Goal: Task Accomplishment & Management: Use online tool/utility

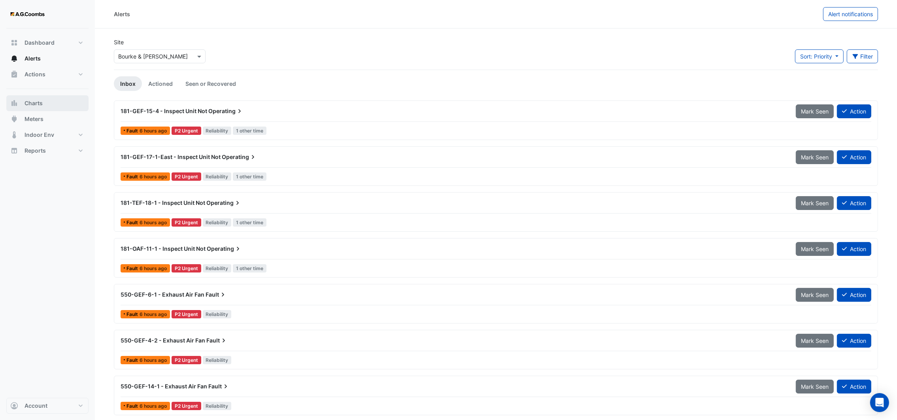
click at [41, 106] on span "Charts" at bounding box center [34, 103] width 18 height 8
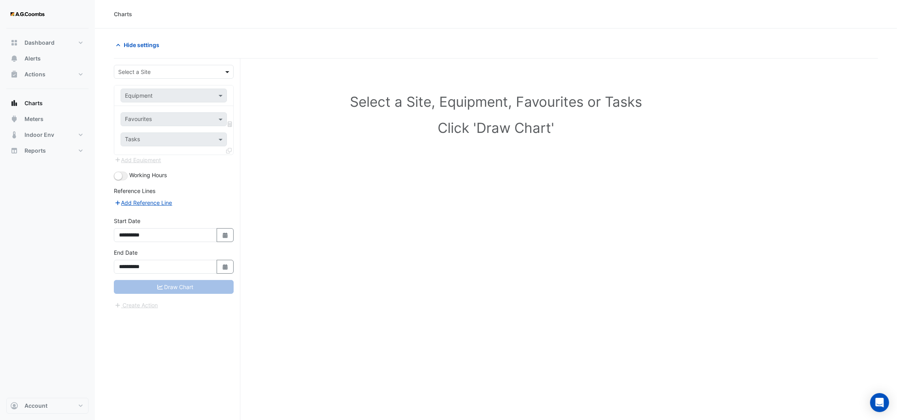
click at [227, 70] on span at bounding box center [228, 72] width 10 height 8
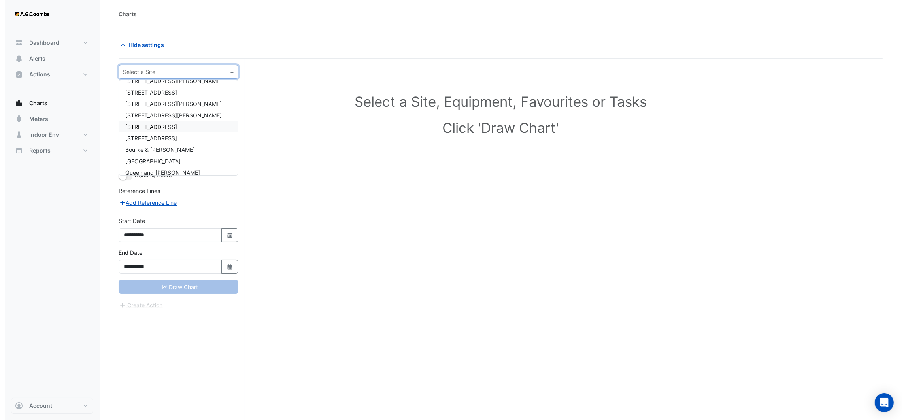
scroll to position [49, 0]
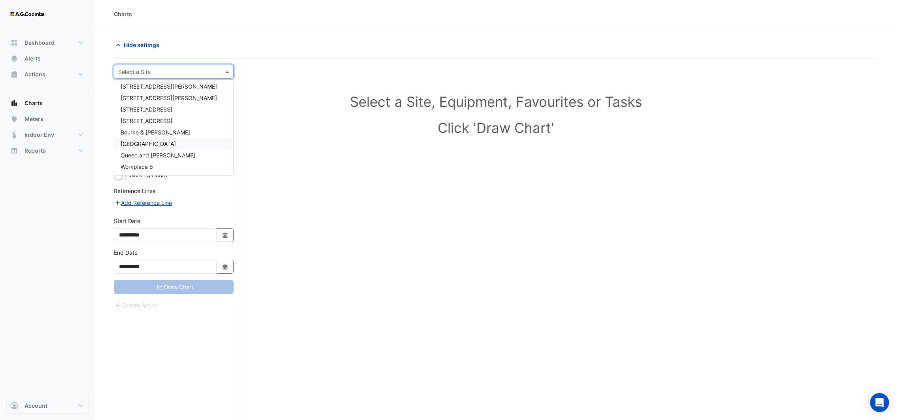
click at [175, 141] on span "[GEOGRAPHIC_DATA]" at bounding box center [148, 143] width 55 height 7
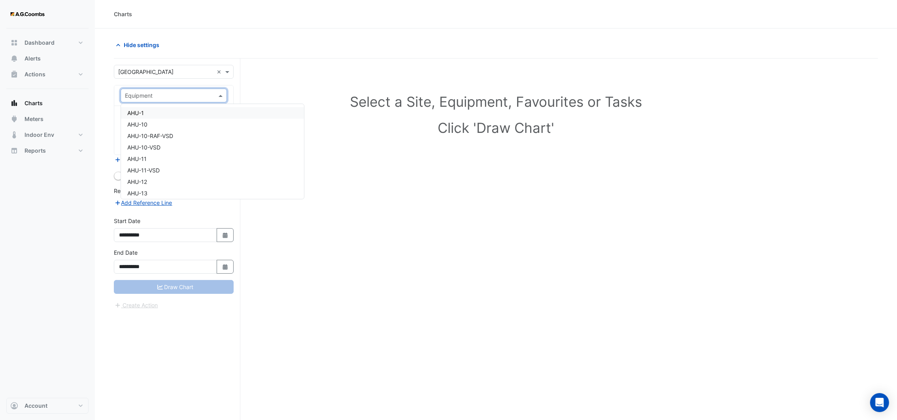
click at [213, 96] on div at bounding box center [174, 95] width 106 height 9
type input "*******"
click at [187, 108] on div "VAV0301 ([PERSON_NAME] IE)" at bounding box center [173, 112] width 105 height 11
click at [221, 120] on span at bounding box center [222, 119] width 10 height 8
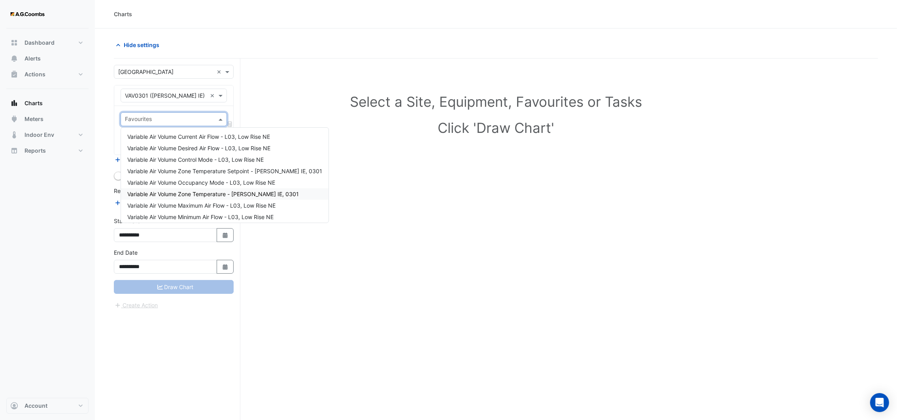
click at [212, 192] on span "Variable Air Volume Zone Temperature - [PERSON_NAME] IE, 0301" at bounding box center [213, 193] width 172 height 7
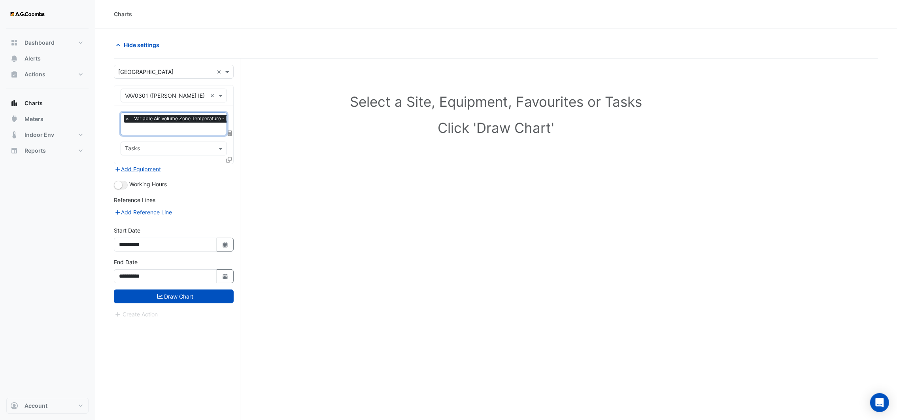
click at [229, 160] on icon at bounding box center [229, 160] width 6 height 6
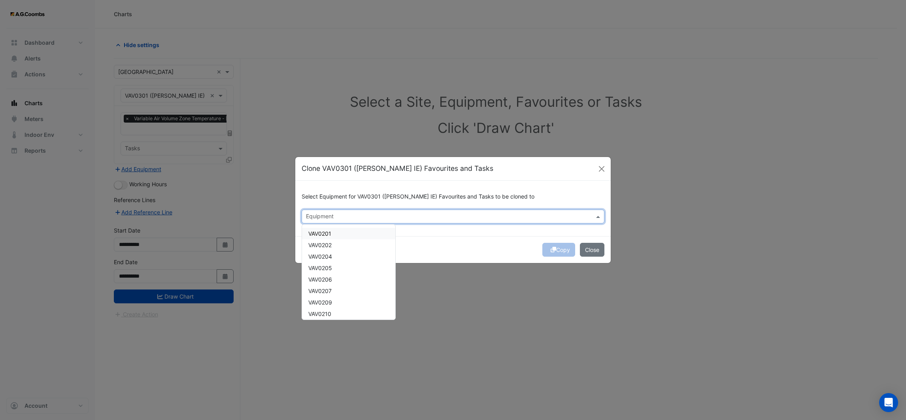
click at [341, 215] on input "text" at bounding box center [448, 217] width 285 height 8
click at [332, 231] on span "VAV0302" at bounding box center [320, 233] width 24 height 7
click at [334, 241] on div "VAV0303" at bounding box center [348, 244] width 93 height 11
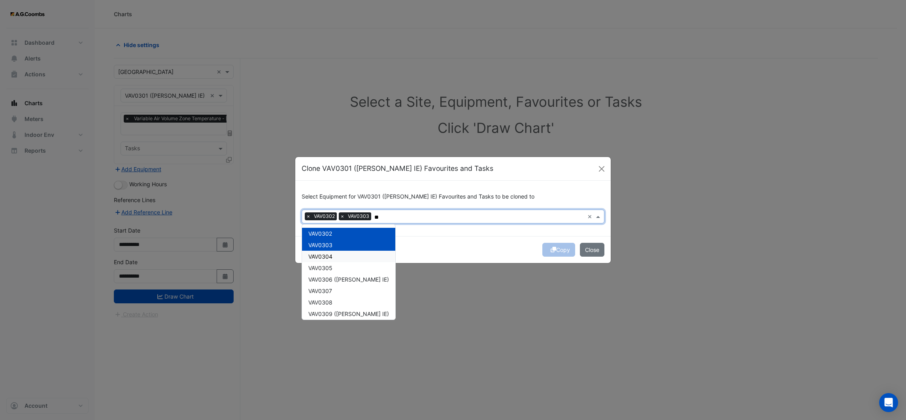
click at [332, 259] on div "VAV0304" at bounding box center [348, 256] width 93 height 11
click at [332, 268] on span "VAV0305" at bounding box center [320, 267] width 24 height 7
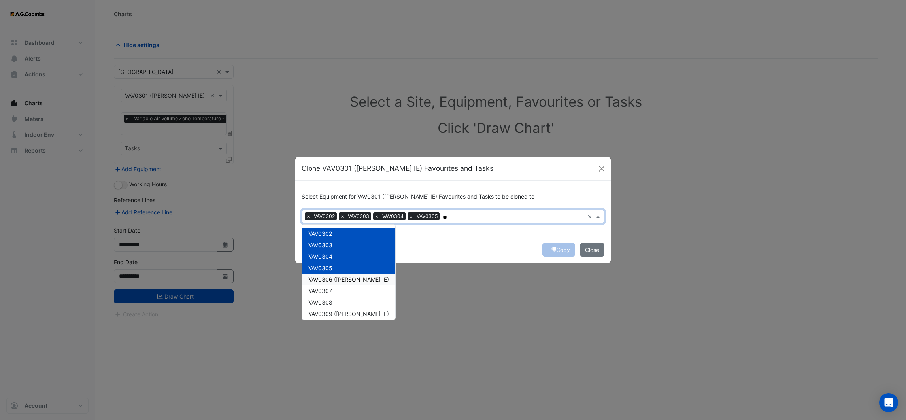
click at [332, 279] on span "VAV0306 ([PERSON_NAME] IE)" at bounding box center [348, 279] width 81 height 7
click at [331, 291] on span "VAV0307" at bounding box center [320, 290] width 24 height 7
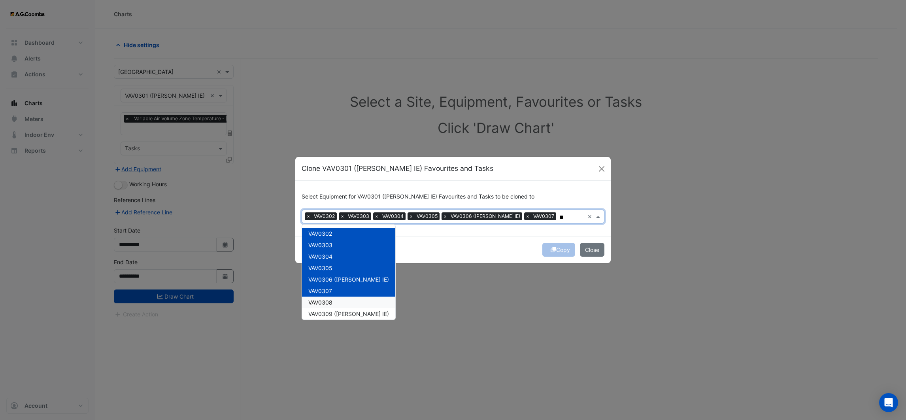
click at [330, 304] on span "VAV0308" at bounding box center [320, 302] width 24 height 7
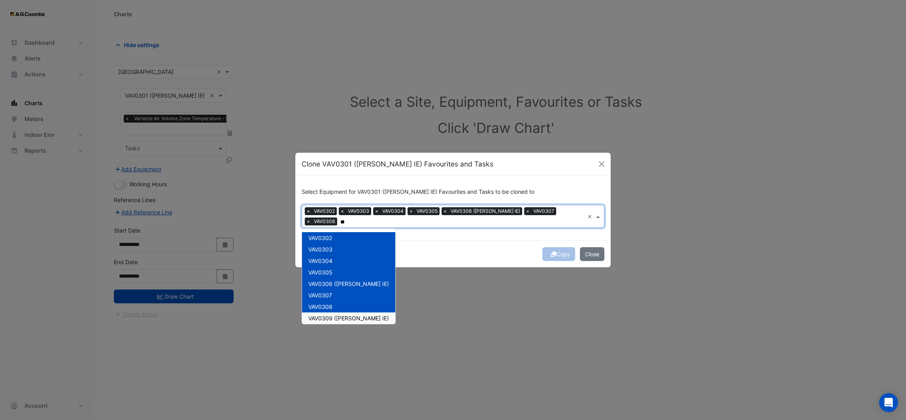
click at [328, 315] on span "VAV0309 ([PERSON_NAME] IE)" at bounding box center [348, 318] width 81 height 7
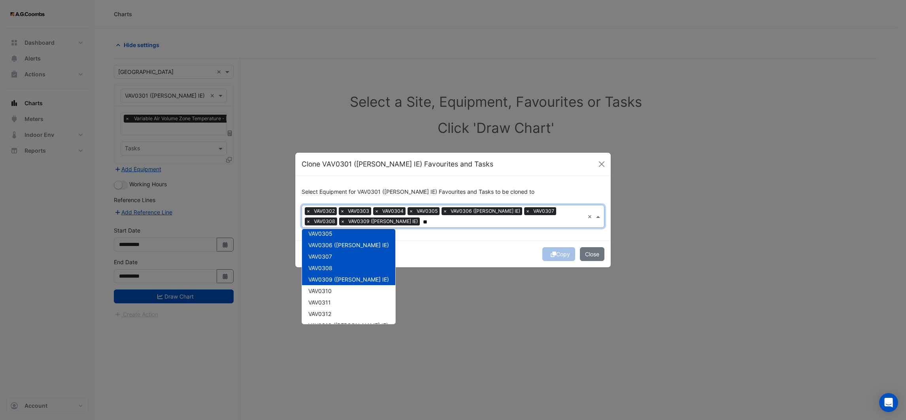
scroll to position [59, 0]
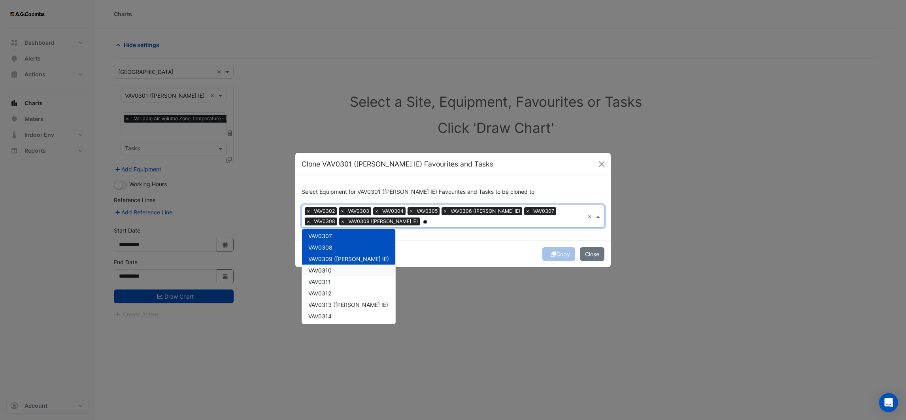
click at [330, 268] on span "VAV0310" at bounding box center [319, 270] width 23 height 7
click at [331, 281] on div "VAV0311" at bounding box center [348, 281] width 93 height 11
click at [331, 292] on span "VAV0312" at bounding box center [319, 293] width 23 height 7
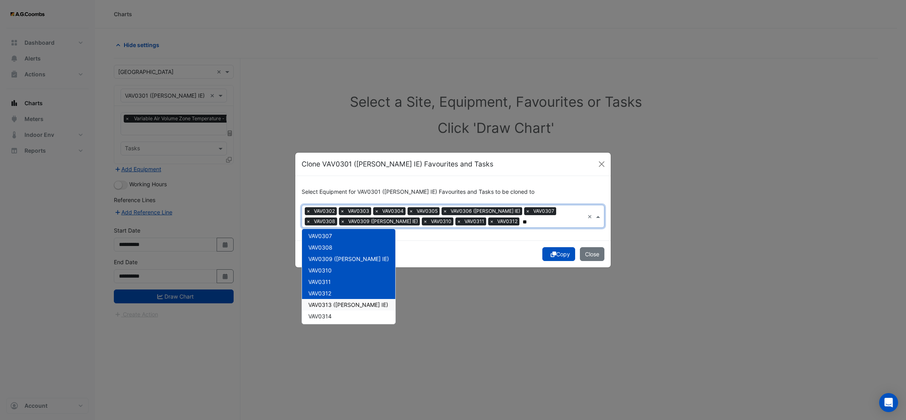
click at [331, 307] on span "VAV0313 ([PERSON_NAME] IE)" at bounding box center [348, 304] width 80 height 7
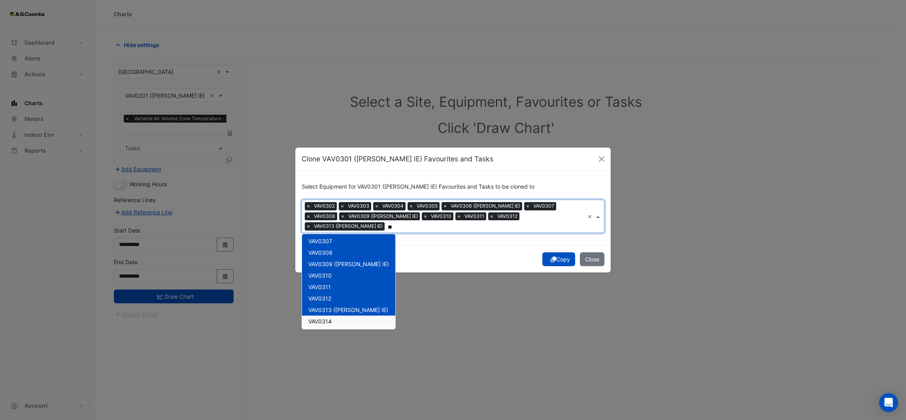
click at [332, 318] on span "VAV0314" at bounding box center [319, 321] width 23 height 7
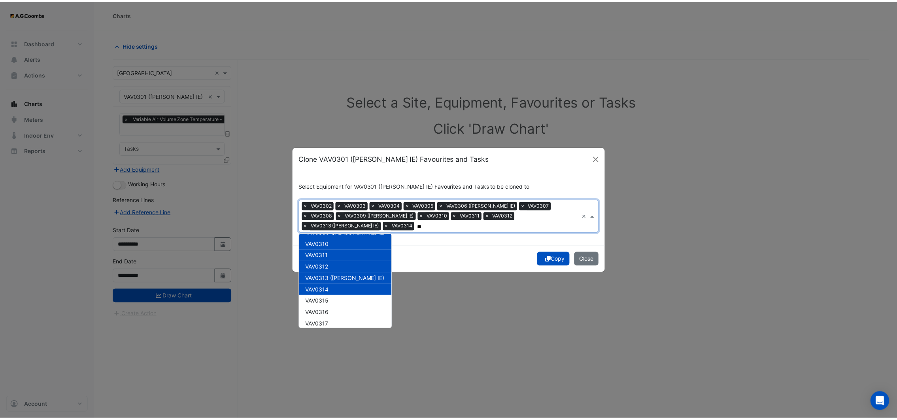
scroll to position [119, 0]
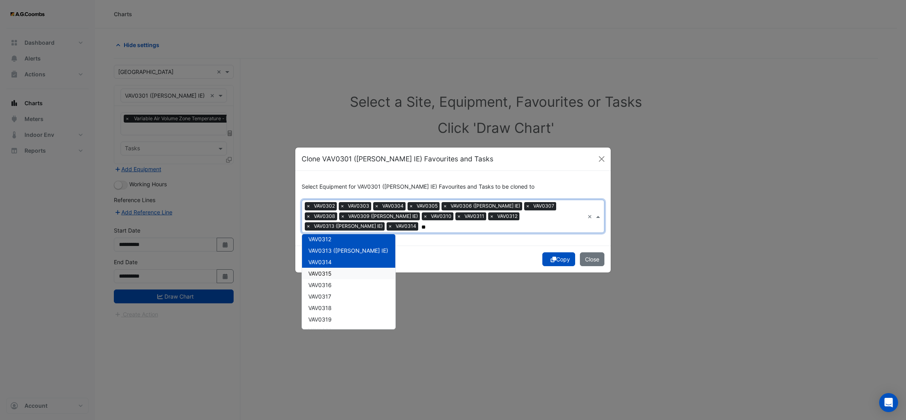
type input "**"
click at [424, 245] on div "Copy Close" at bounding box center [452, 258] width 315 height 27
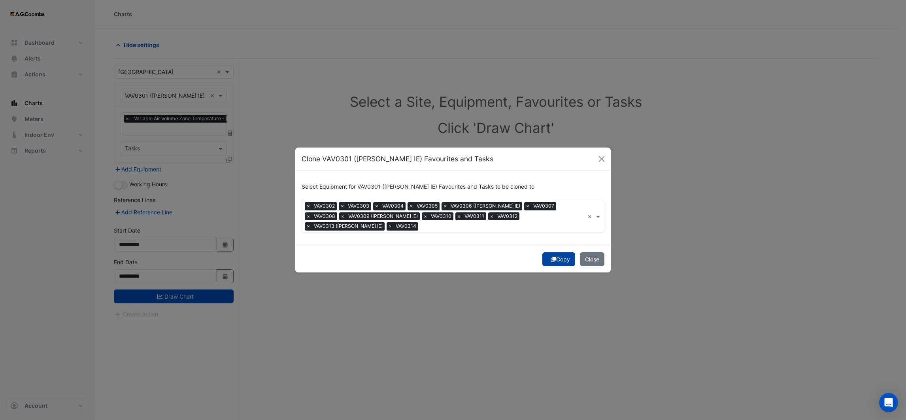
click at [556, 257] on button "Copy" at bounding box center [558, 259] width 33 height 14
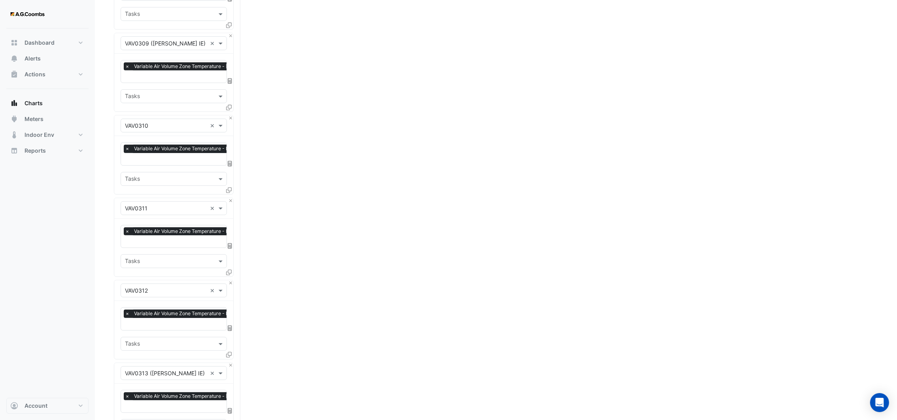
scroll to position [970, 0]
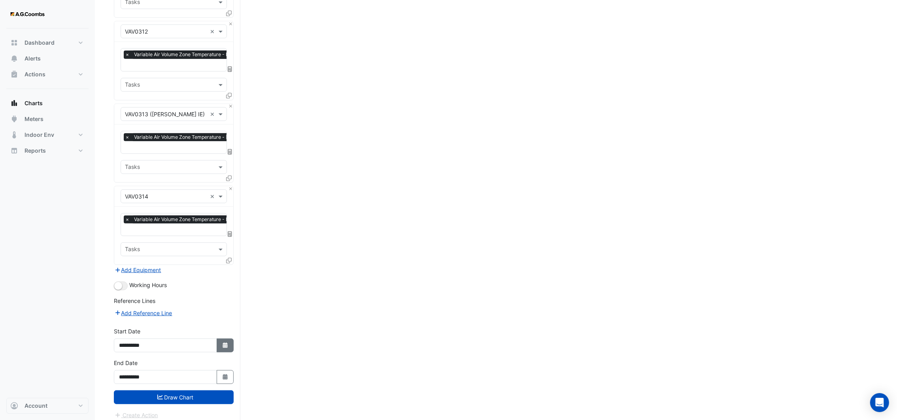
click at [225, 341] on button "Select Date" at bounding box center [225, 345] width 17 height 14
select select "*"
select select "****"
click at [130, 309] on div "25" at bounding box center [127, 310] width 13 height 13
type input "**********"
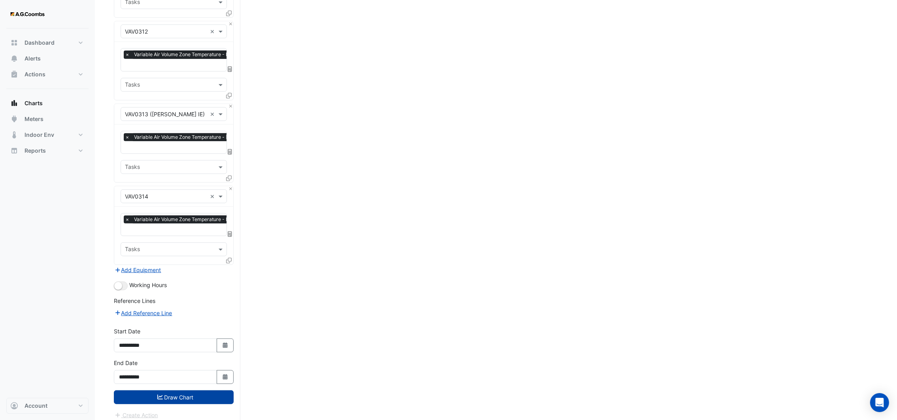
click at [198, 392] on button "Draw Chart" at bounding box center [174, 397] width 120 height 14
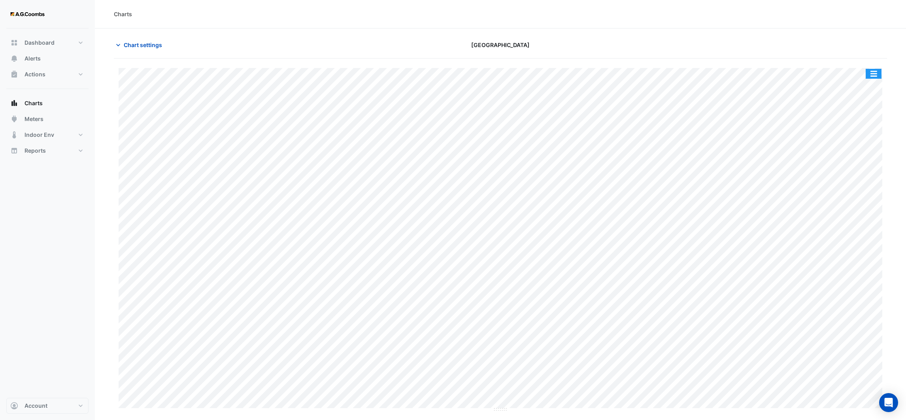
click at [873, 72] on button "button" at bounding box center [874, 74] width 16 height 10
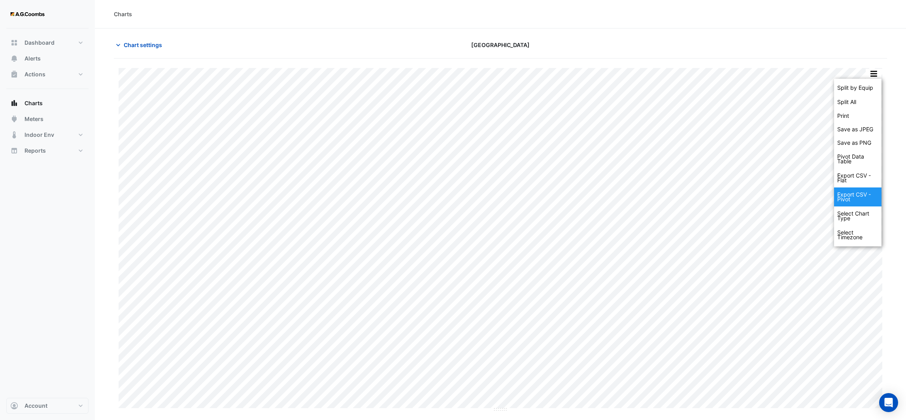
click at [849, 194] on div "Export CSV - Pivot" at bounding box center [857, 196] width 47 height 19
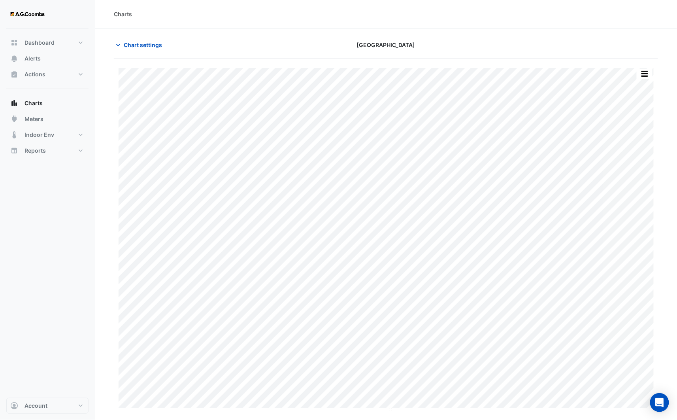
click at [591, 22] on div "Charts" at bounding box center [386, 14] width 582 height 28
drag, startPoint x: 471, startPoint y: 22, endPoint x: 448, endPoint y: 17, distance: 23.7
click at [471, 21] on div "Charts" at bounding box center [386, 14] width 582 height 28
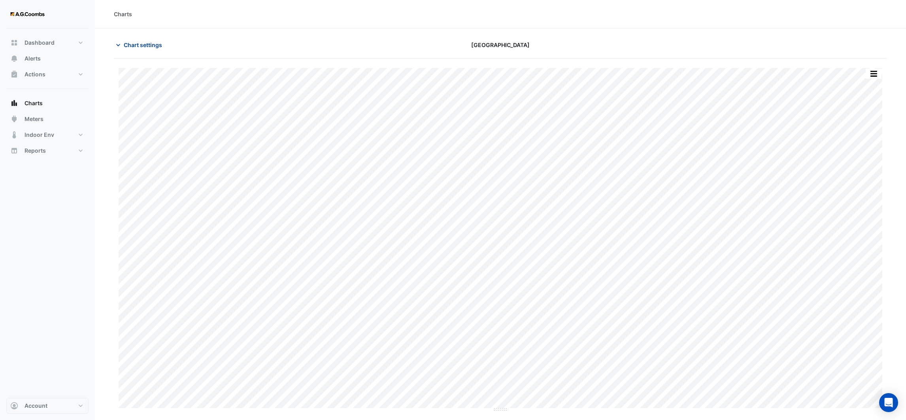
click at [120, 42] on icon "button" at bounding box center [118, 45] width 8 height 8
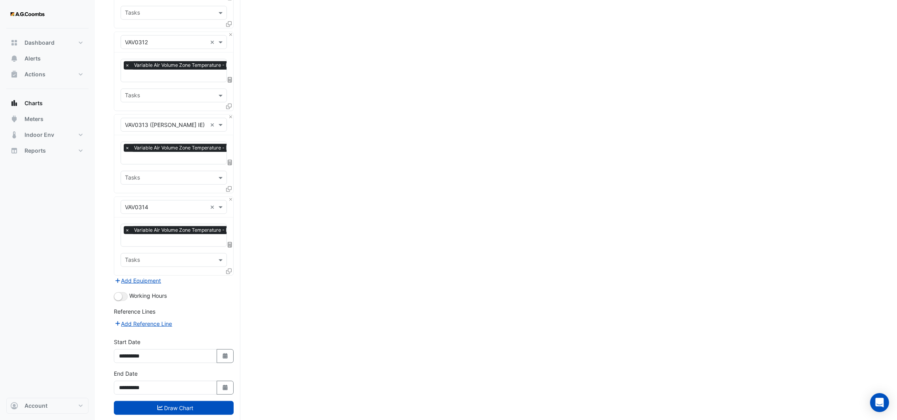
scroll to position [970, 0]
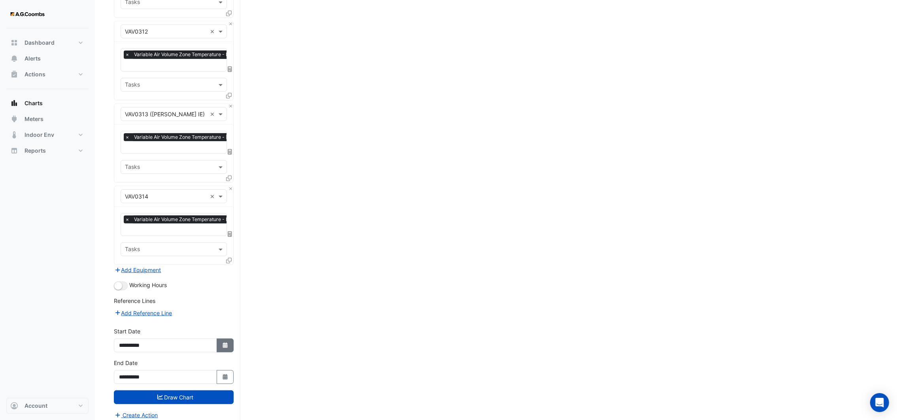
click at [229, 338] on button "Select Date" at bounding box center [225, 345] width 17 height 14
select select "*"
select select "****"
click at [224, 342] on button "Select Date" at bounding box center [225, 345] width 17 height 14
click at [223, 342] on icon "button" at bounding box center [225, 345] width 5 height 6
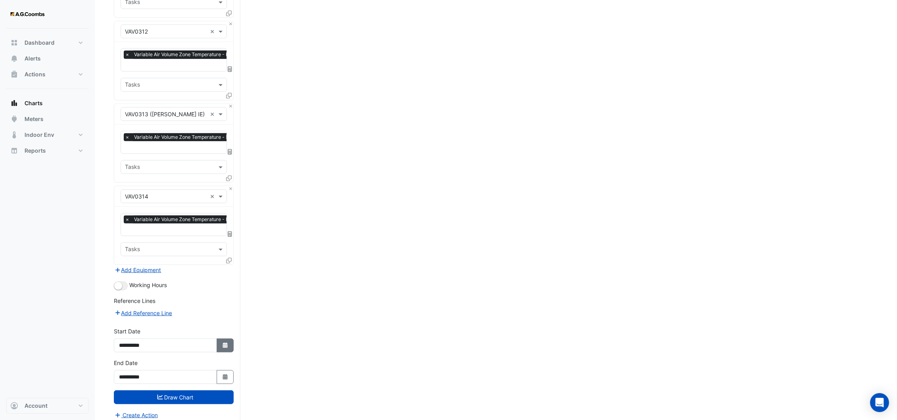
select select "*"
select select "****"
click at [123, 233] on button "Previous month" at bounding box center [127, 234] width 9 height 13
select select "*"
click at [130, 293] on div "21" at bounding box center [127, 297] width 13 height 13
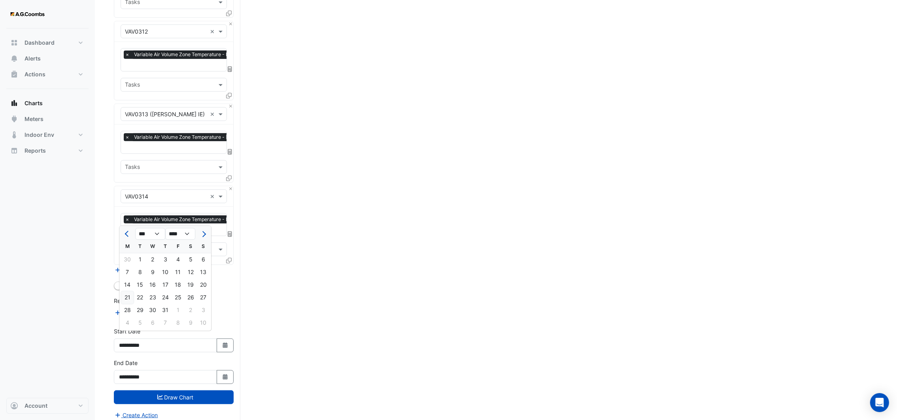
type input "**********"
click at [228, 374] on icon "Select Date" at bounding box center [225, 377] width 7 height 6
click at [128, 266] on span "Previous month" at bounding box center [128, 266] width 6 height 6
select select "*"
click at [142, 328] on div "22" at bounding box center [140, 329] width 13 height 13
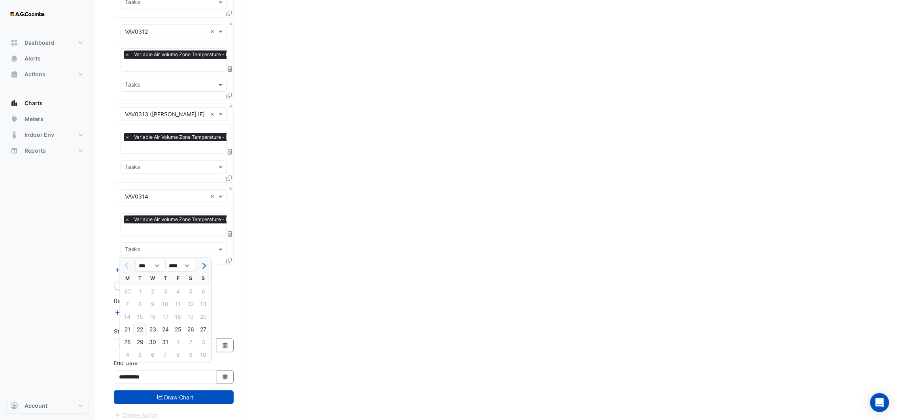
type input "**********"
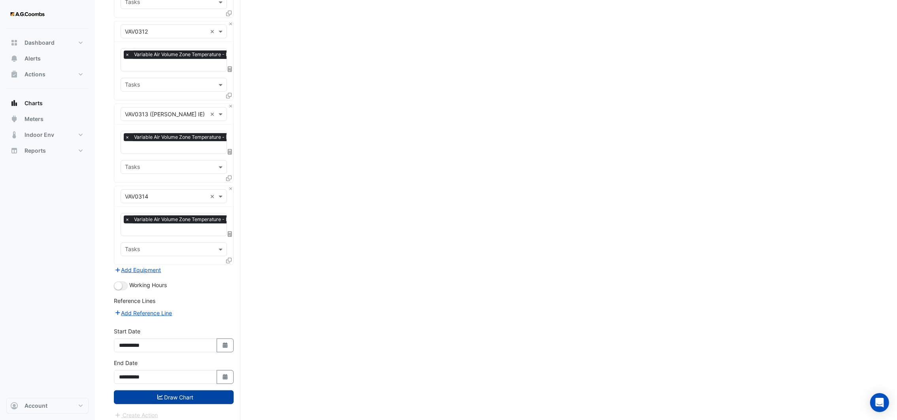
click at [181, 390] on button "Draw Chart" at bounding box center [174, 397] width 120 height 14
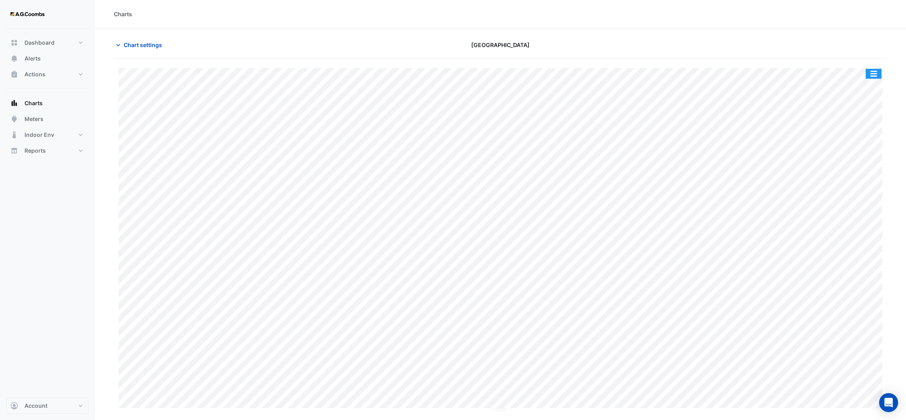
click at [871, 74] on button "button" at bounding box center [874, 74] width 16 height 10
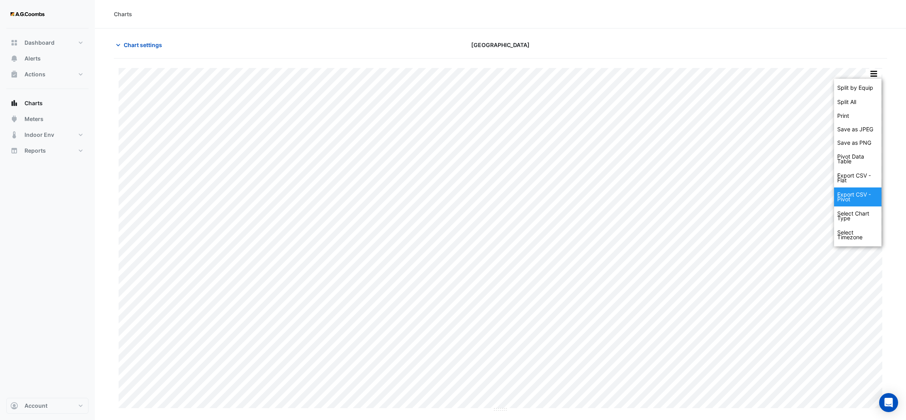
click at [860, 196] on div "Export CSV - Pivot" at bounding box center [857, 196] width 47 height 19
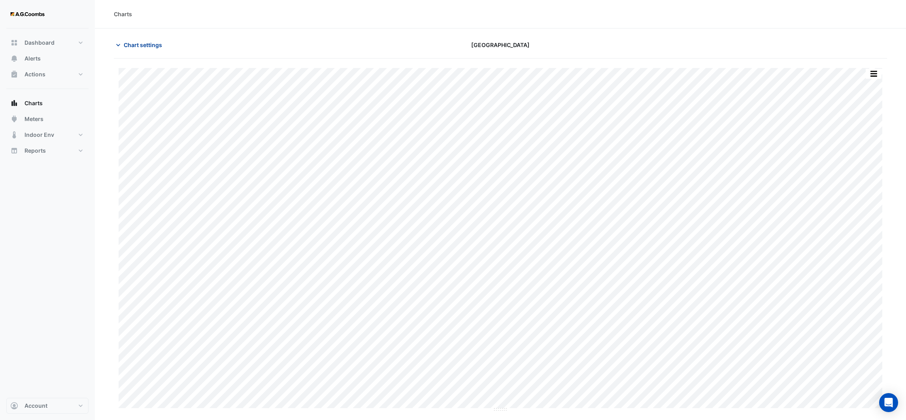
click at [120, 46] on icon "button" at bounding box center [118, 45] width 8 height 8
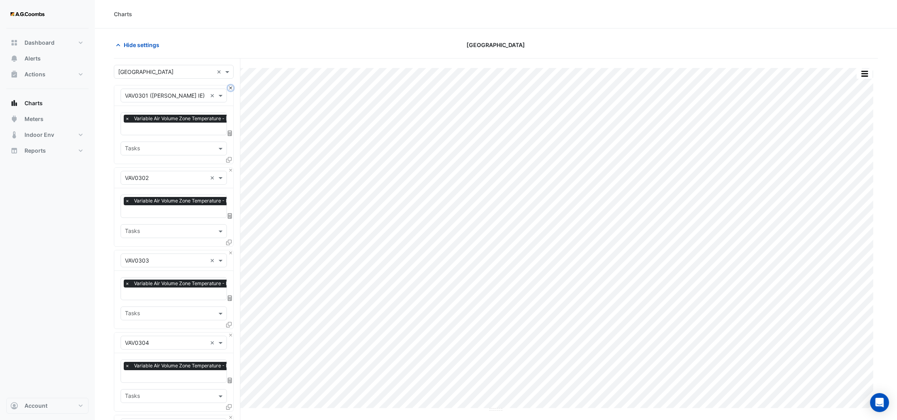
click at [229, 88] on button "Close" at bounding box center [230, 87] width 5 height 5
click at [230, 88] on button "Close" at bounding box center [230, 87] width 5 height 5
click at [230, 168] on button "Close" at bounding box center [230, 170] width 5 height 5
click at [230, 88] on button "Close" at bounding box center [230, 87] width 5 height 5
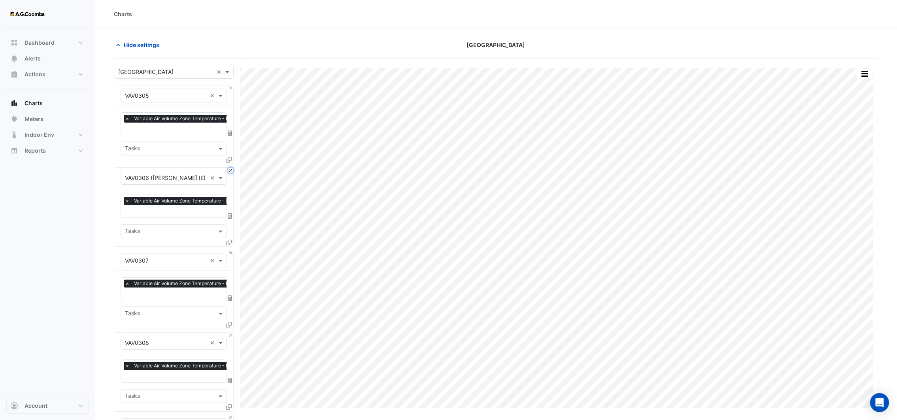
click at [230, 168] on button "Close" at bounding box center [230, 170] width 5 height 5
click at [230, 89] on button "Close" at bounding box center [230, 87] width 5 height 5
click at [230, 168] on button "Close" at bounding box center [230, 170] width 5 height 5
click at [230, 89] on button "Close" at bounding box center [230, 87] width 5 height 5
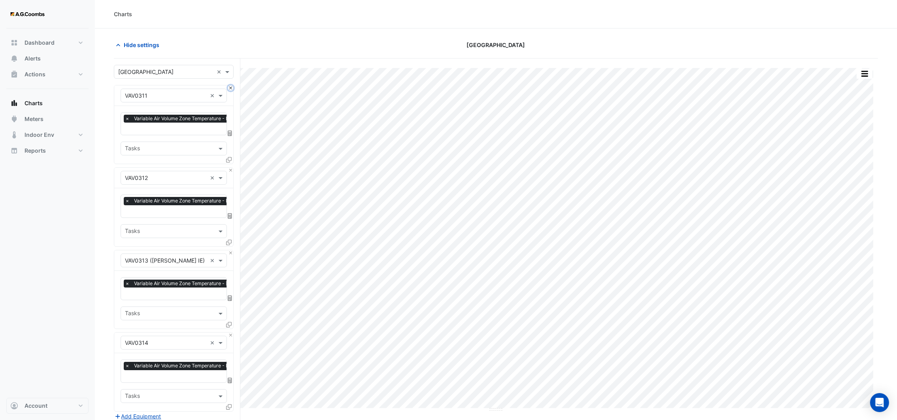
click at [230, 89] on button "Close" at bounding box center [230, 87] width 5 height 5
click at [230, 168] on button "Close" at bounding box center [230, 170] width 5 height 5
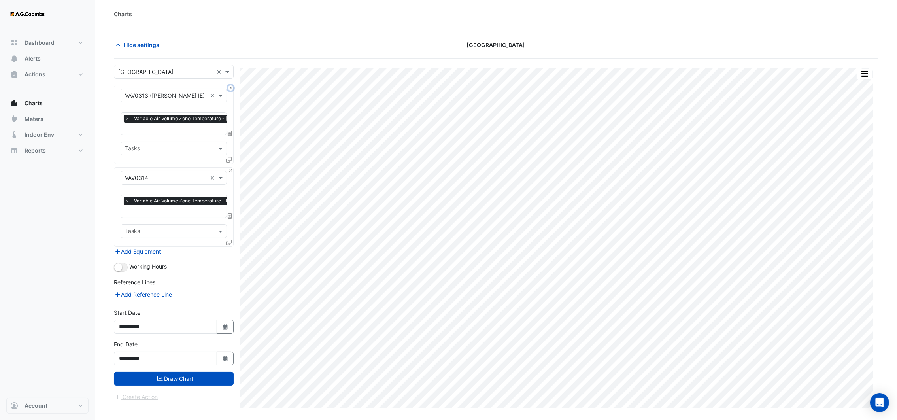
click at [230, 89] on button "Close" at bounding box center [230, 87] width 5 height 5
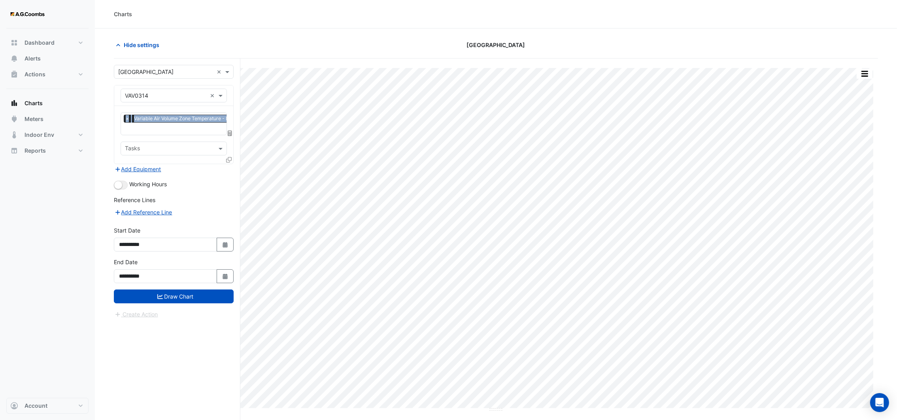
click at [230, 89] on div "Equipment × VAV0314 ×" at bounding box center [173, 95] width 119 height 21
click at [230, 90] on div "Equipment × VAV0314 ×" at bounding box center [173, 95] width 119 height 21
drag, startPoint x: 230, startPoint y: 90, endPoint x: 209, endPoint y: 95, distance: 21.3
click at [209, 95] on div at bounding box center [174, 95] width 106 height 9
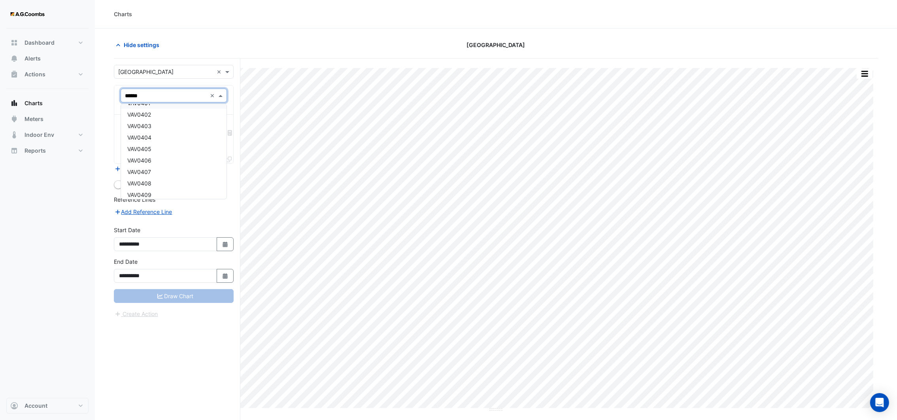
type input "*******"
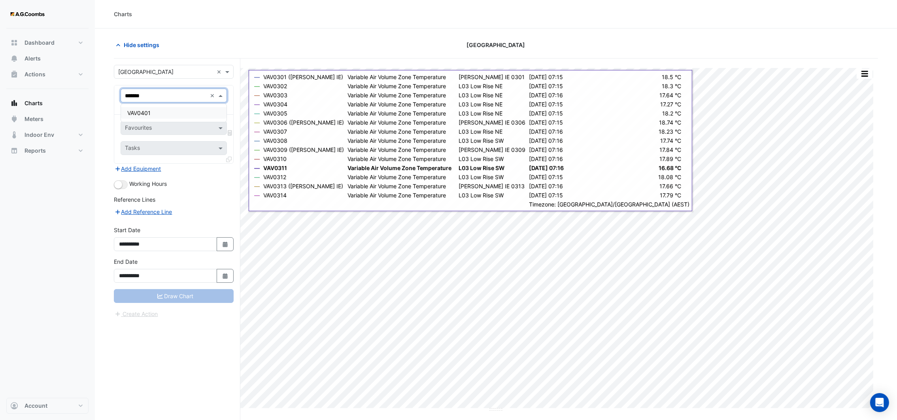
click at [198, 113] on div "VAV0401" at bounding box center [173, 112] width 105 height 11
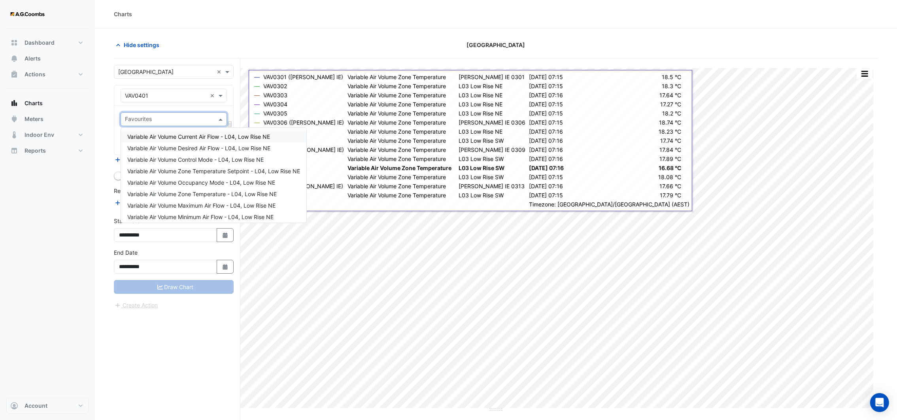
click at [219, 121] on span at bounding box center [222, 119] width 10 height 8
drag, startPoint x: 207, startPoint y: 187, endPoint x: 205, endPoint y: 192, distance: 6.2
click at [205, 192] on div "Variable Air Volume Current Air Flow - L04, Low Rise NE Variable Air Volume Des…" at bounding box center [213, 182] width 185 height 103
click at [205, 192] on span "Variable Air Volume Zone Temperature - L04, Low Rise NE" at bounding box center [201, 193] width 149 height 7
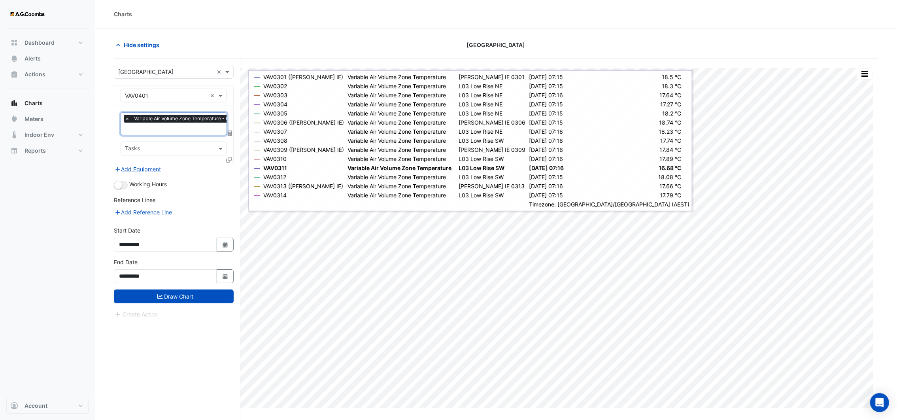
click at [210, 118] on span "Variable Air Volume Zone Temperature - L04, Low Rise NE" at bounding box center [199, 119] width 135 height 8
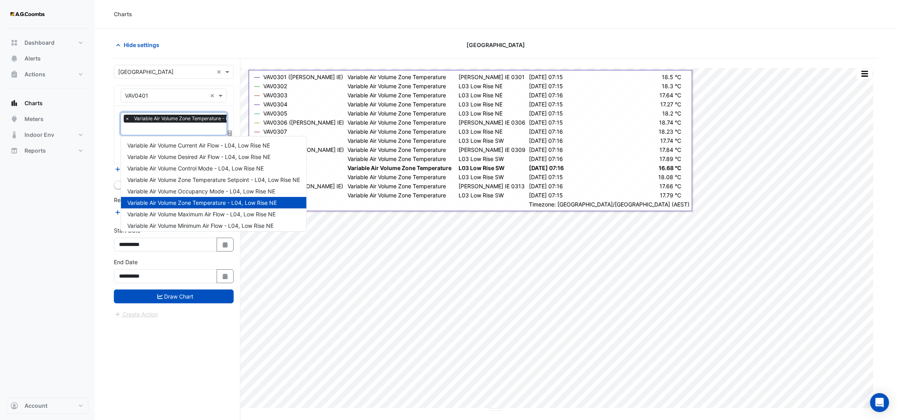
click at [205, 199] on span "Variable Air Volume Zone Temperature - L04, Low Rise NE" at bounding box center [201, 202] width 149 height 7
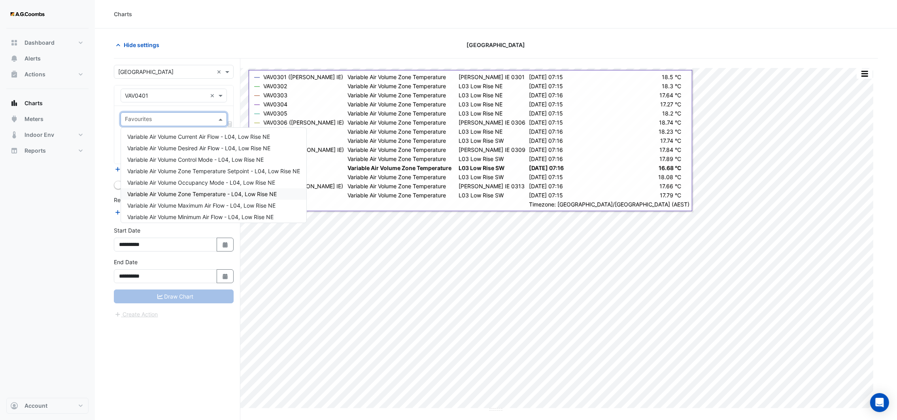
click at [207, 193] on span "Variable Air Volume Zone Temperature - L04, Low Rise NE" at bounding box center [201, 193] width 149 height 7
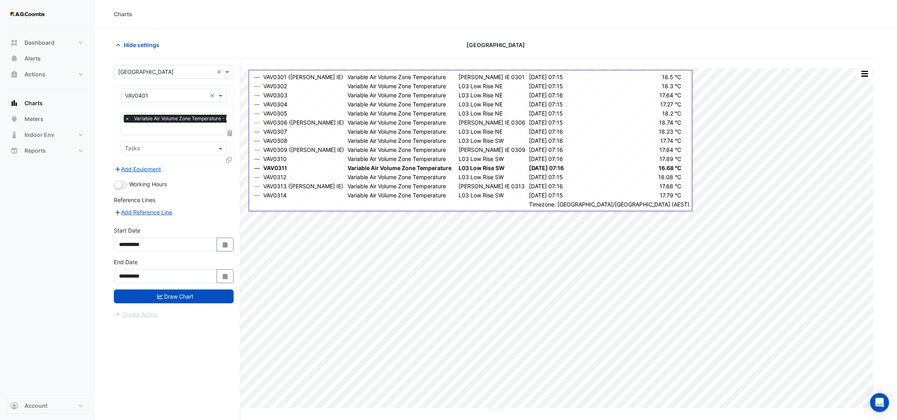
click at [227, 158] on icon at bounding box center [229, 160] width 6 height 6
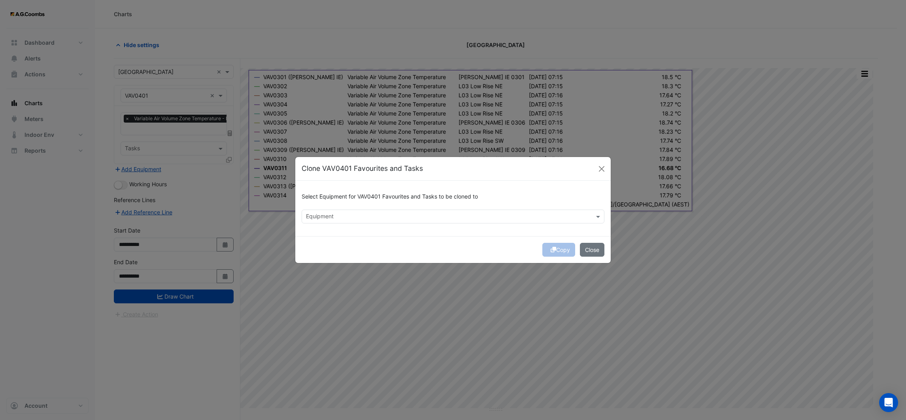
click at [316, 217] on input "text" at bounding box center [448, 217] width 285 height 8
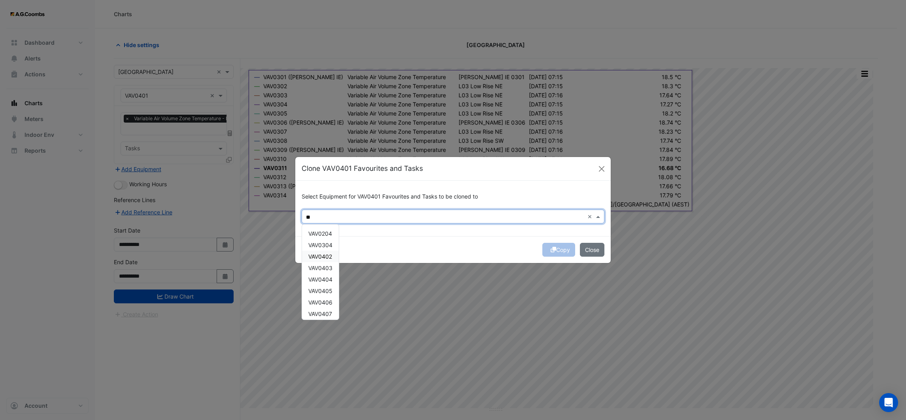
click at [328, 256] on span "VAV0402" at bounding box center [320, 256] width 24 height 7
click at [328, 264] on span "VAV0403" at bounding box center [320, 267] width 24 height 7
click at [324, 278] on span "VAV0404" at bounding box center [320, 279] width 24 height 7
click at [323, 290] on span "VAV0405" at bounding box center [320, 290] width 24 height 7
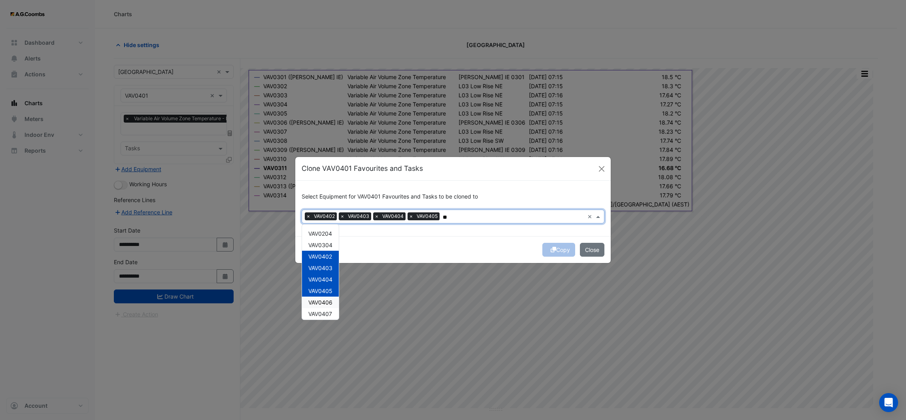
click at [321, 303] on span "VAV0406" at bounding box center [320, 302] width 24 height 7
click at [322, 315] on span "VAV0407" at bounding box center [320, 313] width 24 height 7
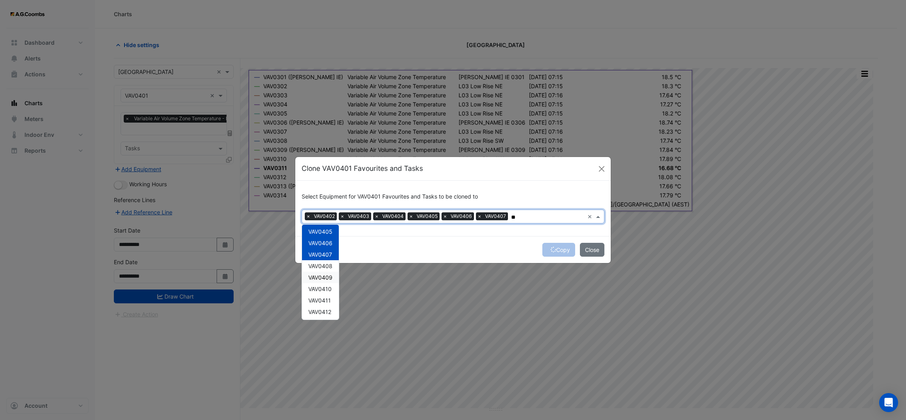
click at [326, 270] on div "VAV0408" at bounding box center [320, 265] width 37 height 11
click at [323, 277] on span "VAV0409" at bounding box center [320, 277] width 24 height 7
click at [321, 288] on span "VAV0410" at bounding box center [319, 288] width 23 height 7
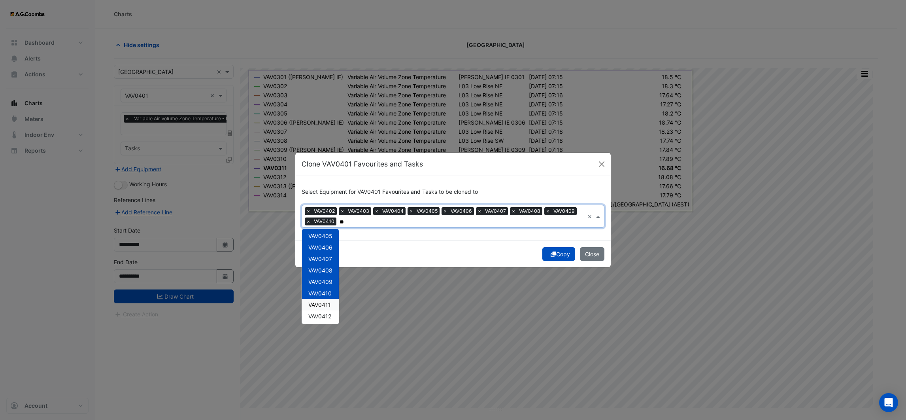
click at [316, 309] on div "VAV0411" at bounding box center [320, 304] width 37 height 11
click at [319, 316] on span "VAV0412" at bounding box center [319, 316] width 23 height 7
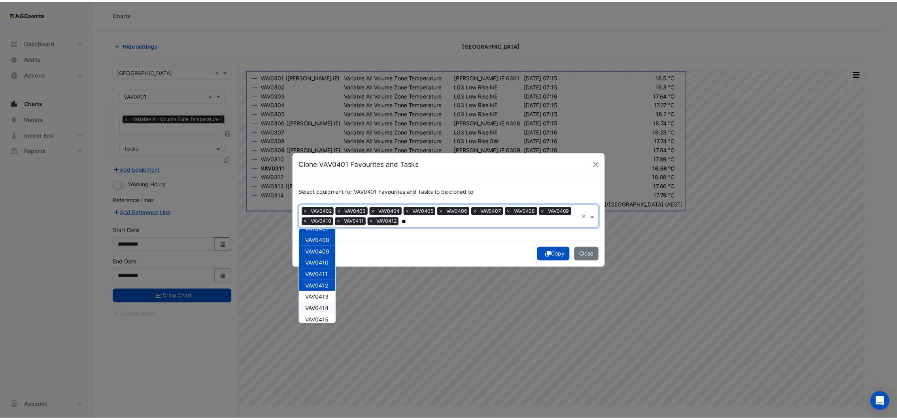
scroll to position [119, 0]
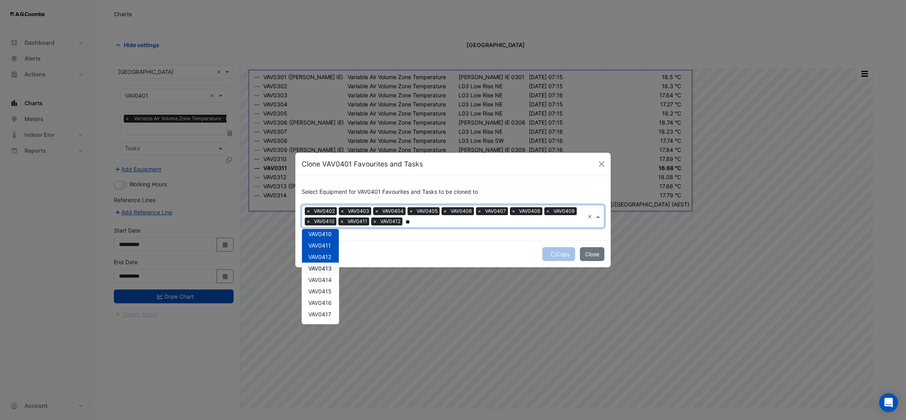
click at [326, 269] on span "VAV0413" at bounding box center [319, 268] width 23 height 7
click at [325, 281] on span "VAV0414" at bounding box center [319, 279] width 23 height 7
type input "**"
click at [416, 253] on div "Copy Close" at bounding box center [452, 253] width 315 height 27
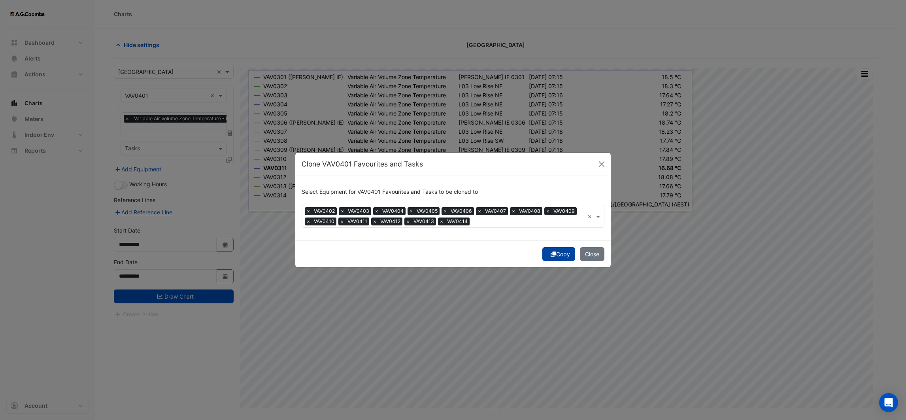
click at [564, 251] on button "Copy" at bounding box center [558, 254] width 33 height 14
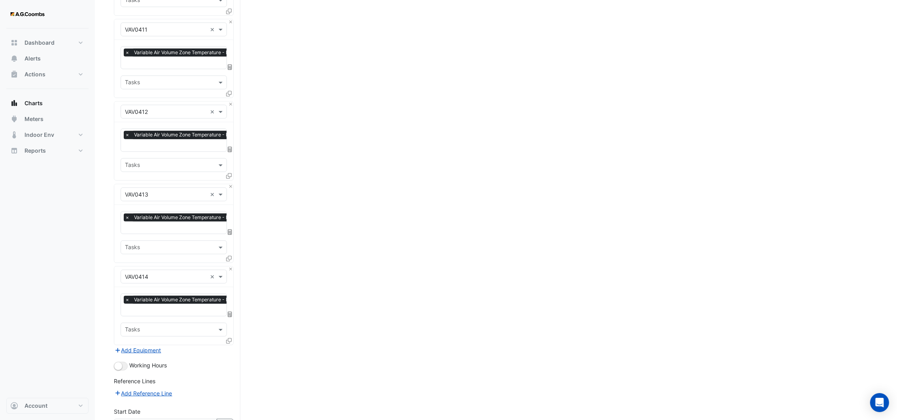
scroll to position [970, 0]
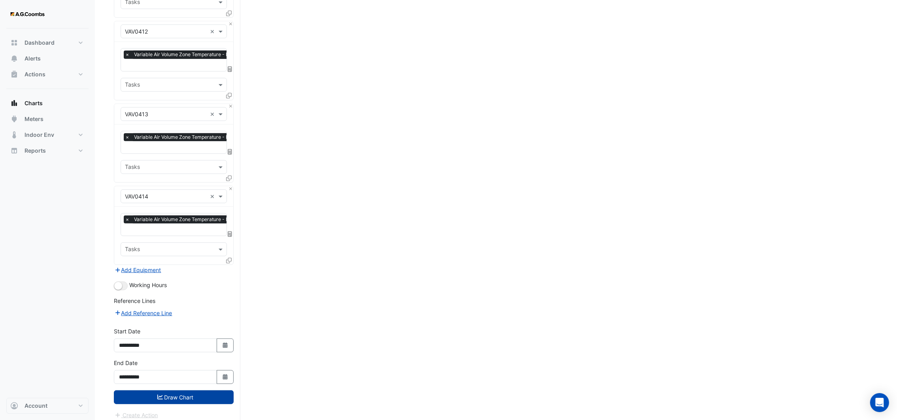
click at [202, 390] on button "Draw Chart" at bounding box center [174, 397] width 120 height 14
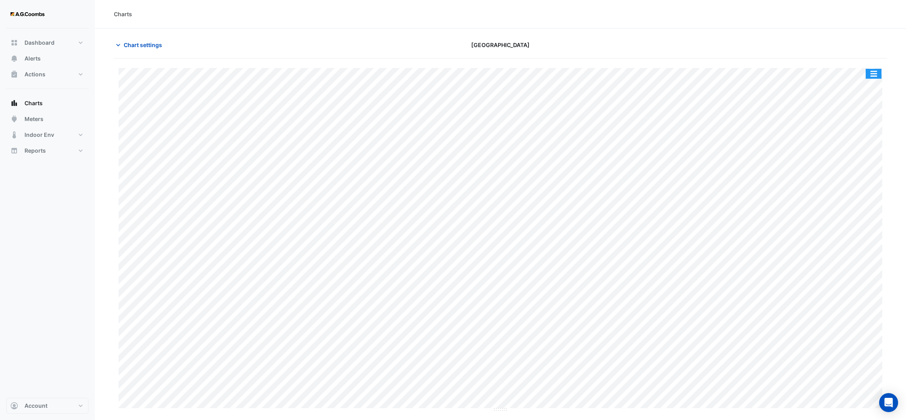
click at [877, 74] on button "button" at bounding box center [874, 74] width 16 height 10
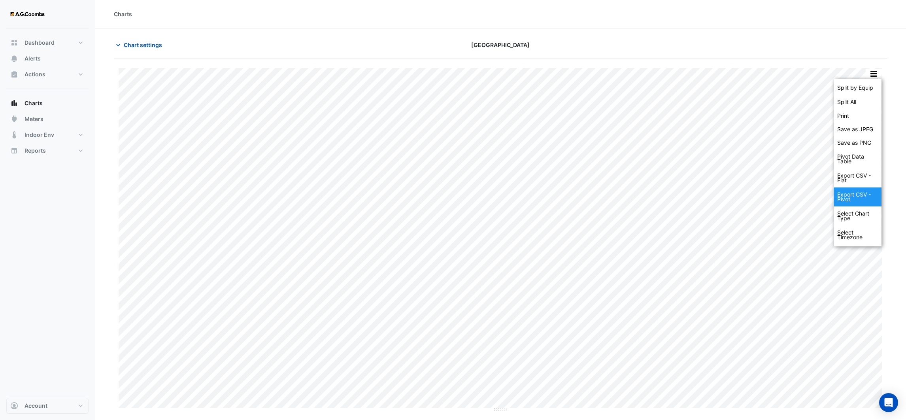
click at [854, 189] on div "Export CSV - Pivot" at bounding box center [857, 196] width 47 height 19
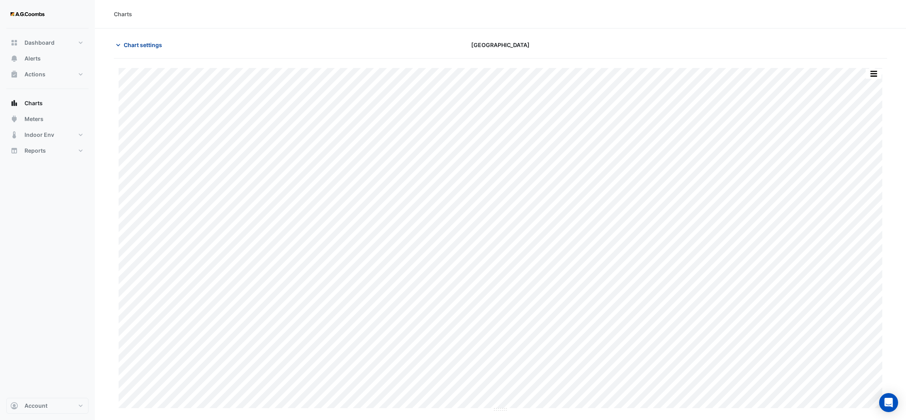
click at [118, 44] on icon "button" at bounding box center [118, 45] width 8 height 8
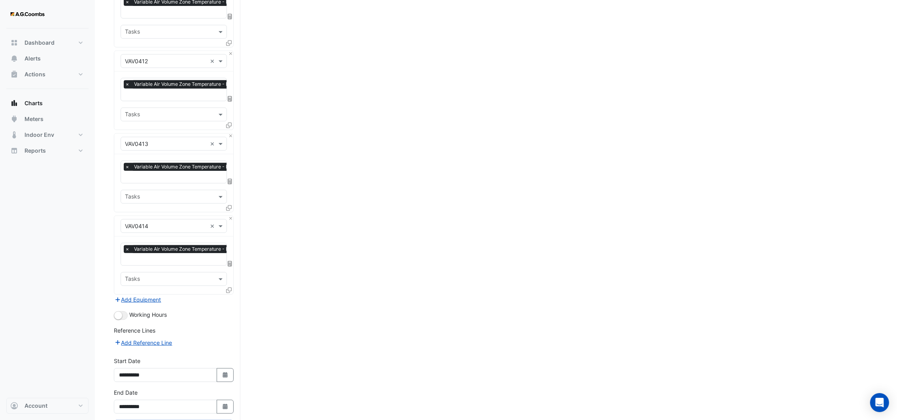
scroll to position [970, 0]
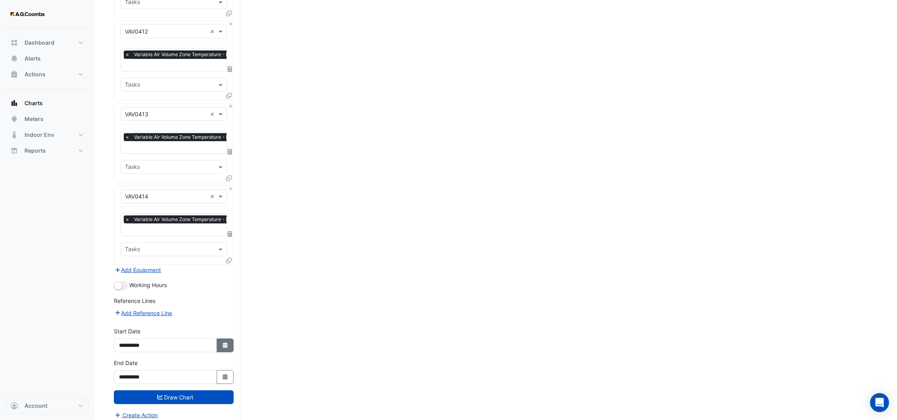
click at [222, 342] on fa-icon "Select Date" at bounding box center [225, 345] width 7 height 7
select select "*"
select select "****"
drag, startPoint x: 222, startPoint y: 371, endPoint x: 223, endPoint y: 366, distance: 5.6
click at [222, 374] on icon "Select Date" at bounding box center [225, 377] width 7 height 6
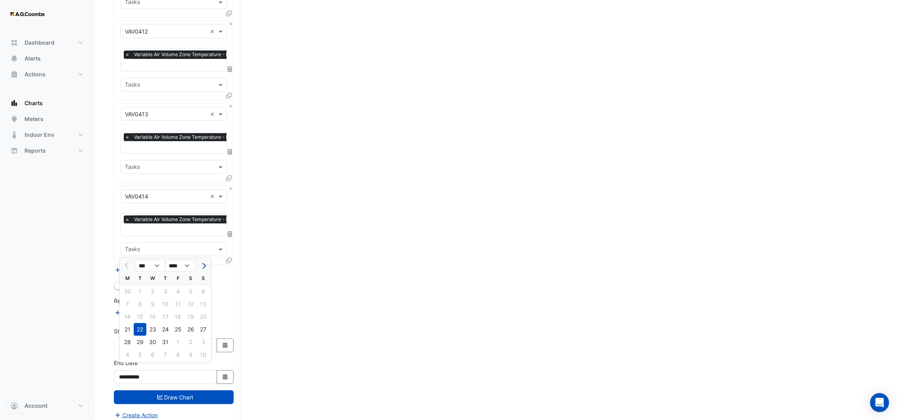
click at [203, 264] on span "Next month" at bounding box center [203, 266] width 6 height 6
select select "*"
click at [131, 341] on div "25" at bounding box center [127, 342] width 13 height 13
type input "**********"
click at [224, 370] on button "Select Date" at bounding box center [225, 377] width 17 height 14
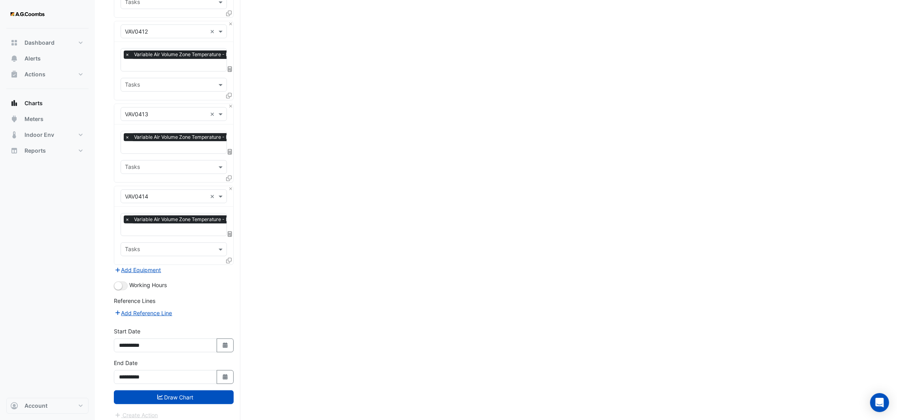
select select "*"
click at [143, 339] on div "26" at bounding box center [140, 342] width 13 height 13
type input "**********"
click at [224, 342] on icon "button" at bounding box center [225, 345] width 5 height 6
select select "*"
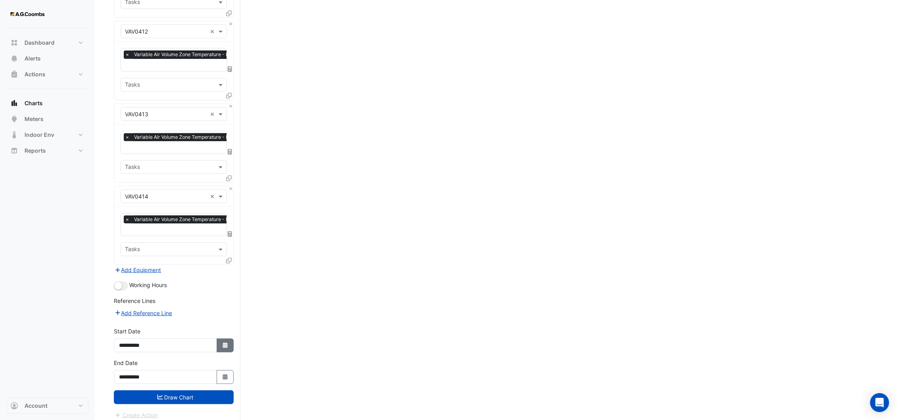
select select "****"
click at [202, 231] on span "Next month" at bounding box center [203, 234] width 6 height 6
select select "*"
click at [131, 307] on div "25" at bounding box center [127, 310] width 13 height 13
type input "**********"
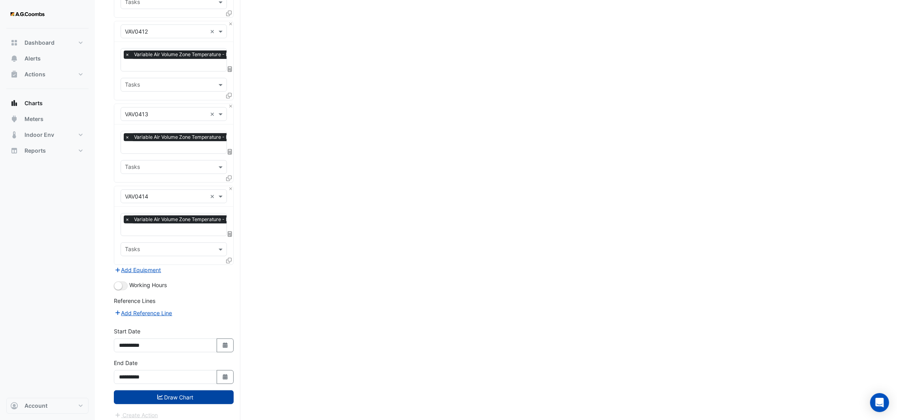
click at [176, 390] on button "Draw Chart" at bounding box center [174, 397] width 120 height 14
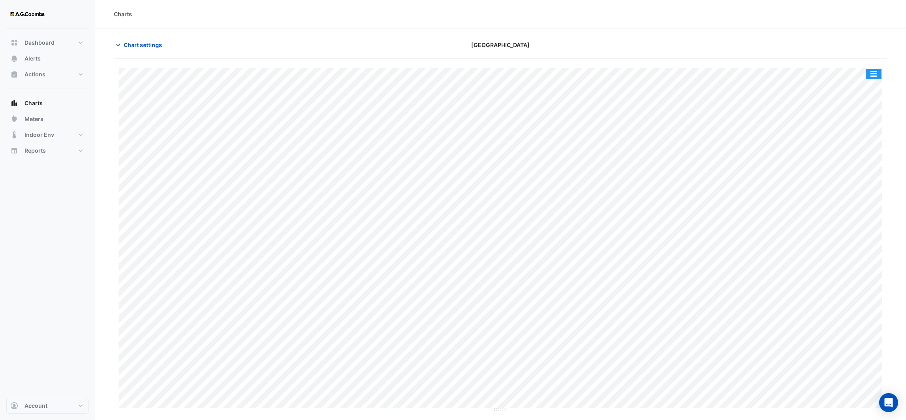
click at [871, 73] on button "button" at bounding box center [874, 74] width 16 height 10
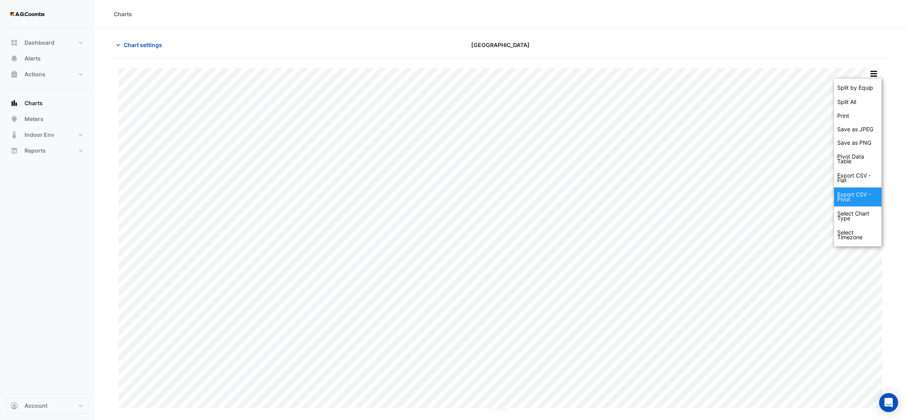
click at [856, 198] on div "Export CSV - Pivot" at bounding box center [857, 196] width 47 height 19
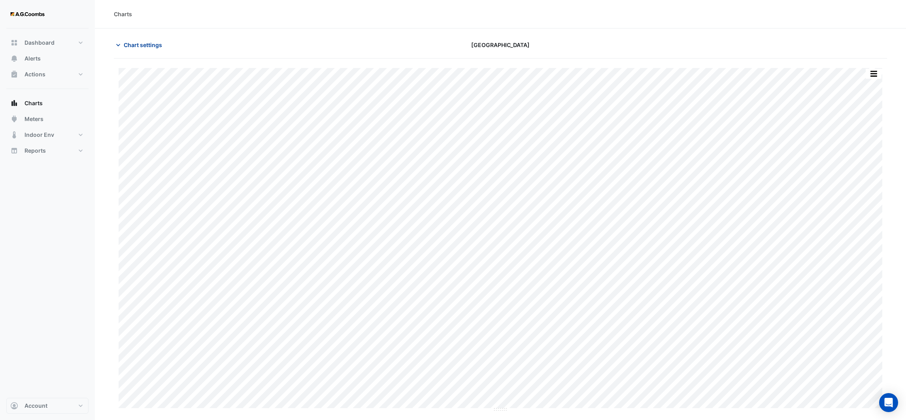
click at [117, 44] on icon "button" at bounding box center [118, 45] width 8 height 8
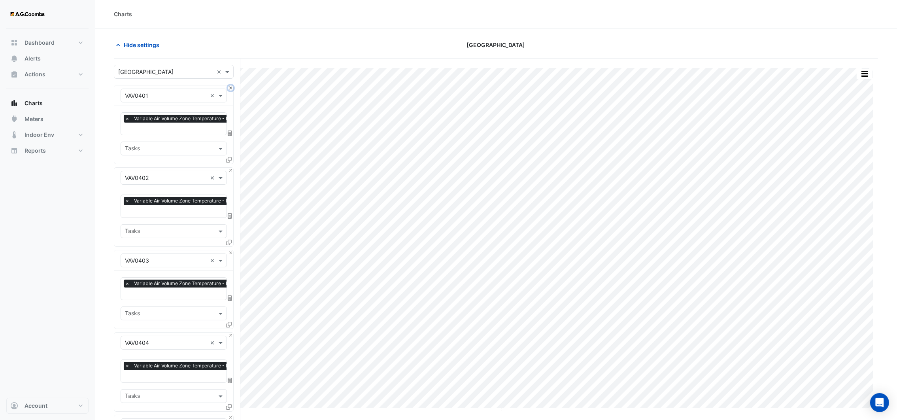
click at [229, 87] on button "Close" at bounding box center [230, 87] width 5 height 5
click at [229, 168] on button "Close" at bounding box center [230, 170] width 5 height 5
click at [229, 87] on button "Close" at bounding box center [230, 87] width 5 height 5
click at [229, 168] on button "Close" at bounding box center [230, 170] width 5 height 5
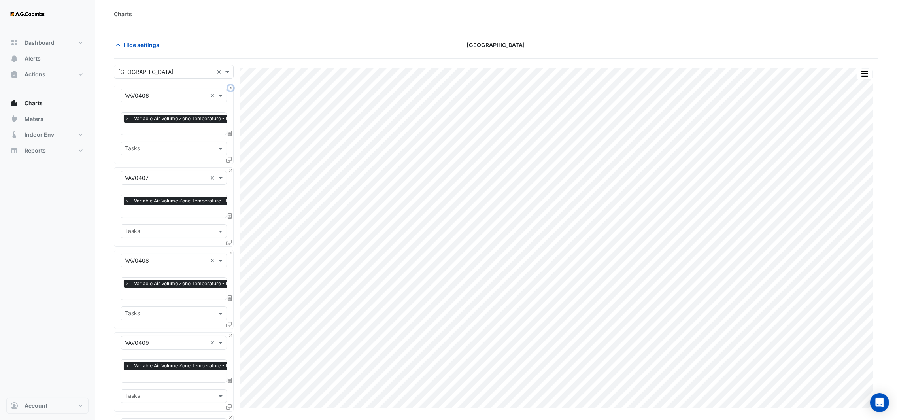
click at [229, 87] on button "Close" at bounding box center [230, 87] width 5 height 5
click at [229, 168] on button "Close" at bounding box center [230, 170] width 5 height 5
click at [229, 87] on button "Close" at bounding box center [230, 87] width 5 height 5
click at [229, 168] on button "Close" at bounding box center [230, 170] width 5 height 5
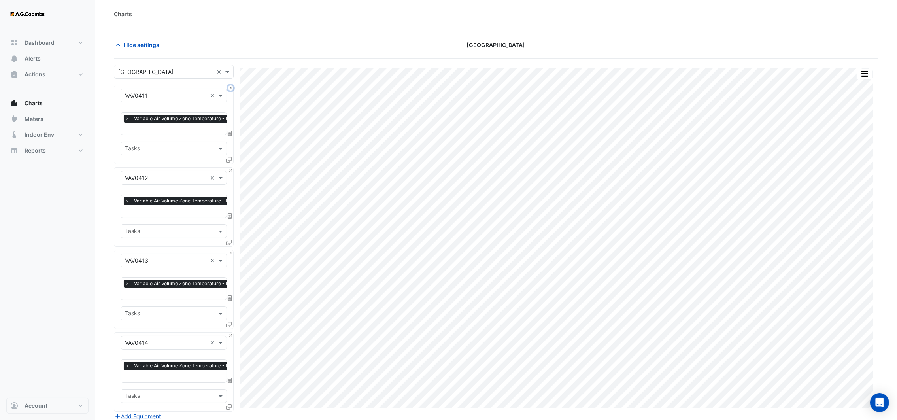
click at [229, 87] on button "Close" at bounding box center [230, 87] width 5 height 5
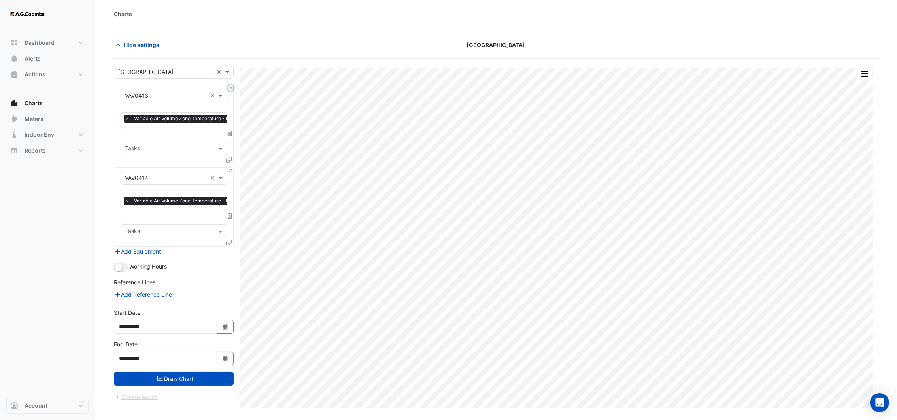
click at [229, 87] on button "Close" at bounding box center [230, 87] width 5 height 5
click at [229, 168] on div "Equipment × VAV0414 ×" at bounding box center [173, 178] width 119 height 21
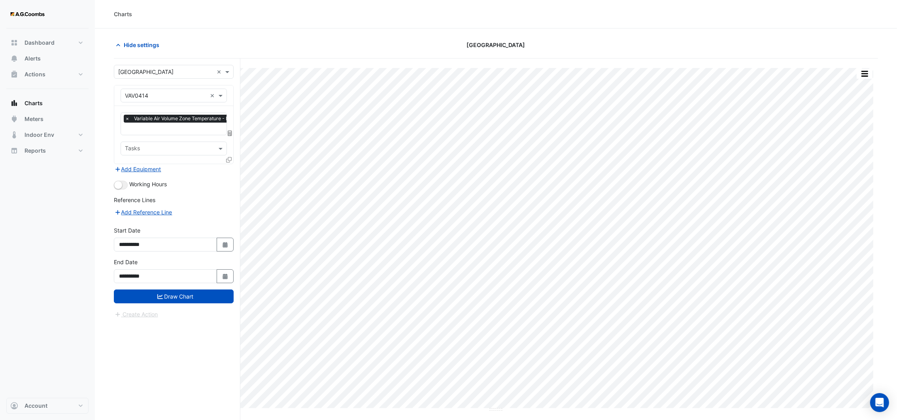
drag, startPoint x: 229, startPoint y: 87, endPoint x: 209, endPoint y: 96, distance: 21.2
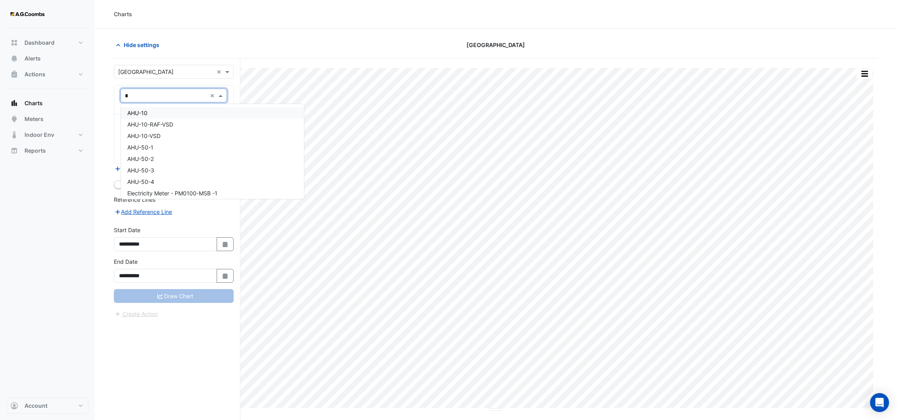
type input "**"
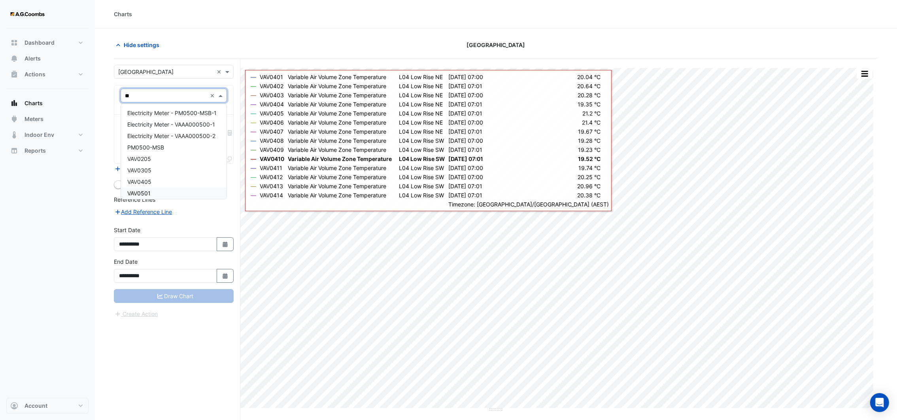
click at [153, 190] on div "VAV0501" at bounding box center [173, 192] width 105 height 11
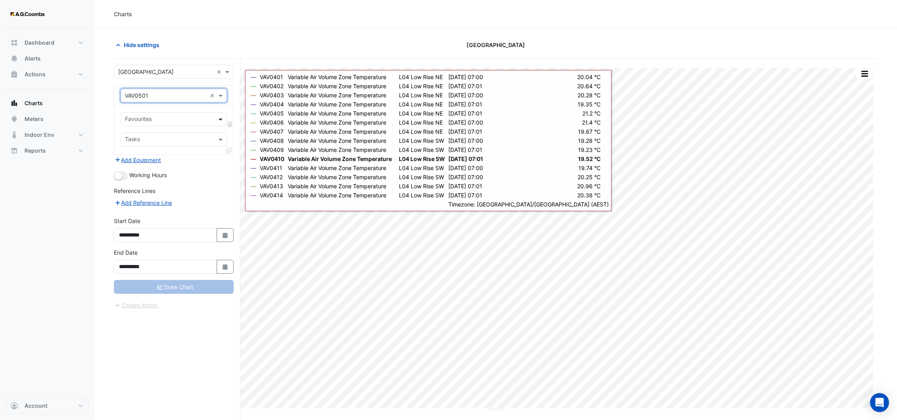
click at [220, 118] on span at bounding box center [222, 119] width 10 height 8
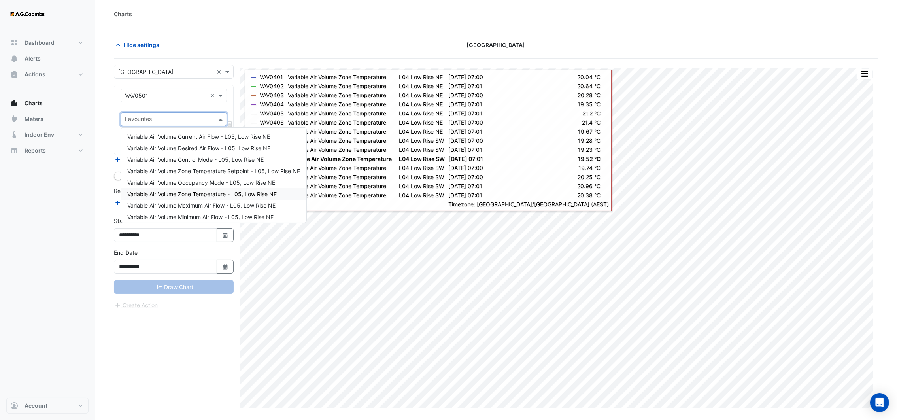
click at [226, 192] on span "Variable Air Volume Zone Temperature - L05, Low Rise NE" at bounding box center [201, 193] width 149 height 7
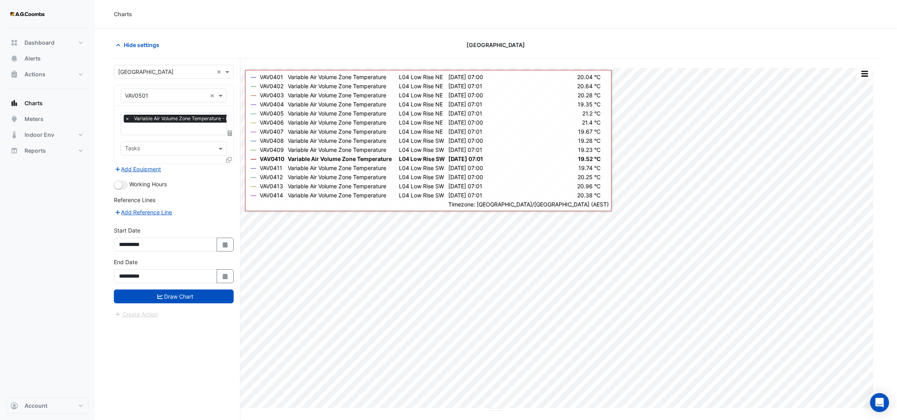
click at [228, 157] on icon at bounding box center [229, 160] width 6 height 6
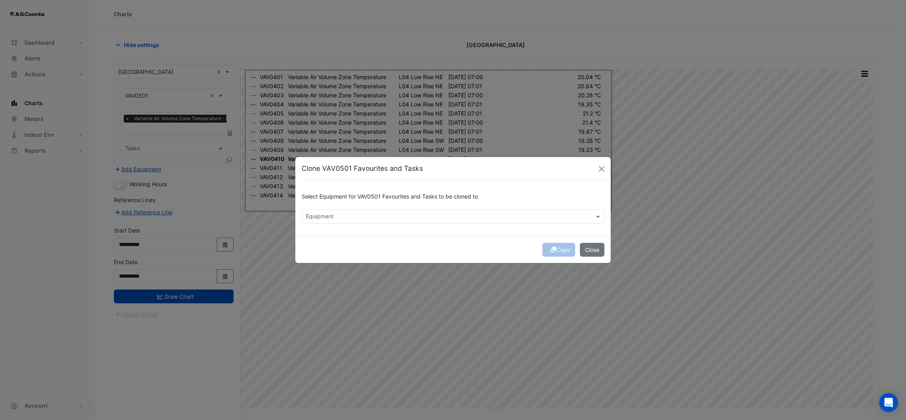
click at [324, 216] on input "text" at bounding box center [448, 217] width 285 height 8
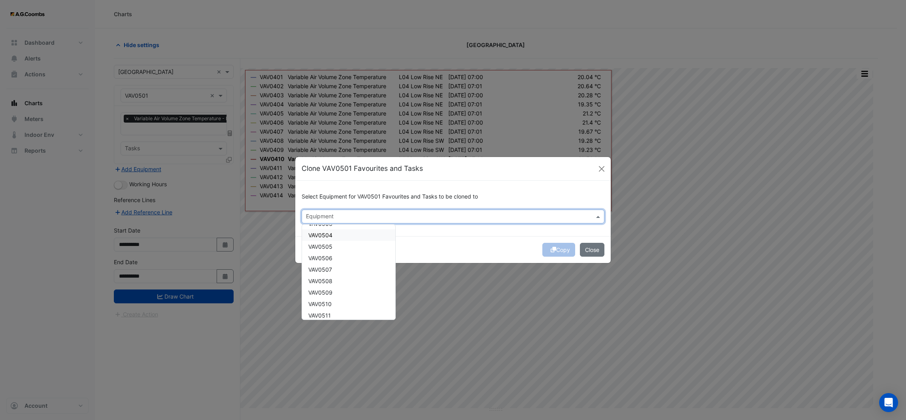
scroll to position [592, 0]
click at [332, 269] on span "VAV0502" at bounding box center [320, 271] width 24 height 7
click at [327, 283] on span "VAV0503" at bounding box center [320, 282] width 24 height 7
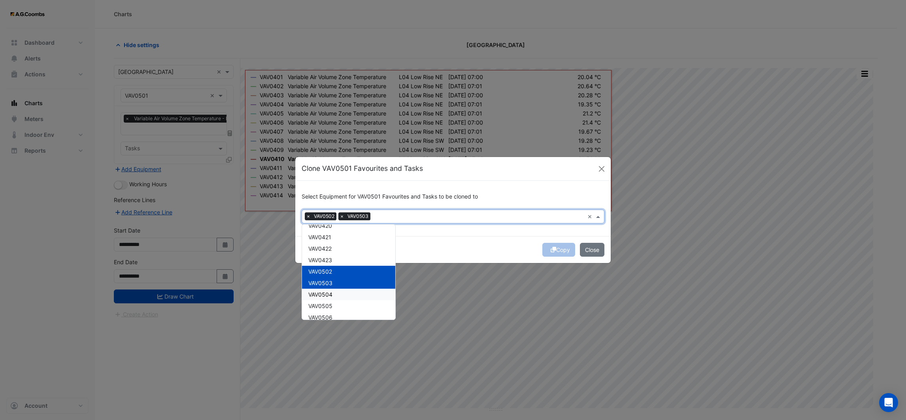
click at [326, 296] on span "VAV0504" at bounding box center [320, 294] width 24 height 7
click at [324, 308] on div "VAV0505" at bounding box center [348, 305] width 93 height 11
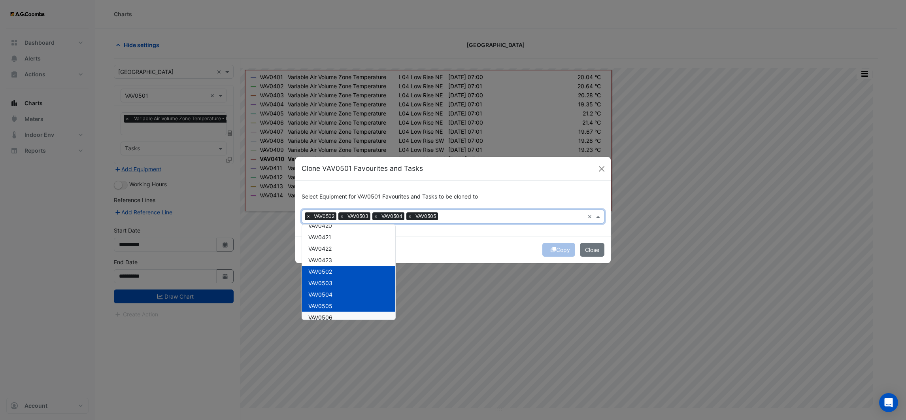
click at [324, 314] on span "VAV0506" at bounding box center [320, 317] width 24 height 7
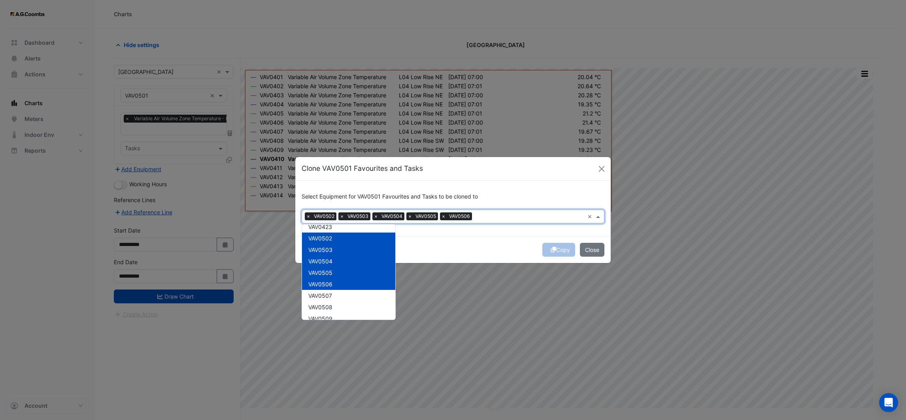
scroll to position [652, 0]
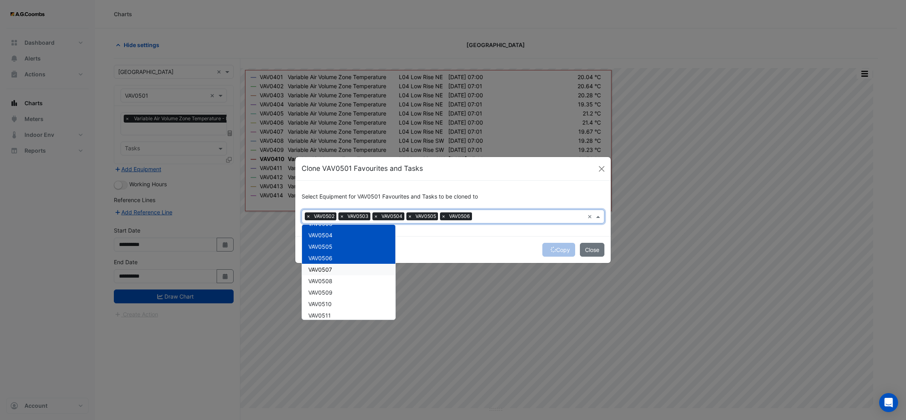
click at [332, 270] on span "VAV0507" at bounding box center [320, 269] width 24 height 7
click at [331, 281] on span "VAV0508" at bounding box center [320, 280] width 24 height 7
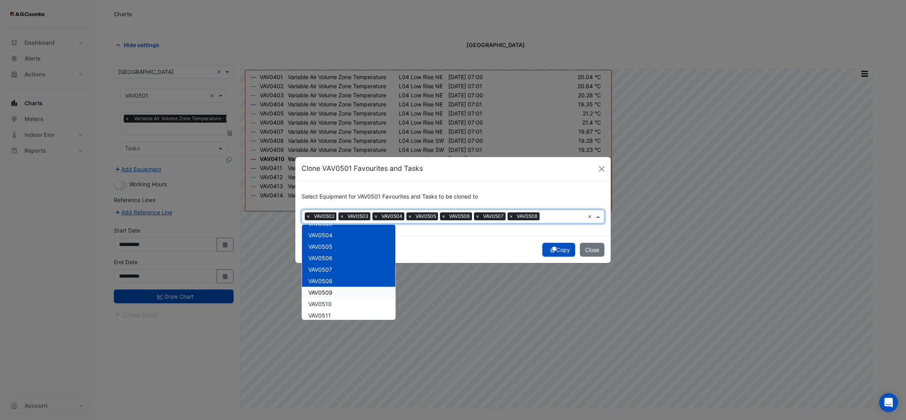
click at [331, 291] on span "VAV0509" at bounding box center [320, 292] width 24 height 7
click at [330, 302] on span "VAV0510" at bounding box center [319, 303] width 23 height 7
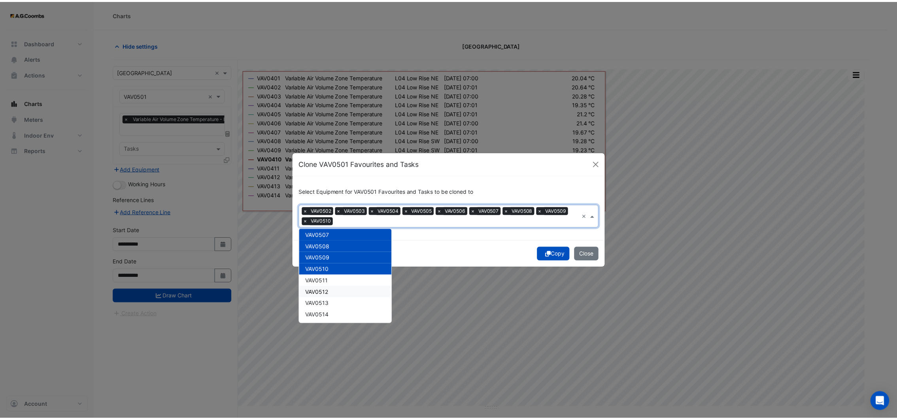
scroll to position [711, 0]
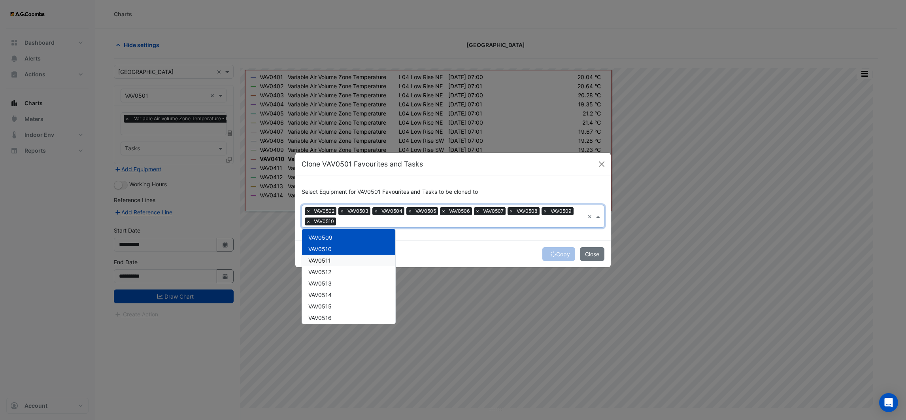
drag, startPoint x: 328, startPoint y: 261, endPoint x: 327, endPoint y: 270, distance: 8.8
click at [328, 263] on div "VAV0511" at bounding box center [348, 260] width 93 height 11
click at [327, 271] on span "VAV0512" at bounding box center [319, 271] width 23 height 7
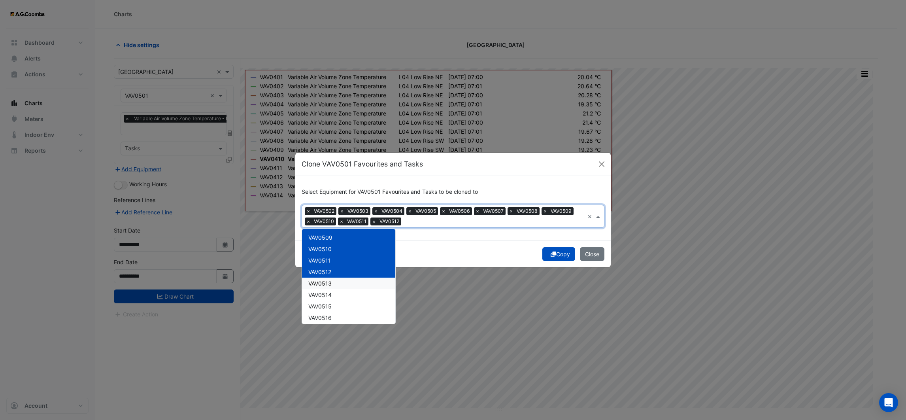
click at [327, 280] on span "VAV0513" at bounding box center [319, 283] width 23 height 7
click at [328, 293] on span "VAV0514" at bounding box center [319, 294] width 23 height 7
click at [433, 257] on div "Copy Close" at bounding box center [452, 253] width 315 height 27
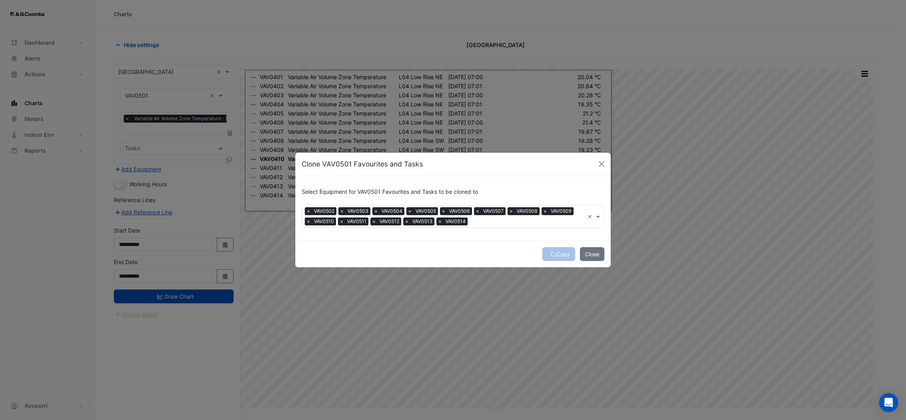
click at [560, 252] on div "Copy Close" at bounding box center [452, 253] width 315 height 27
click at [554, 253] on button "Copy" at bounding box center [558, 254] width 33 height 14
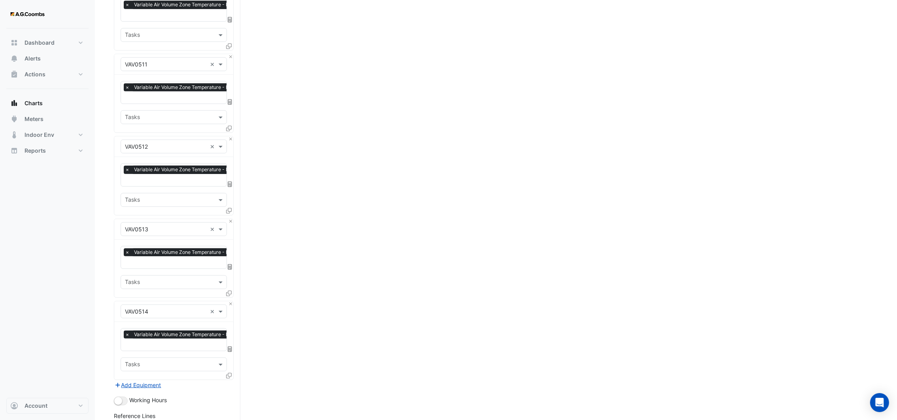
scroll to position [970, 0]
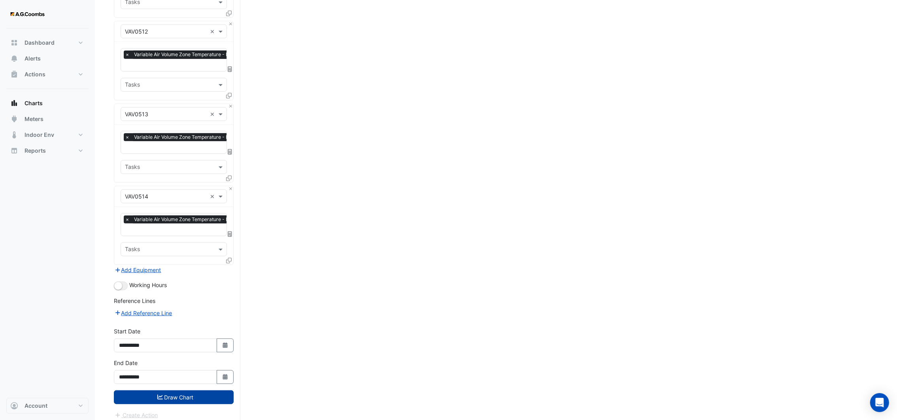
click at [188, 390] on button "Draw Chart" at bounding box center [174, 397] width 120 height 14
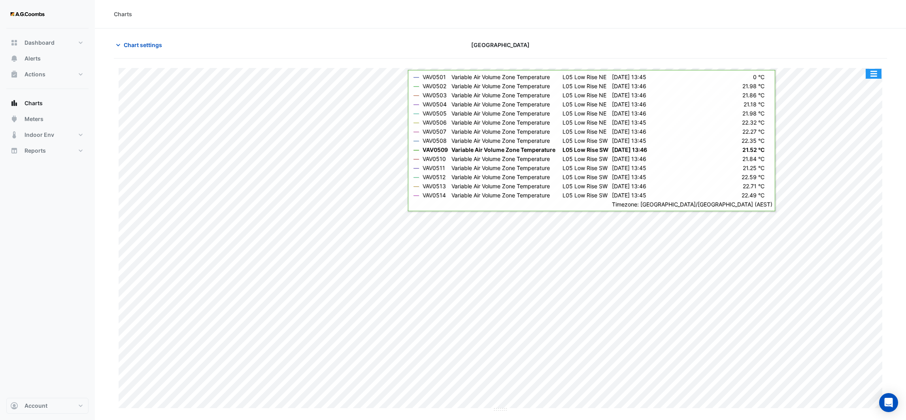
click at [874, 75] on button "button" at bounding box center [874, 74] width 16 height 10
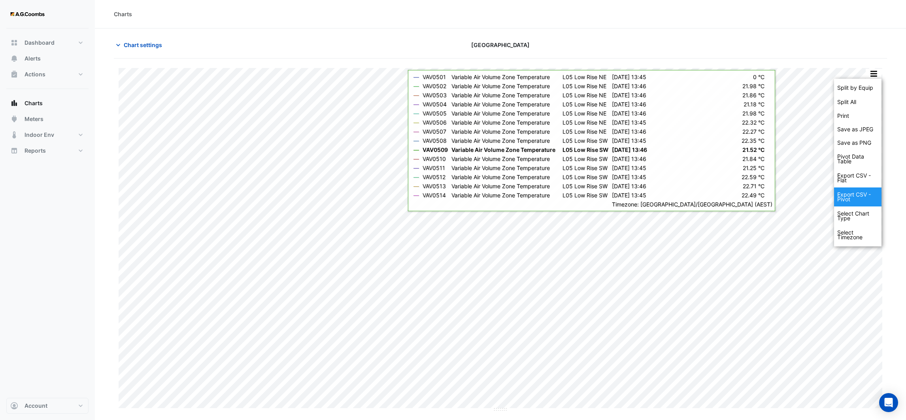
click at [862, 196] on div "Export CSV - Pivot" at bounding box center [857, 196] width 47 height 19
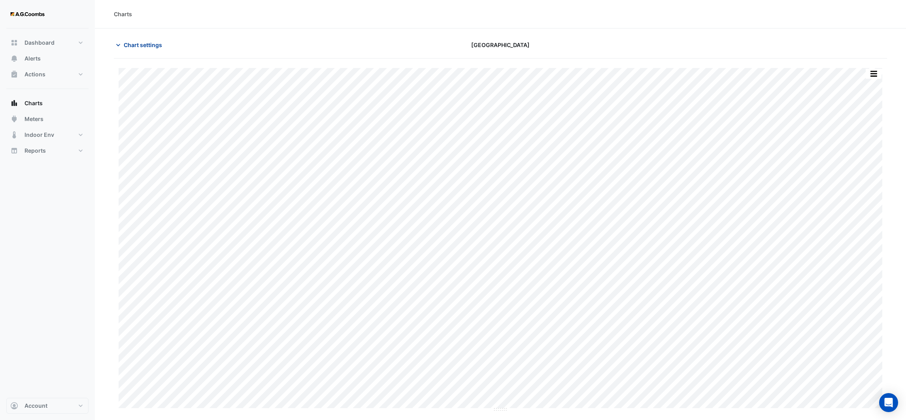
click at [119, 47] on icon "button" at bounding box center [118, 45] width 8 height 8
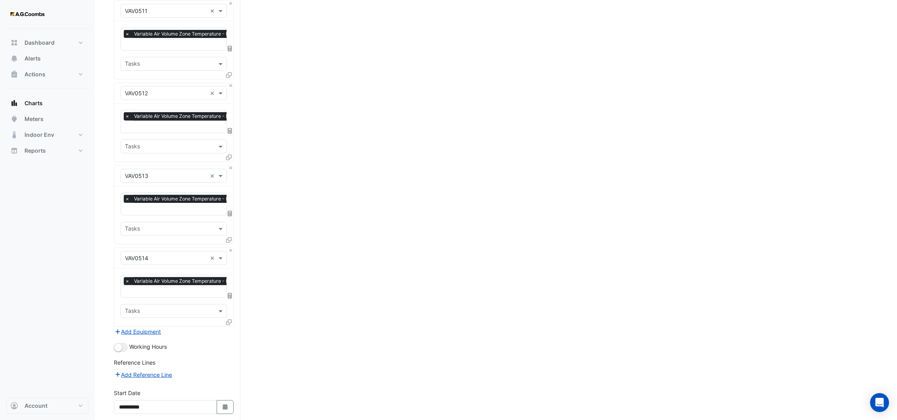
scroll to position [970, 0]
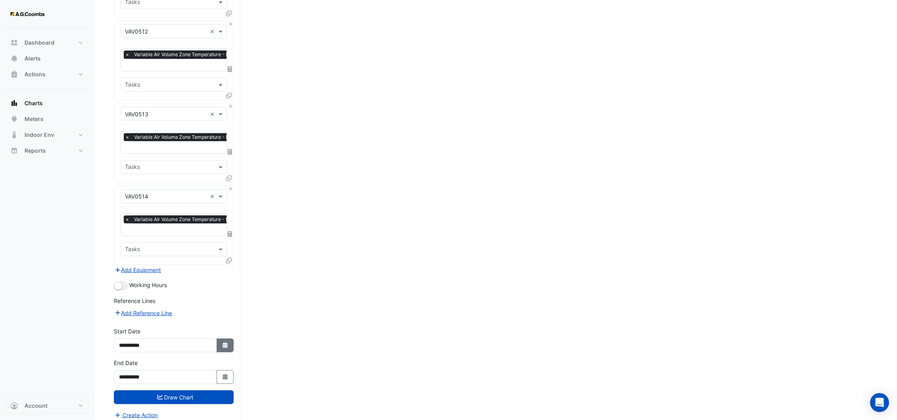
click at [230, 341] on button "Select Date" at bounding box center [225, 345] width 17 height 14
select select "*"
select select "****"
click at [130, 234] on button "Previous month" at bounding box center [127, 234] width 9 height 13
select select "*"
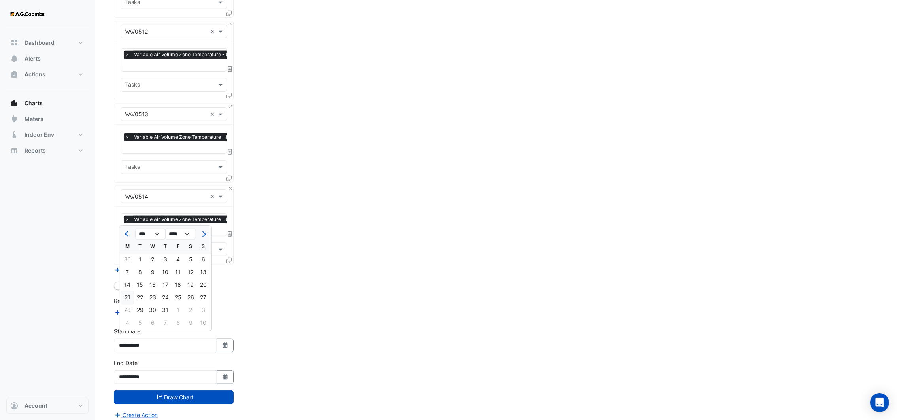
click at [130, 298] on div "21" at bounding box center [127, 297] width 13 height 13
type input "**********"
click at [226, 374] on icon "button" at bounding box center [225, 377] width 5 height 6
click at [126, 265] on span "Previous month" at bounding box center [128, 266] width 6 height 6
select select "*"
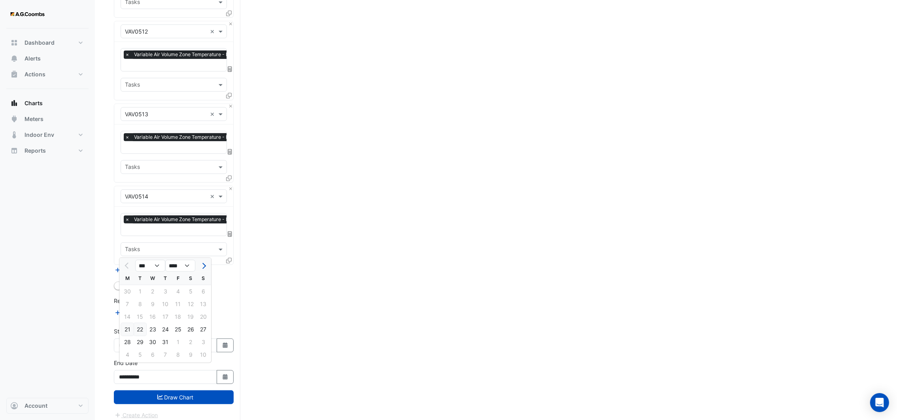
click at [139, 329] on div "22" at bounding box center [140, 329] width 13 height 13
type input "**********"
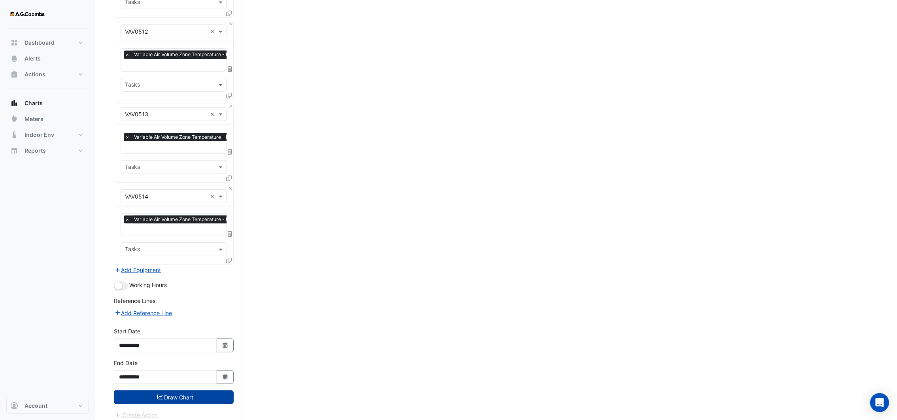
click at [152, 390] on button "Draw Chart" at bounding box center [174, 397] width 120 height 14
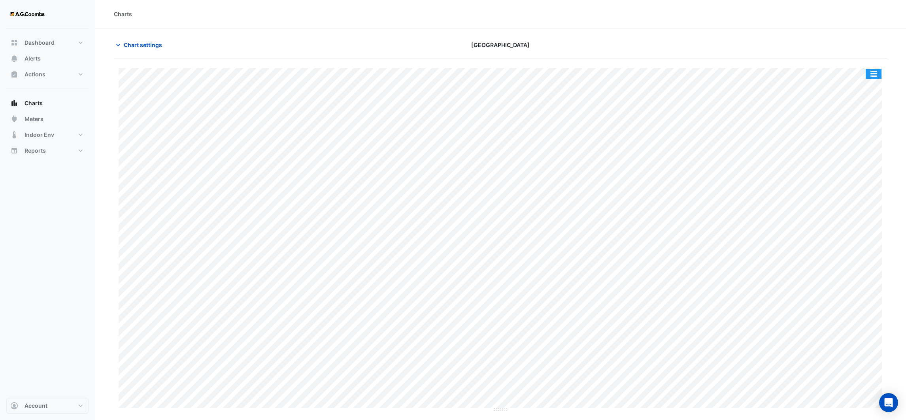
click at [873, 73] on button "button" at bounding box center [874, 74] width 16 height 10
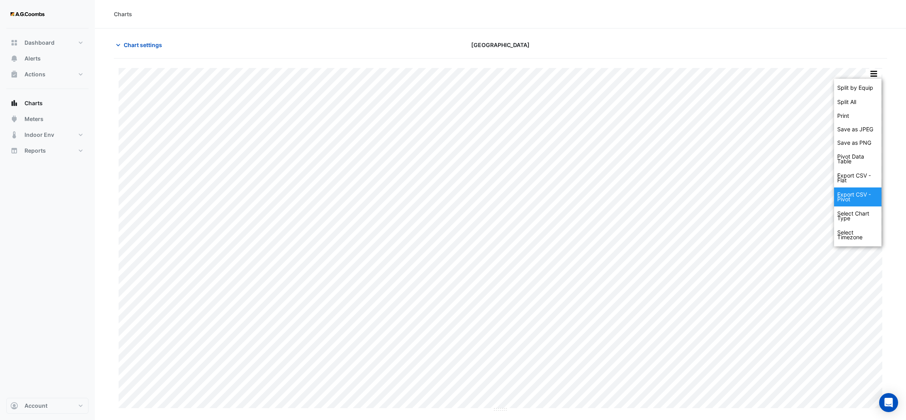
click at [854, 198] on div "Export CSV - Pivot" at bounding box center [857, 196] width 47 height 19
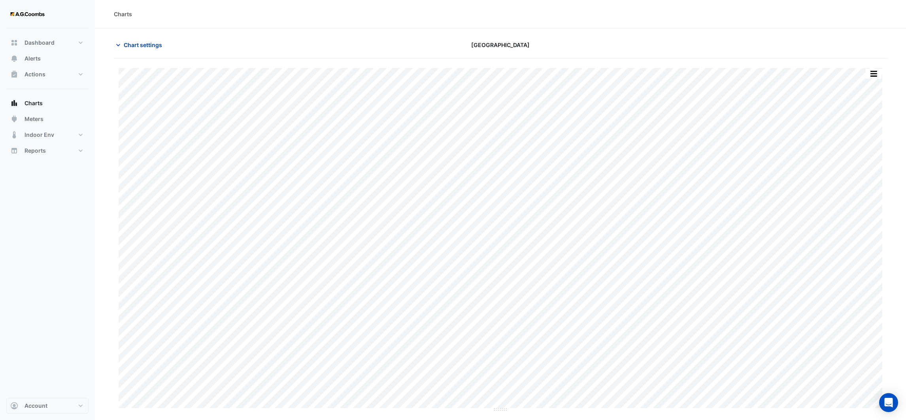
click at [116, 44] on icon "button" at bounding box center [118, 45] width 8 height 8
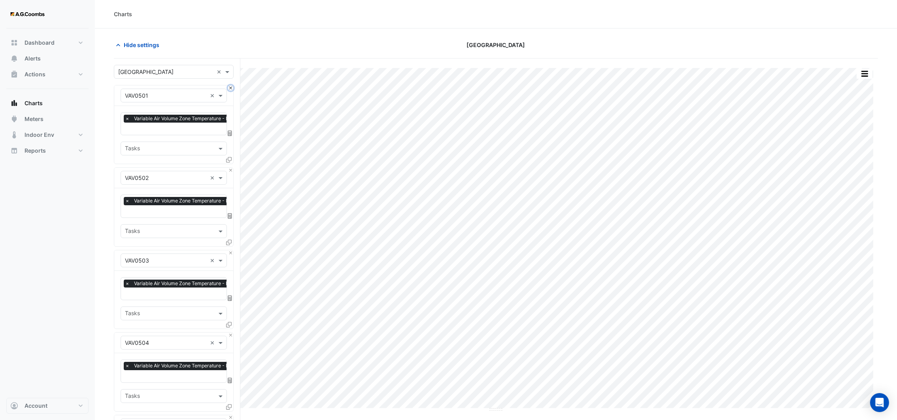
click at [230, 89] on button "Close" at bounding box center [230, 87] width 5 height 5
click at [230, 168] on button "Close" at bounding box center [230, 170] width 5 height 5
click at [230, 89] on button "Close" at bounding box center [230, 87] width 5 height 5
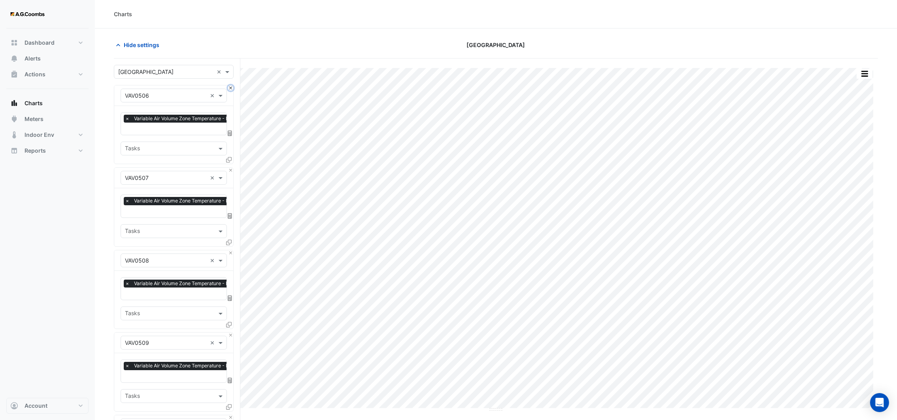
click at [230, 89] on button "Close" at bounding box center [230, 87] width 5 height 5
click at [230, 168] on button "Close" at bounding box center [230, 170] width 5 height 5
click at [230, 89] on button "Close" at bounding box center [230, 87] width 5 height 5
click at [230, 168] on button "Close" at bounding box center [230, 170] width 5 height 5
click at [230, 89] on button "Close" at bounding box center [230, 87] width 5 height 5
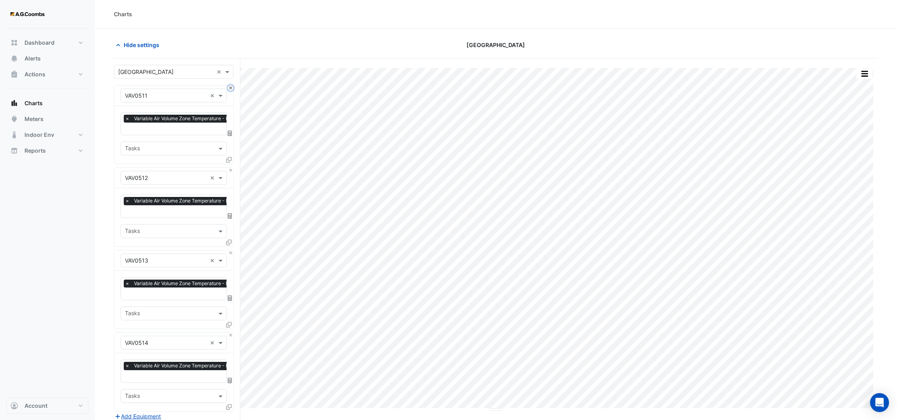
click at [230, 89] on button "Close" at bounding box center [230, 87] width 5 height 5
click at [230, 168] on button "Close" at bounding box center [230, 170] width 5 height 5
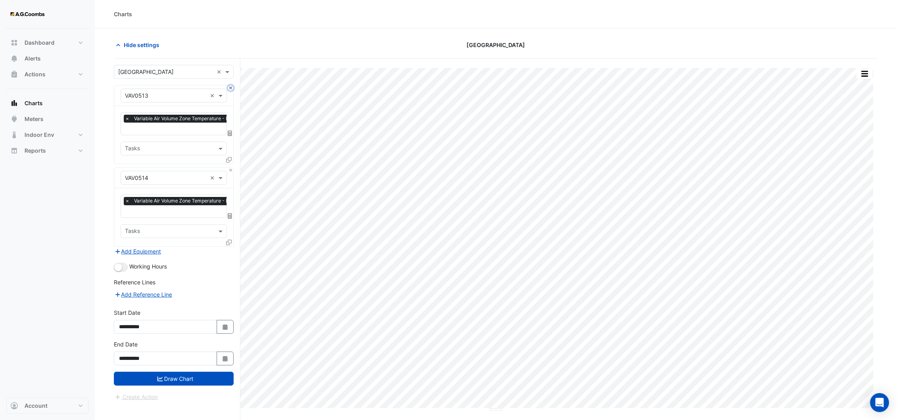
click at [230, 89] on button "Close" at bounding box center [230, 87] width 5 height 5
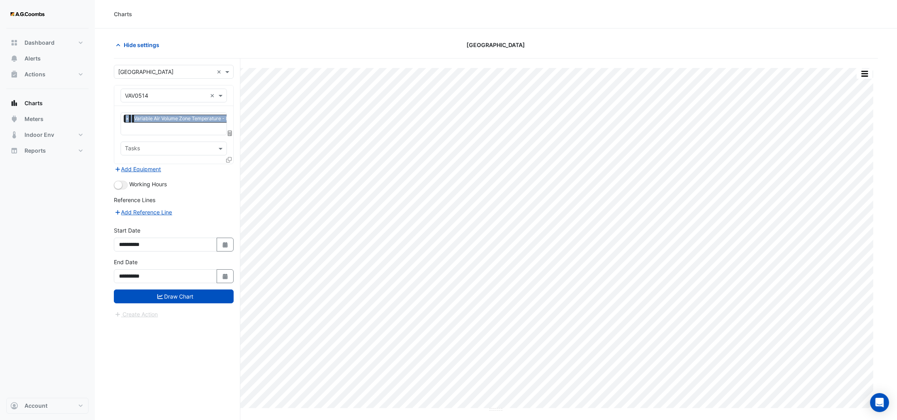
click at [230, 89] on div "Equipment × VAV0514 ×" at bounding box center [173, 95] width 119 height 21
drag, startPoint x: 230, startPoint y: 89, endPoint x: 174, endPoint y: 96, distance: 56.2
click at [174, 96] on input "text" at bounding box center [166, 96] width 82 height 8
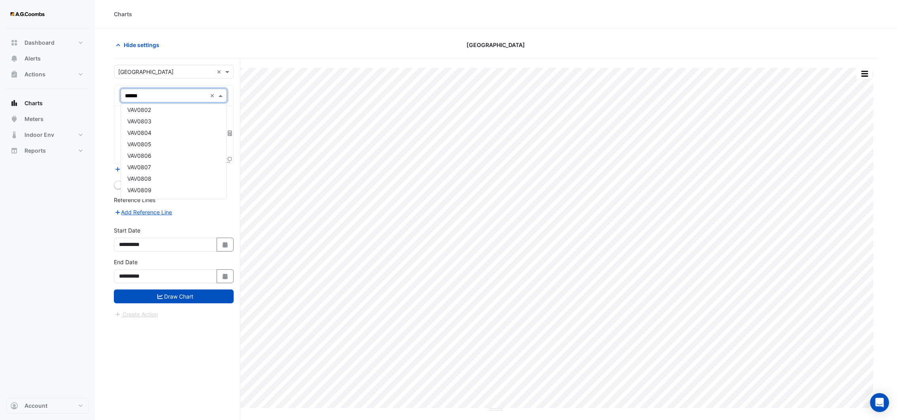
scroll to position [15, 0]
type input "*******"
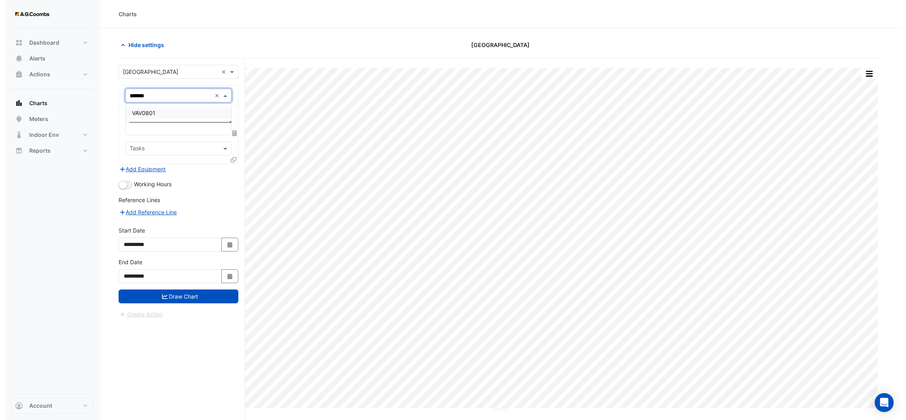
scroll to position [0, 0]
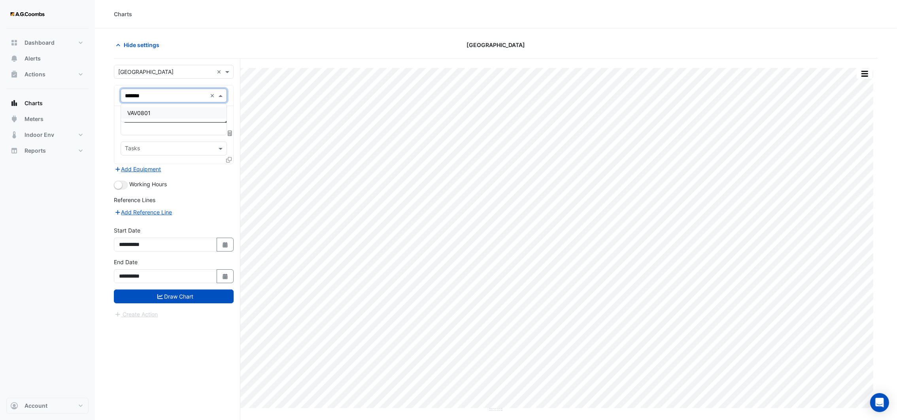
click at [168, 113] on div "VAV0801" at bounding box center [173, 112] width 105 height 11
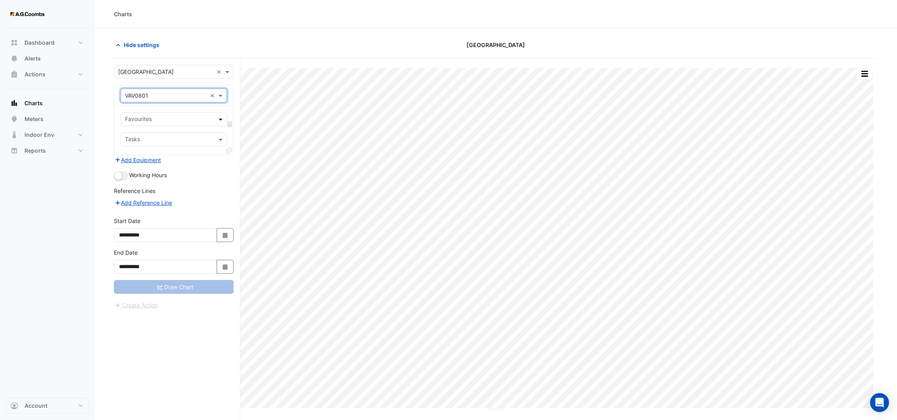
click at [218, 120] on span at bounding box center [222, 119] width 10 height 8
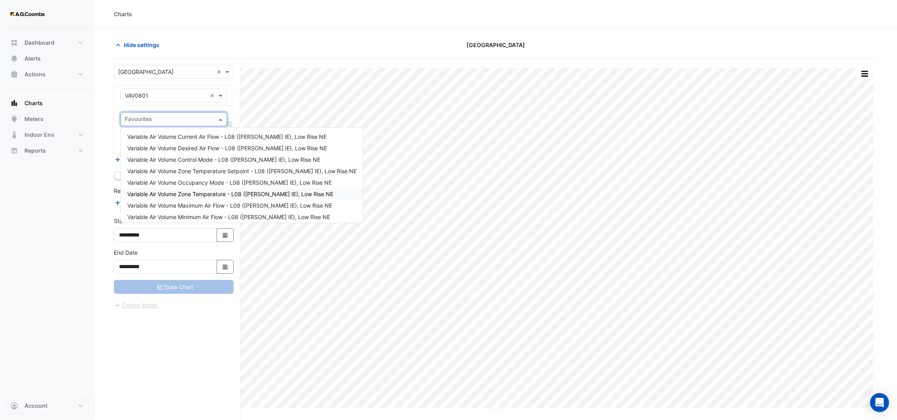
click at [196, 196] on span "Variable Air Volume Zone Temperature - L08 ([PERSON_NAME] IE), Low Rise NE" at bounding box center [230, 193] width 206 height 7
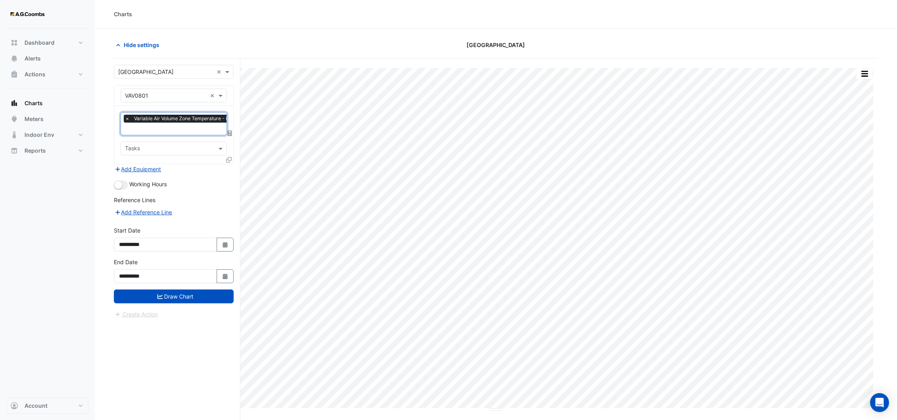
click at [228, 158] on icon at bounding box center [229, 160] width 6 height 6
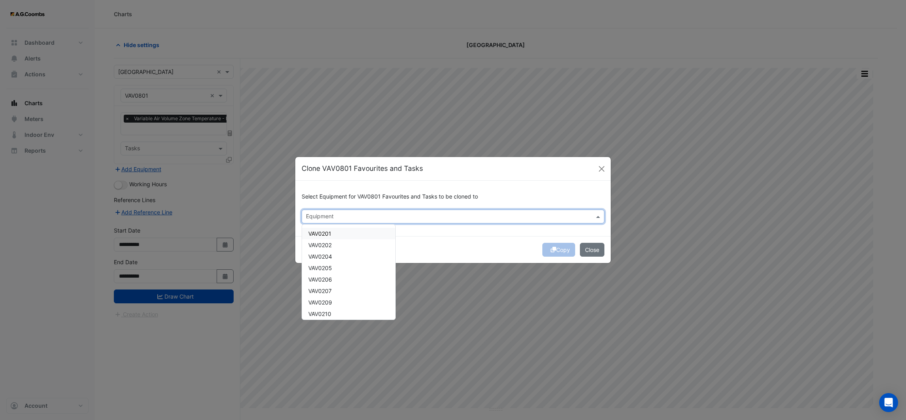
click at [314, 213] on input "text" at bounding box center [448, 217] width 285 height 8
click at [333, 230] on div "VAV0802" at bounding box center [348, 231] width 93 height 11
click at [331, 241] on span "VAV0803" at bounding box center [320, 243] width 24 height 7
click at [331, 252] on span "VAV0804" at bounding box center [320, 255] width 24 height 7
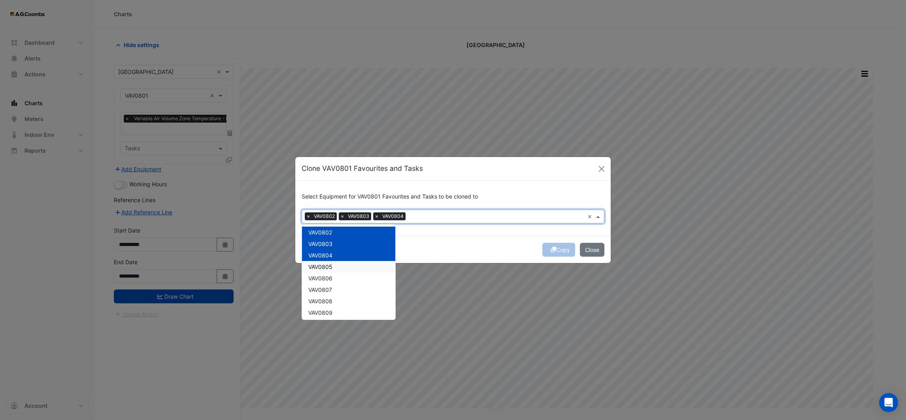
click at [332, 265] on span "VAV0805" at bounding box center [320, 266] width 24 height 7
click at [332, 275] on span "VAV0806" at bounding box center [320, 278] width 24 height 7
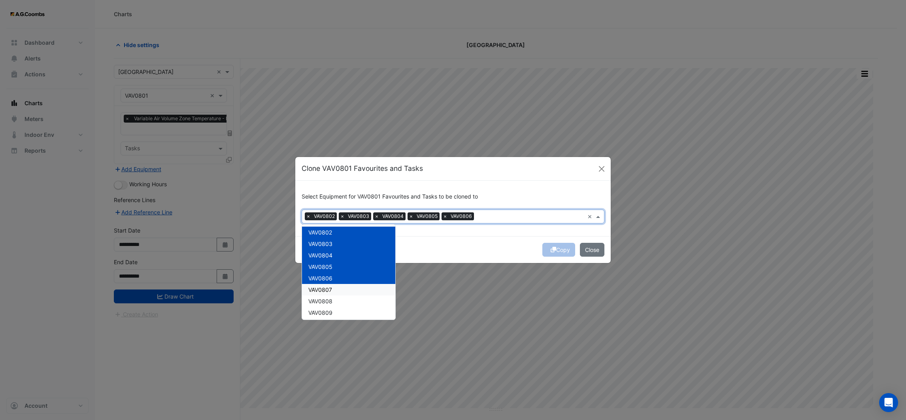
click at [331, 290] on span "VAV0807" at bounding box center [320, 289] width 24 height 7
click at [332, 300] on span "VAV0808" at bounding box center [320, 301] width 24 height 7
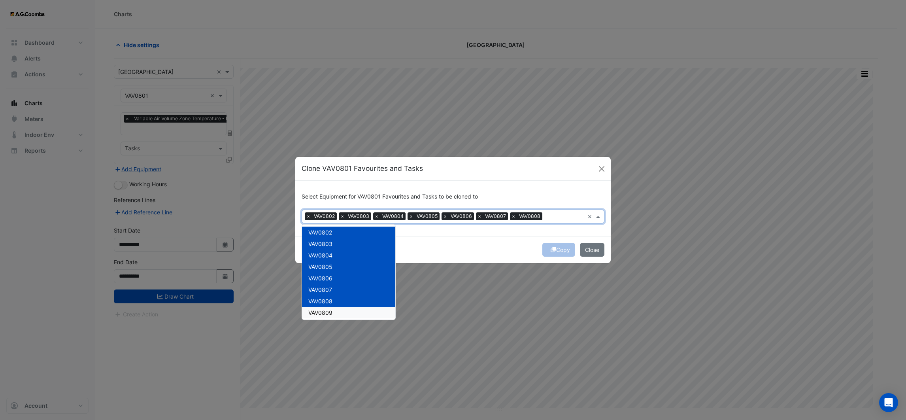
click at [332, 309] on span "VAV0809" at bounding box center [320, 312] width 24 height 7
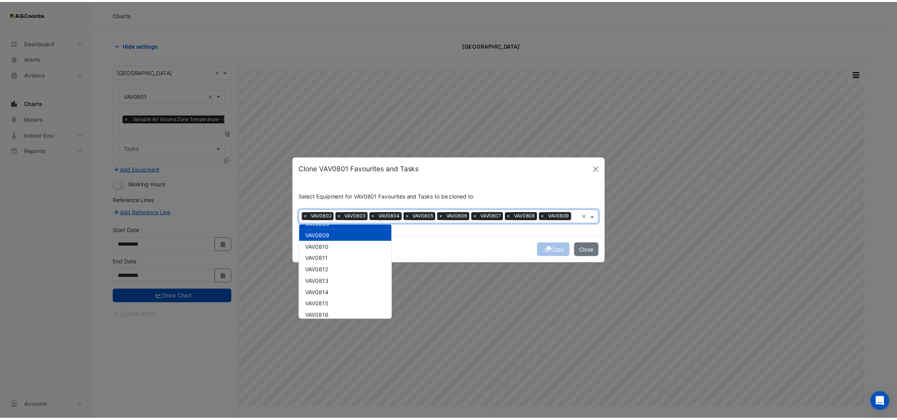
scroll to position [1482, 0]
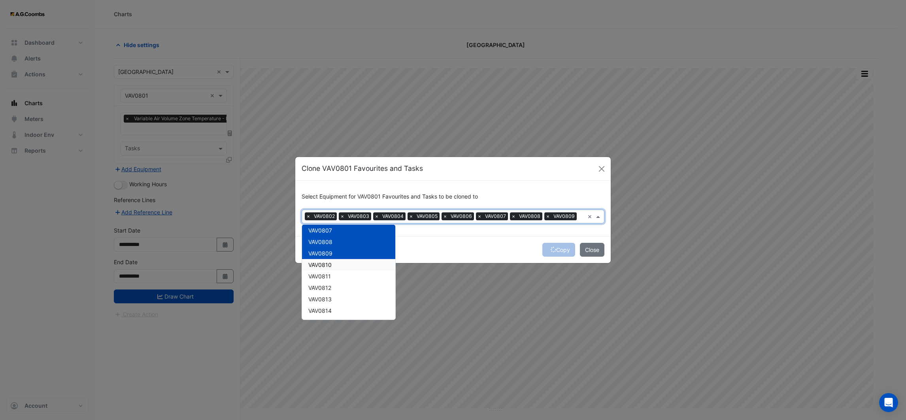
click at [317, 264] on span "VAV0810" at bounding box center [319, 264] width 23 height 7
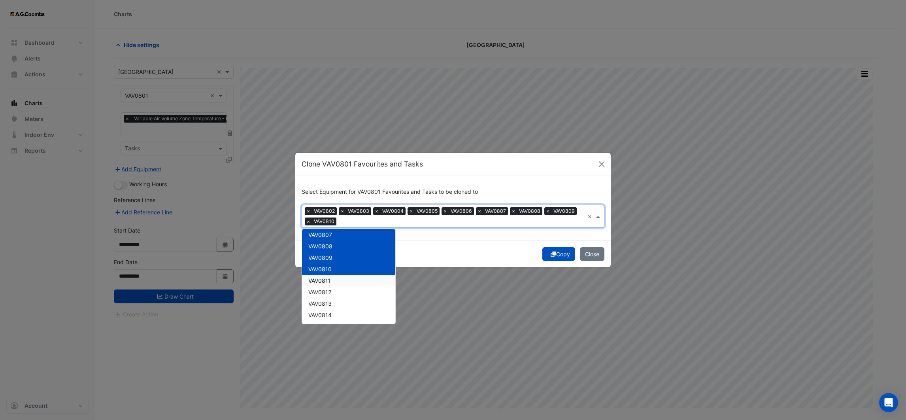
click at [326, 281] on span "VAV0811" at bounding box center [319, 280] width 23 height 7
click at [328, 290] on span "VAV0812" at bounding box center [319, 292] width 23 height 7
drag, startPoint x: 329, startPoint y: 301, endPoint x: 331, endPoint y: 309, distance: 8.5
click at [330, 304] on span "VAV0813" at bounding box center [319, 303] width 23 height 7
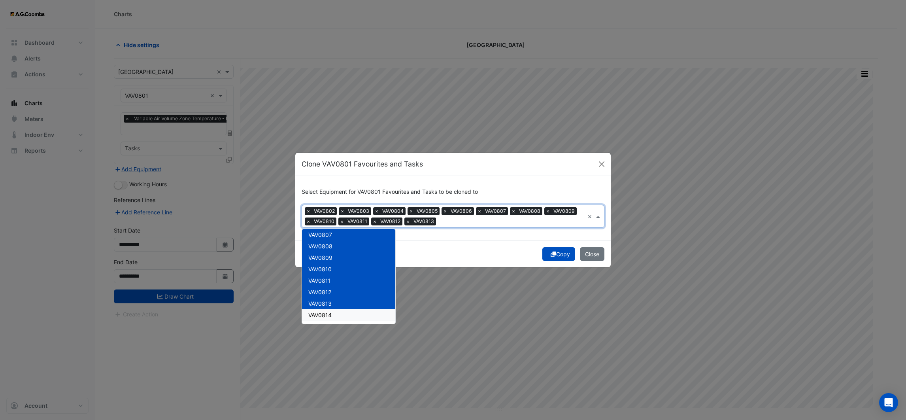
click at [330, 314] on span "VAV0814" at bounding box center [319, 314] width 23 height 7
click at [441, 246] on div "Copy Close" at bounding box center [452, 253] width 315 height 27
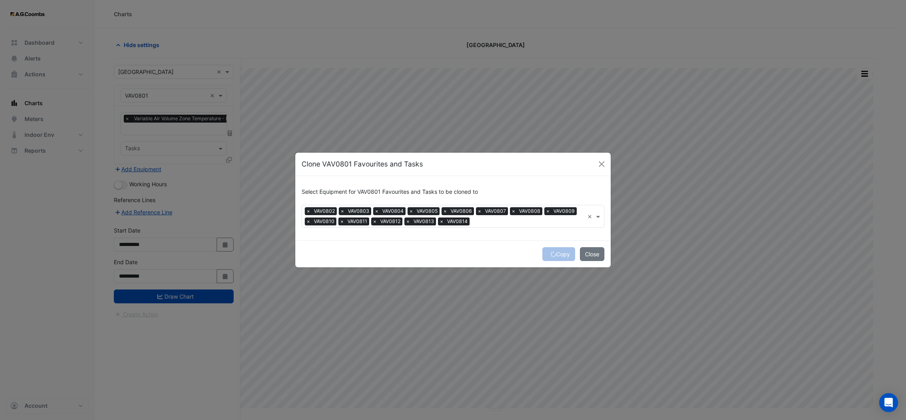
click at [555, 251] on div "Copy Close" at bounding box center [452, 253] width 315 height 27
click at [546, 256] on button "Copy" at bounding box center [558, 254] width 33 height 14
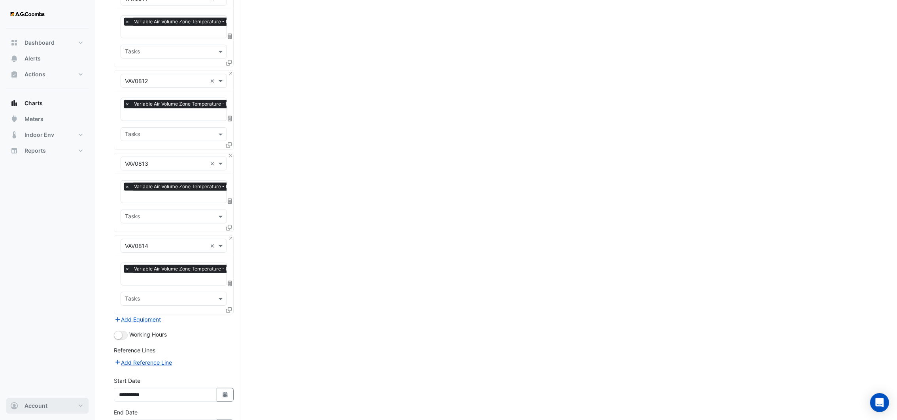
scroll to position [970, 0]
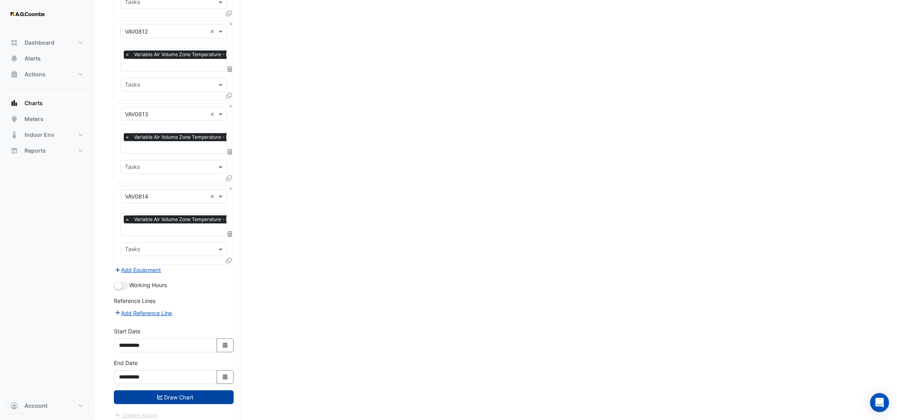
click at [160, 394] on icon "submit" at bounding box center [160, 397] width 6 height 6
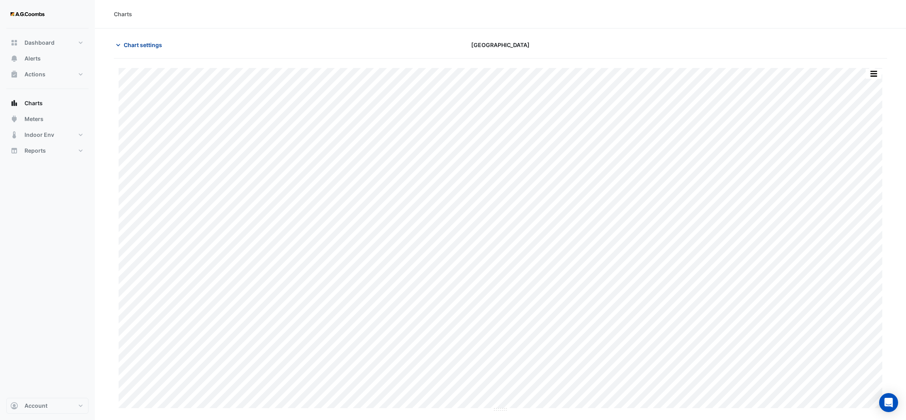
click at [114, 49] on button "Chart settings" at bounding box center [140, 45] width 53 height 14
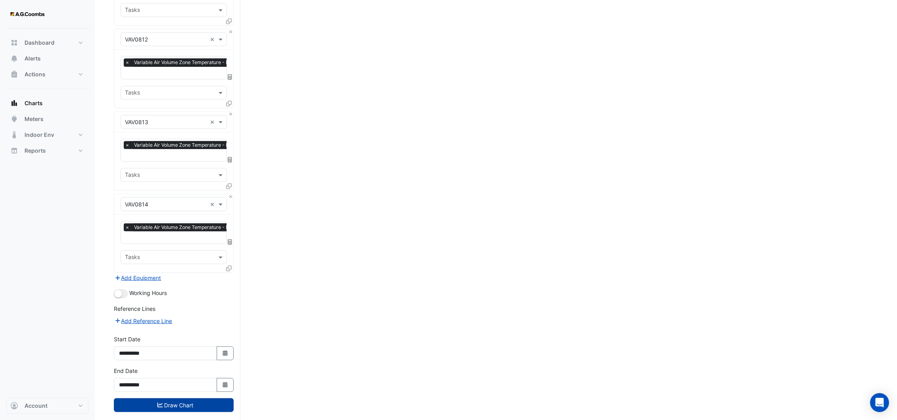
scroll to position [970, 0]
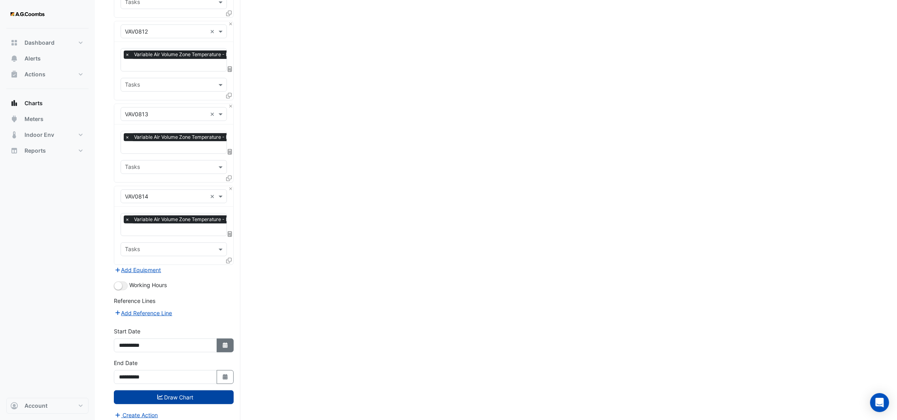
click at [232, 340] on button "Select Date" at bounding box center [225, 345] width 17 height 14
select select "*"
select select "****"
click at [224, 374] on icon "Select Date" at bounding box center [225, 377] width 7 height 6
click at [203, 265] on span "Next month" at bounding box center [203, 266] width 6 height 6
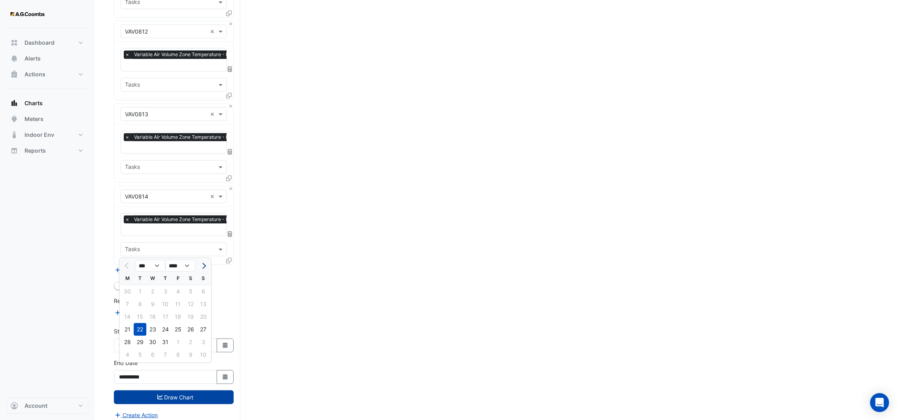
select select "*"
click at [144, 339] on div "26" at bounding box center [140, 342] width 13 height 13
type input "**********"
click at [226, 343] on button "Select Date" at bounding box center [225, 345] width 17 height 14
select select "*"
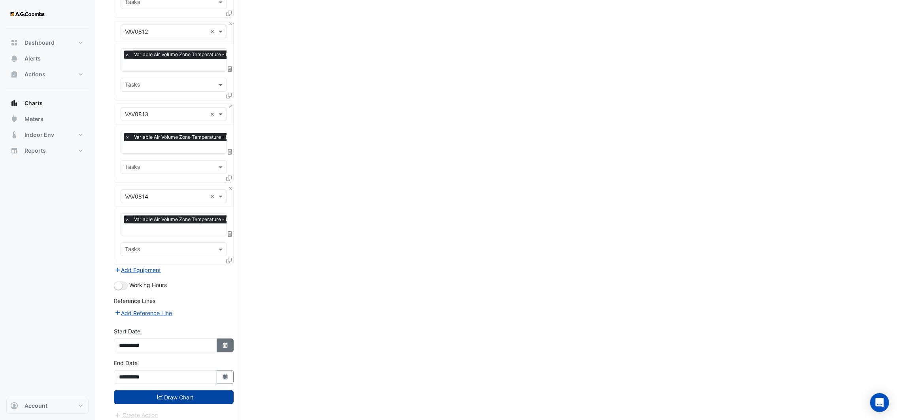
select select "****"
click at [207, 233] on button "Next month" at bounding box center [202, 234] width 9 height 13
select select "*"
click at [129, 309] on div "25" at bounding box center [127, 310] width 13 height 13
type input "**********"
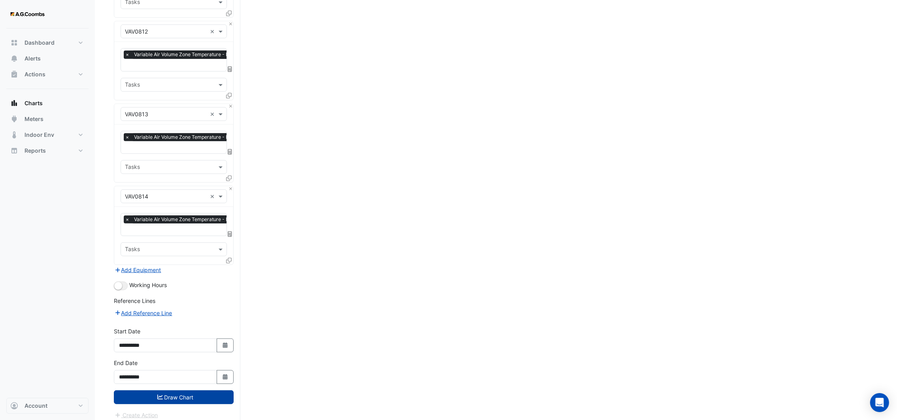
click at [167, 392] on button "Draw Chart" at bounding box center [174, 397] width 120 height 14
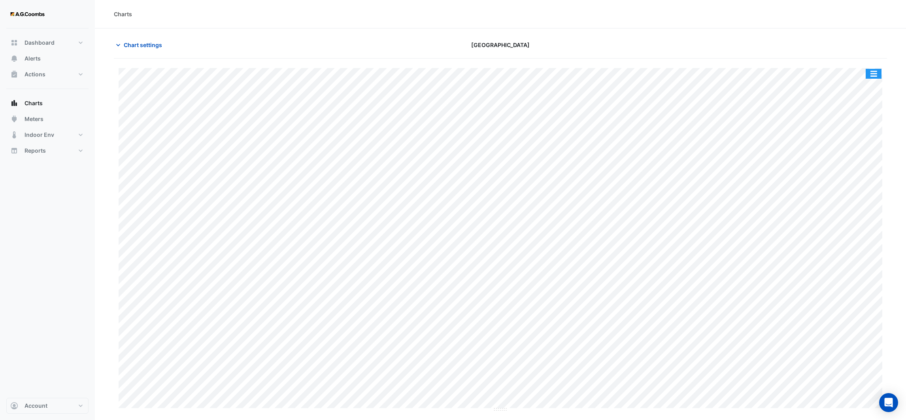
click at [867, 73] on button "button" at bounding box center [874, 74] width 16 height 10
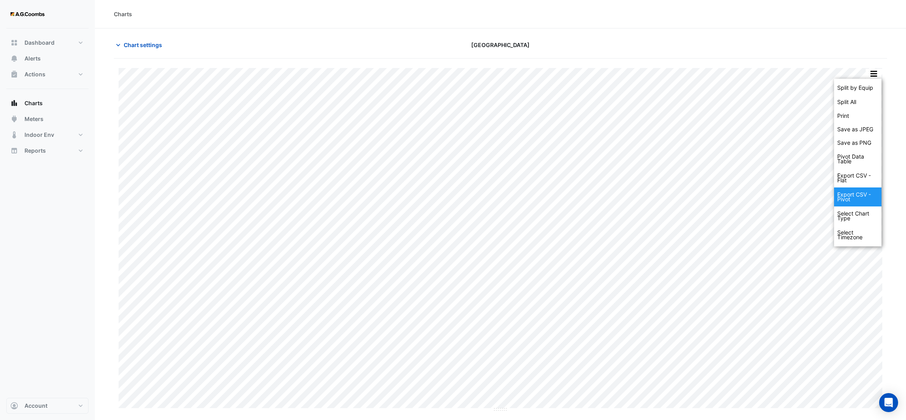
click at [851, 200] on div "Export CSV - Pivot" at bounding box center [857, 196] width 47 height 19
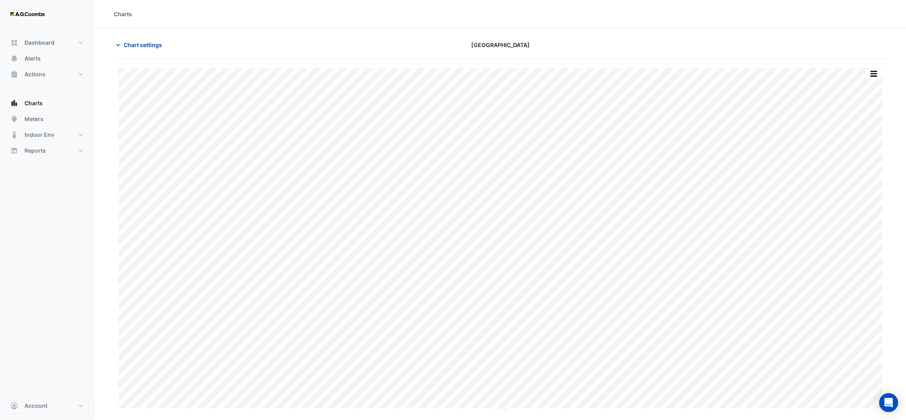
click at [119, 44] on icon "button" at bounding box center [118, 45] width 8 height 8
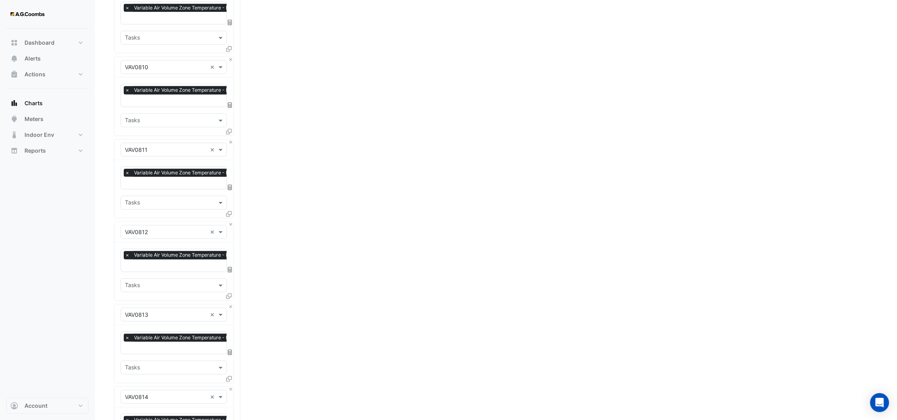
scroll to position [970, 0]
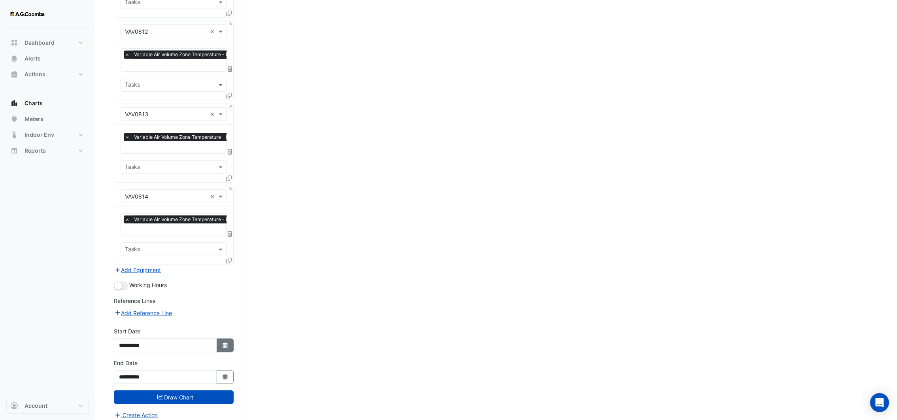
click at [222, 341] on button "Select Date" at bounding box center [225, 345] width 17 height 14
select select "*"
select select "****"
click at [125, 232] on span "Previous month" at bounding box center [128, 234] width 6 height 6
select select "*"
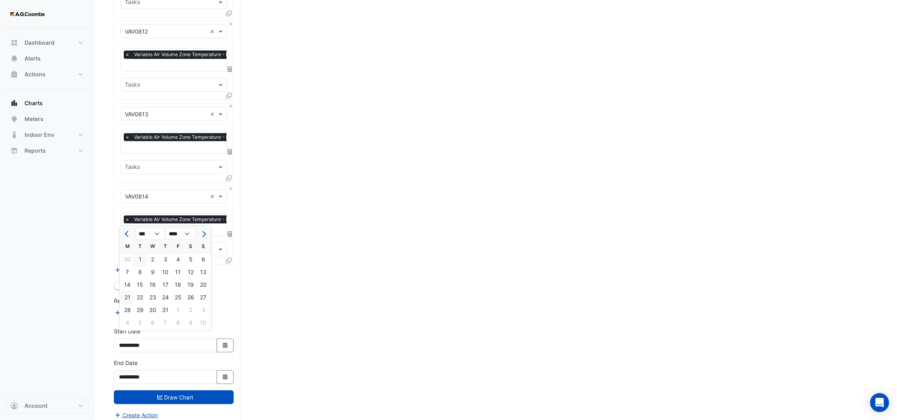
click at [130, 295] on div "21" at bounding box center [127, 297] width 13 height 13
type input "**********"
click at [225, 373] on button "Select Date" at bounding box center [225, 377] width 17 height 14
click at [127, 260] on button "Previous month" at bounding box center [127, 265] width 9 height 13
select select "*"
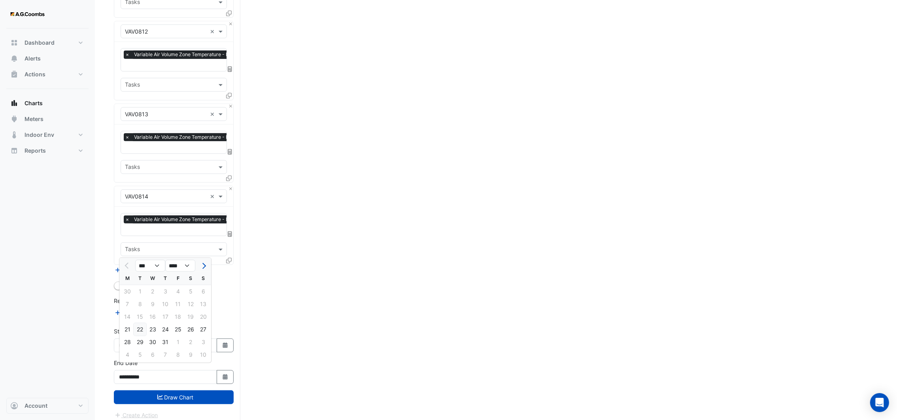
click at [143, 326] on div "22" at bounding box center [140, 329] width 13 height 13
type input "**********"
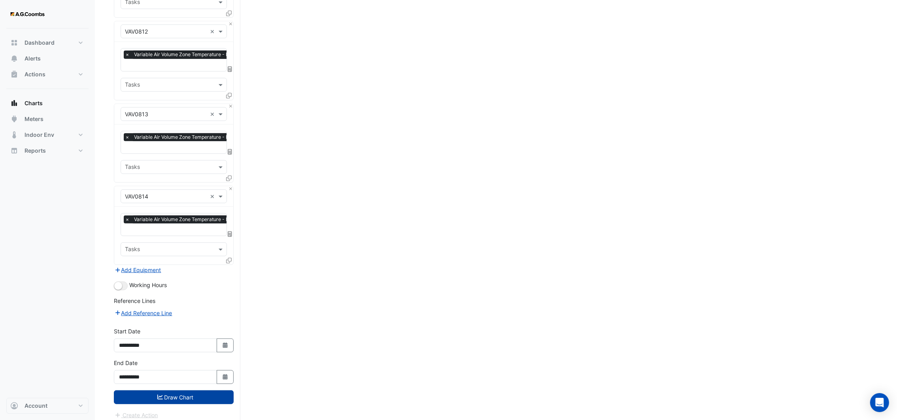
click at [169, 394] on button "Draw Chart" at bounding box center [174, 397] width 120 height 14
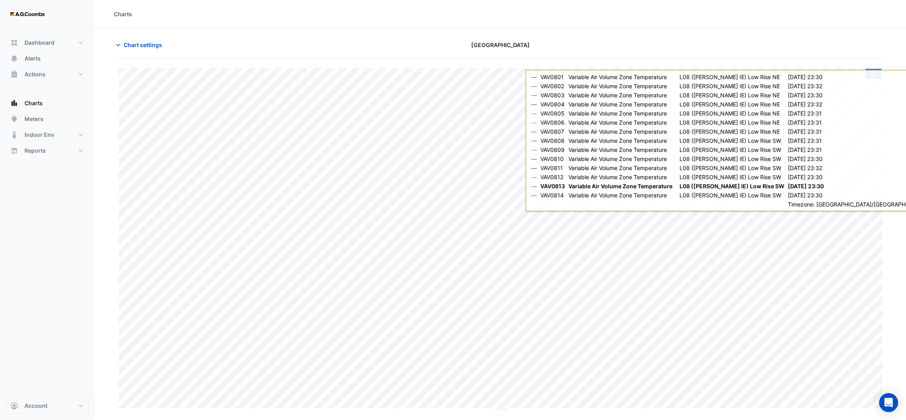
click at [873, 77] on button "button" at bounding box center [874, 74] width 16 height 10
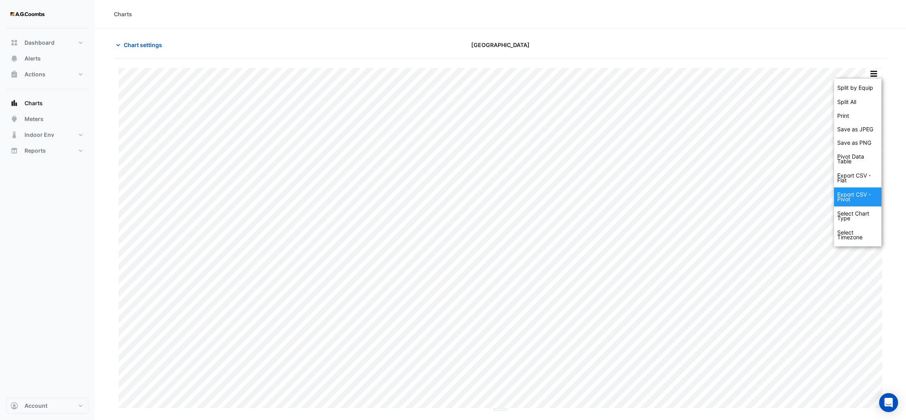
click at [865, 201] on div "Export CSV - Pivot" at bounding box center [857, 196] width 47 height 19
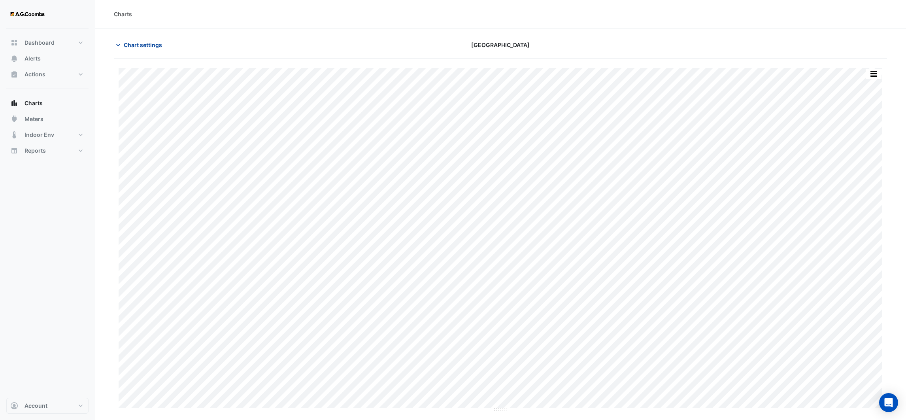
click at [118, 43] on icon "button" at bounding box center [118, 45] width 8 height 8
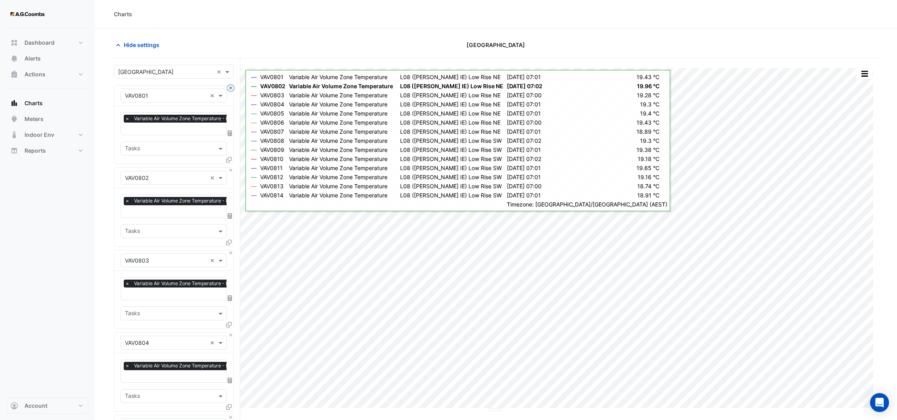
click at [230, 88] on button "Close" at bounding box center [230, 87] width 5 height 5
click at [230, 168] on button "Close" at bounding box center [230, 170] width 5 height 5
click at [230, 88] on button "Close" at bounding box center [230, 87] width 5 height 5
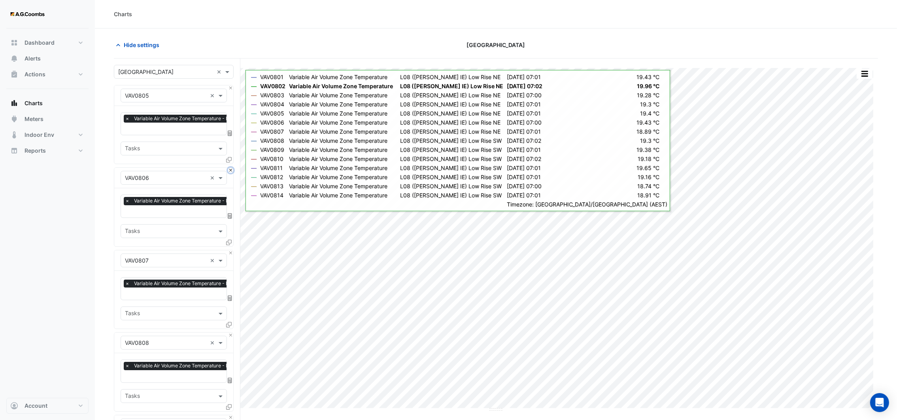
click at [230, 168] on button "Close" at bounding box center [230, 170] width 5 height 5
click at [230, 88] on button "Close" at bounding box center [230, 87] width 5 height 5
click at [230, 168] on button "Close" at bounding box center [230, 170] width 5 height 5
click at [230, 88] on button "Close" at bounding box center [230, 87] width 5 height 5
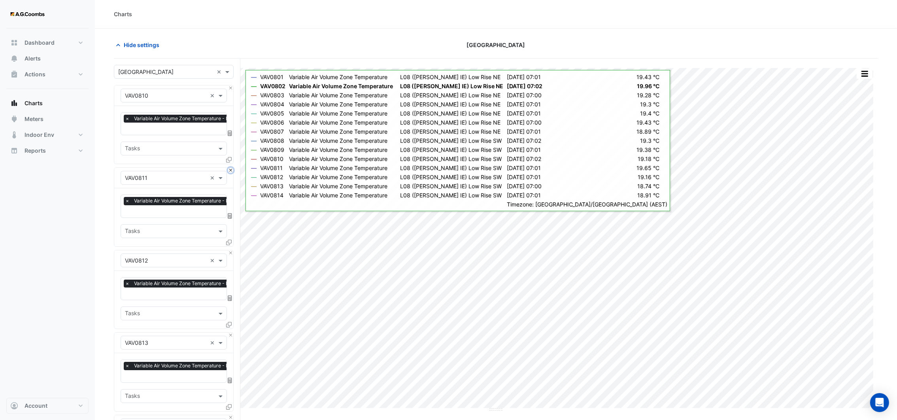
click at [230, 168] on button "Close" at bounding box center [230, 170] width 5 height 5
click at [230, 88] on button "Close" at bounding box center [230, 87] width 5 height 5
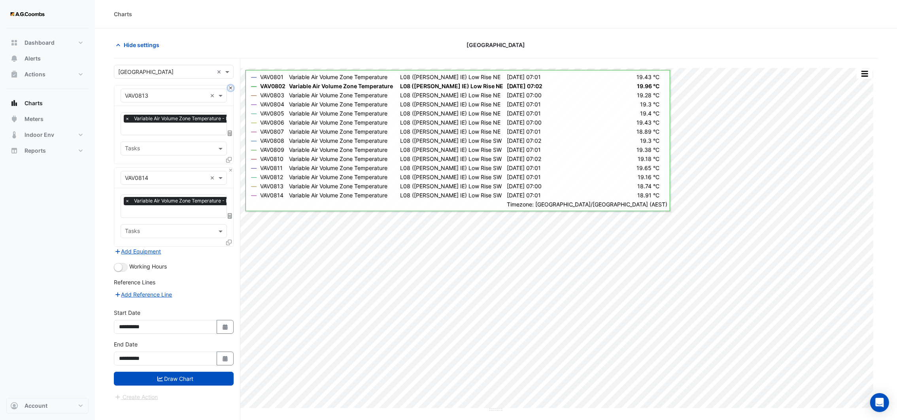
click at [230, 88] on button "Close" at bounding box center [230, 87] width 5 height 5
click at [230, 168] on div "Equipment × VAV0814 ×" at bounding box center [173, 178] width 119 height 21
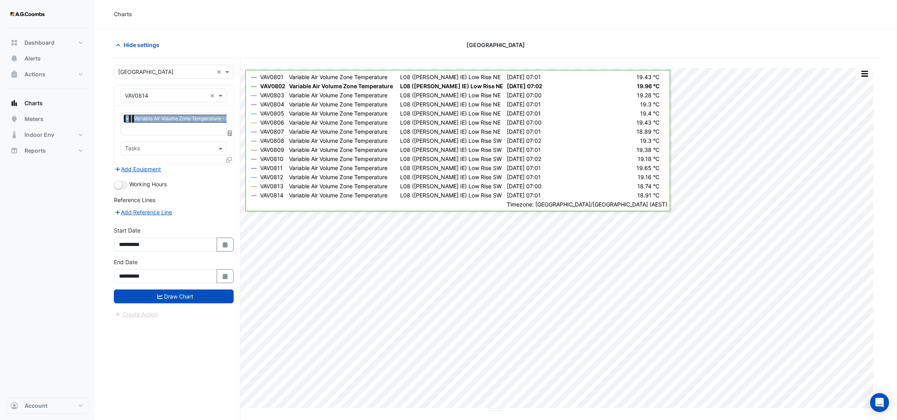
click at [230, 88] on div "Equipment × VAV0814 ×" at bounding box center [173, 95] width 119 height 21
drag, startPoint x: 230, startPoint y: 88, endPoint x: 212, endPoint y: 99, distance: 20.7
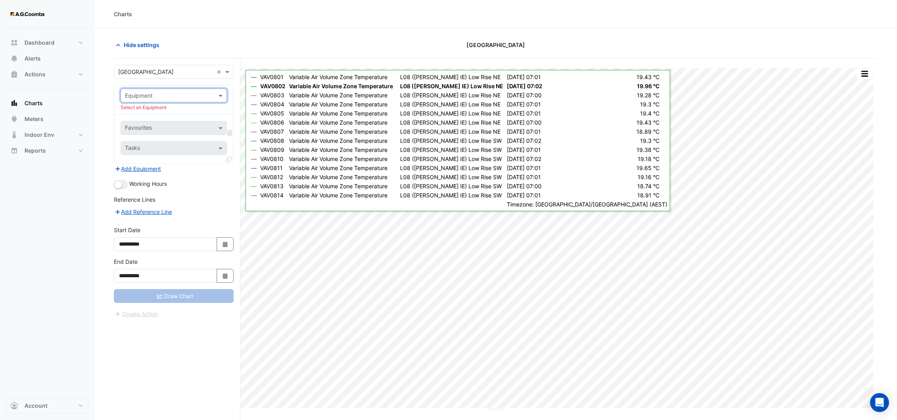
type input "*"
type input "****"
click at [165, 117] on div "VAV1001" at bounding box center [173, 112] width 105 height 11
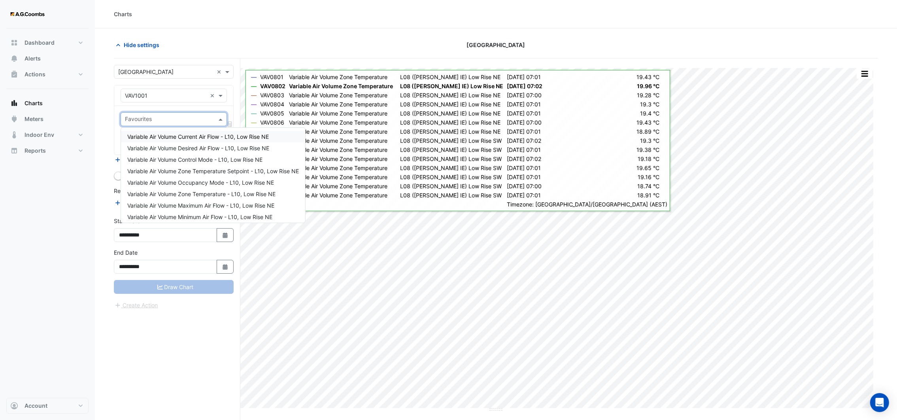
click at [220, 119] on span at bounding box center [222, 119] width 10 height 8
click at [200, 191] on span "Variable Air Volume Zone Temperature - L10, Low Rise NE" at bounding box center [201, 193] width 148 height 7
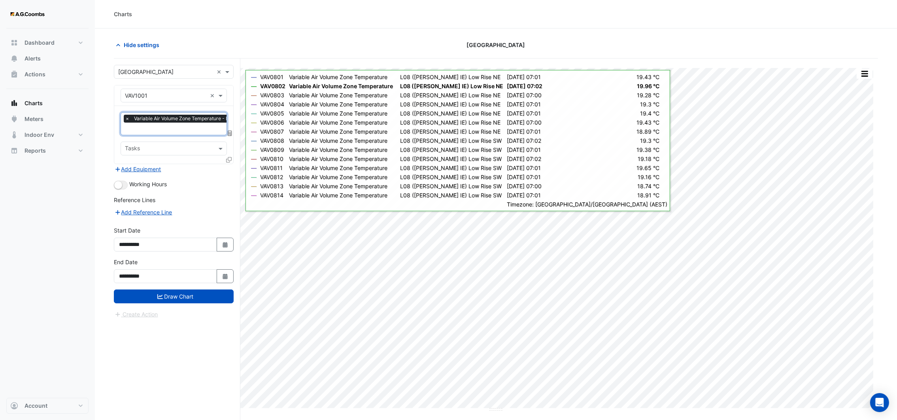
click at [229, 158] on icon at bounding box center [229, 160] width 6 height 6
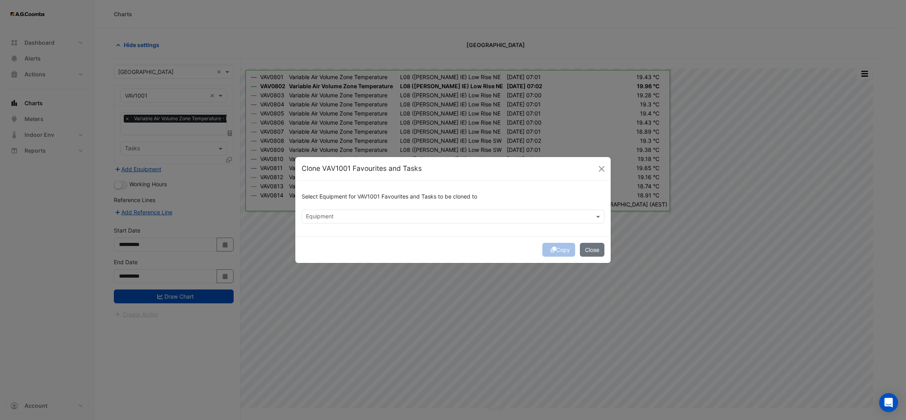
click at [320, 213] on input "text" at bounding box center [448, 217] width 285 height 8
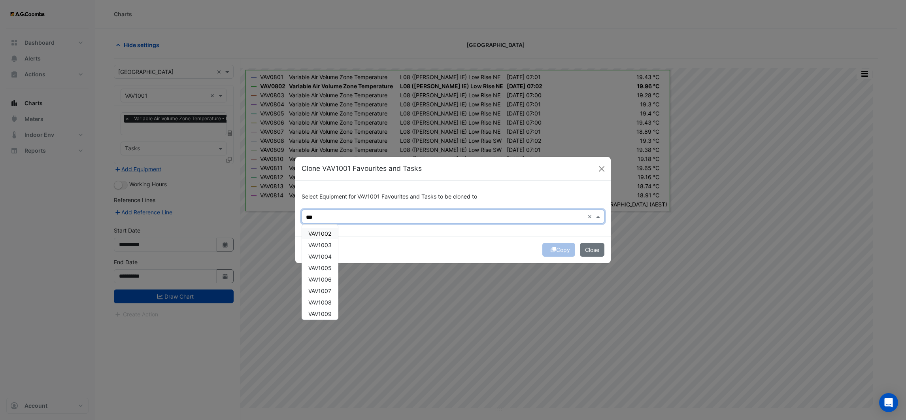
click at [319, 232] on span "VAV1002" at bounding box center [319, 233] width 23 height 7
click at [326, 245] on span "VAV1003" at bounding box center [319, 244] width 23 height 7
click at [328, 256] on span "VAV1004" at bounding box center [319, 256] width 23 height 7
click at [328, 272] on div "VAV1005" at bounding box center [320, 267] width 36 height 11
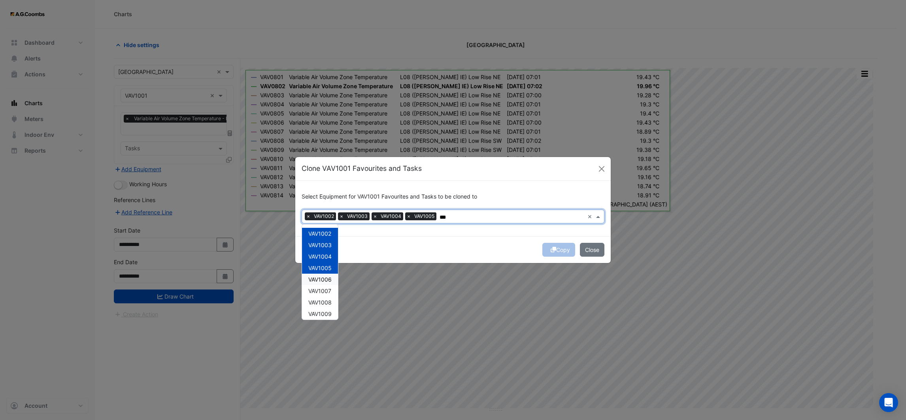
click at [328, 279] on span "VAV1006" at bounding box center [319, 279] width 23 height 7
click at [328, 286] on div "VAV1007" at bounding box center [320, 290] width 36 height 11
click at [329, 299] on span "VAV1008" at bounding box center [319, 302] width 23 height 7
click at [329, 315] on span "VAV1009" at bounding box center [319, 313] width 23 height 7
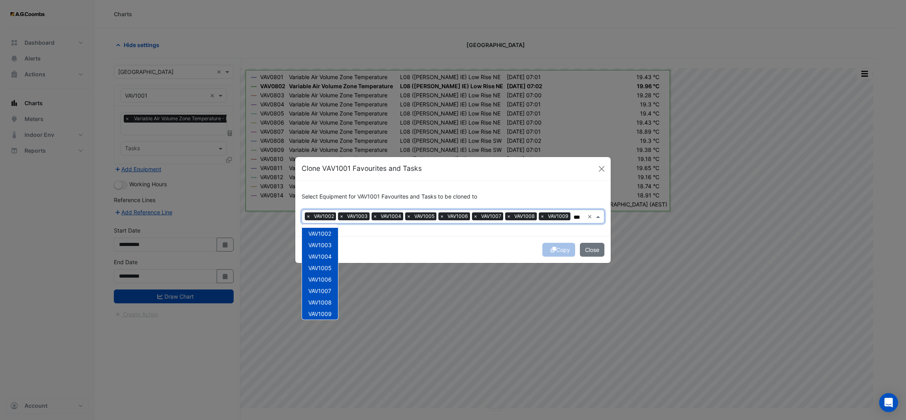
scroll to position [3, 0]
type input "***"
click at [475, 253] on div "Copy Close" at bounding box center [452, 249] width 315 height 27
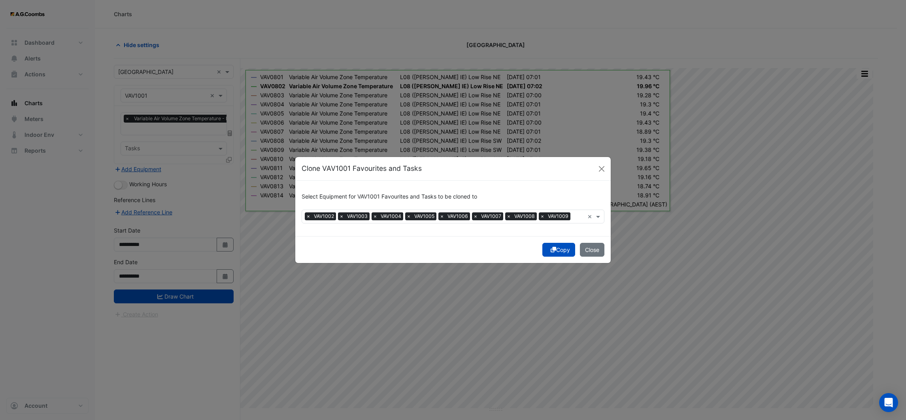
click at [579, 217] on input "text" at bounding box center [578, 217] width 11 height 8
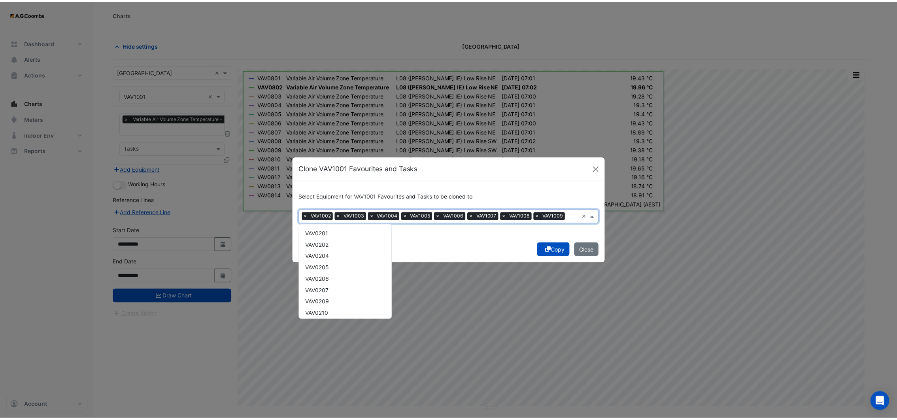
scroll to position [2031, 0]
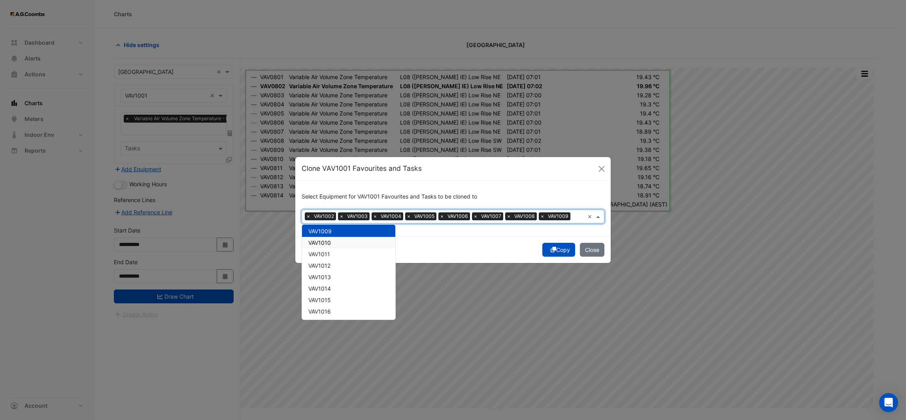
click at [331, 240] on div "VAV1010" at bounding box center [348, 242] width 93 height 11
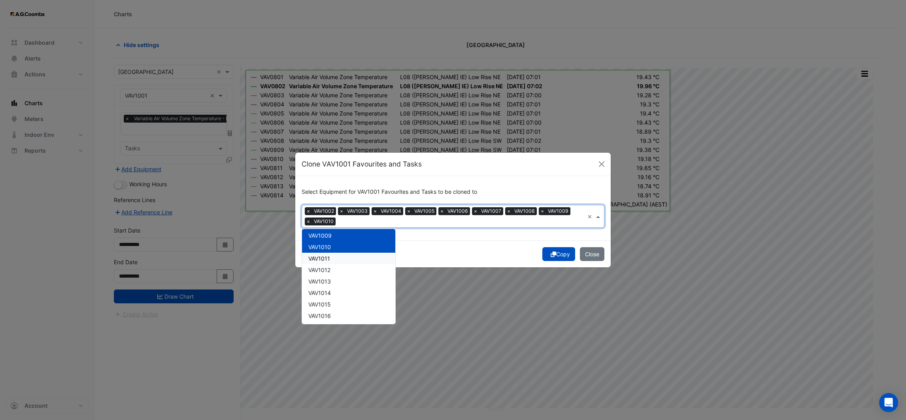
click at [329, 259] on span "VAV1011" at bounding box center [319, 258] width 22 height 7
click at [329, 267] on span "VAV1012" at bounding box center [319, 269] width 22 height 7
click at [328, 279] on span "VAV1013" at bounding box center [319, 281] width 23 height 7
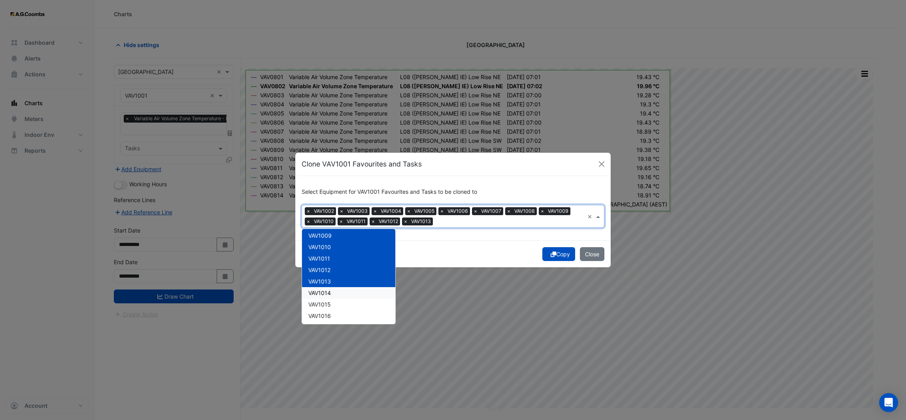
click at [328, 291] on span "VAV1014" at bounding box center [319, 292] width 23 height 7
click at [422, 250] on div "Copy Close" at bounding box center [452, 253] width 315 height 27
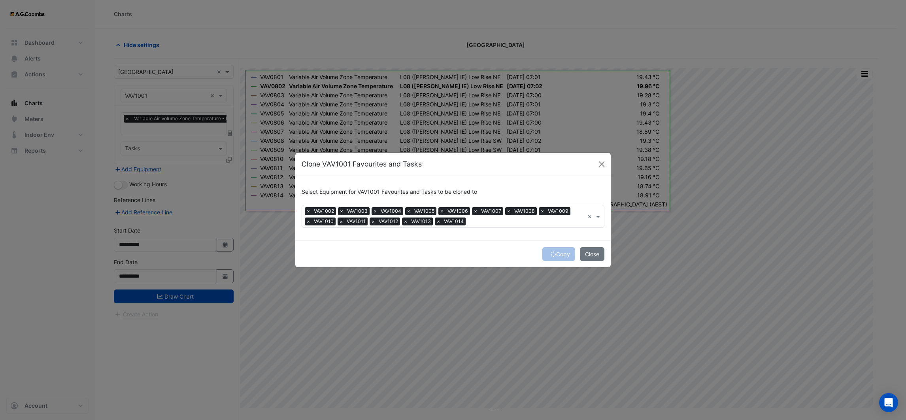
click at [553, 256] on div "Copy Close" at bounding box center [452, 253] width 315 height 27
click at [545, 254] on button "Copy" at bounding box center [558, 254] width 33 height 14
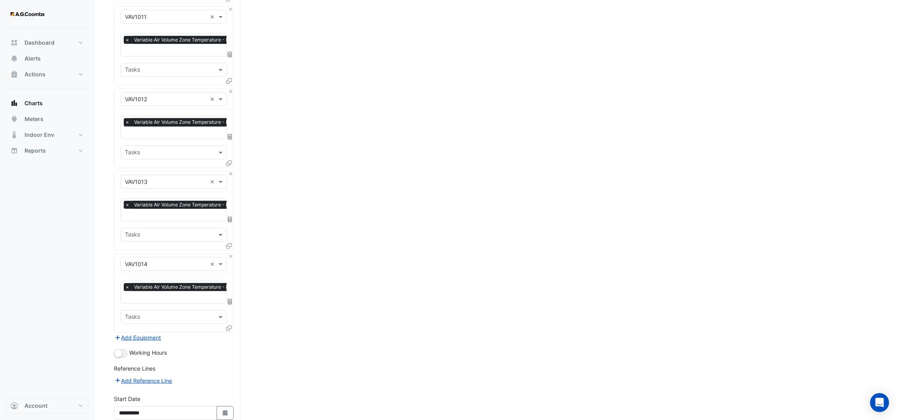
scroll to position [970, 0]
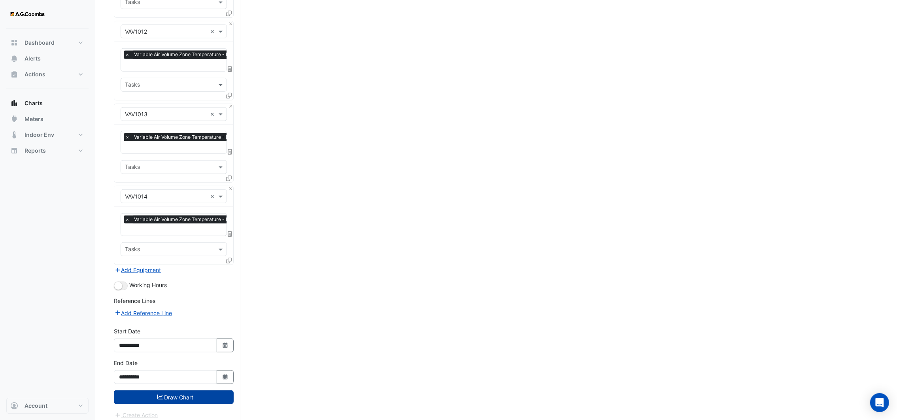
click at [178, 391] on button "Draw Chart" at bounding box center [174, 397] width 120 height 14
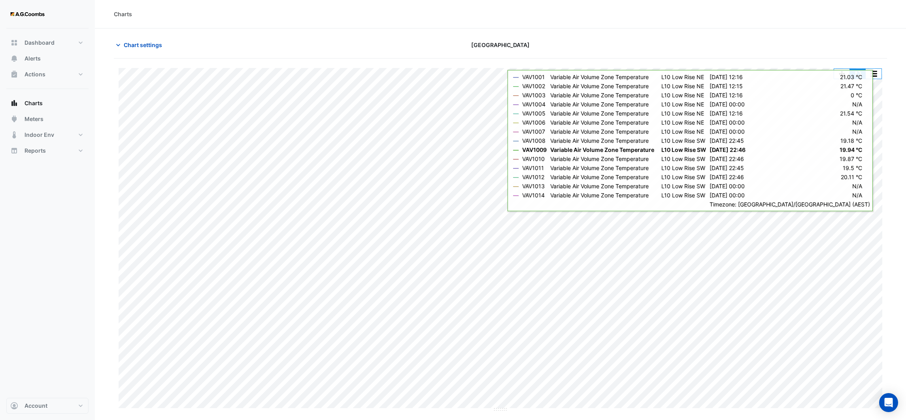
click at [856, 74] on button "button" at bounding box center [858, 74] width 16 height 10
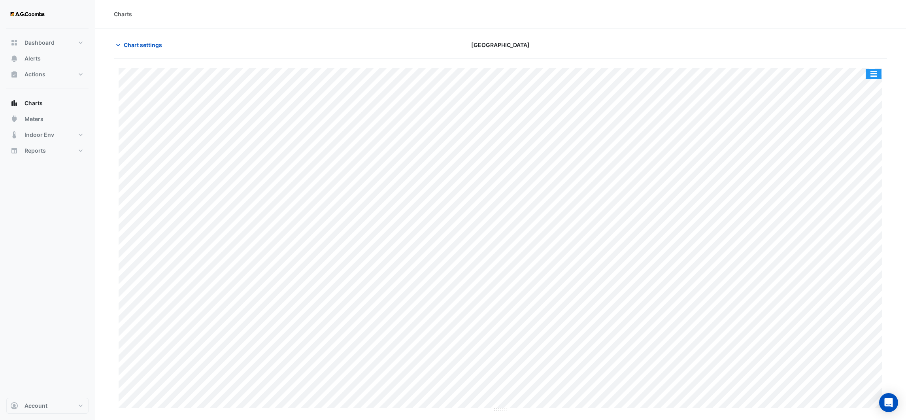
click at [869, 73] on button "button" at bounding box center [874, 74] width 16 height 10
click at [874, 73] on button "button" at bounding box center [874, 74] width 16 height 10
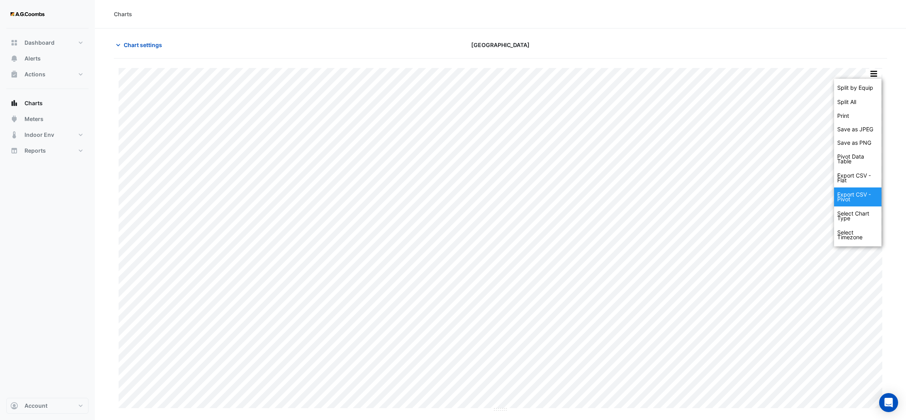
click at [860, 196] on div "Export CSV - Pivot" at bounding box center [857, 196] width 47 height 19
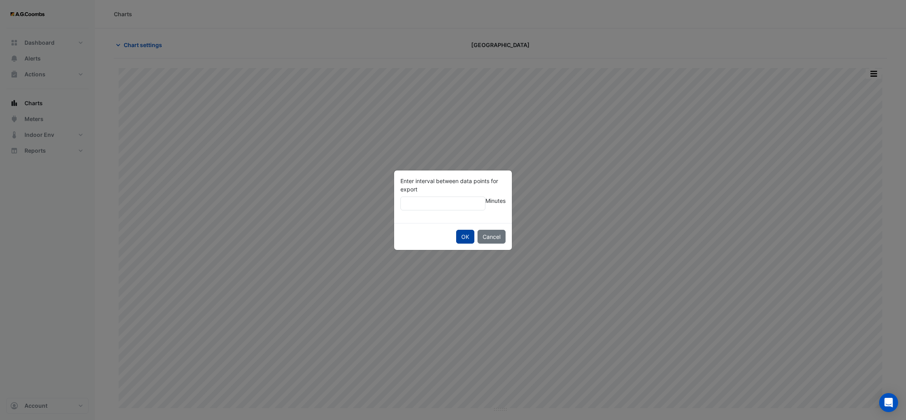
type input "**"
click at [466, 238] on button "OK" at bounding box center [465, 237] width 18 height 14
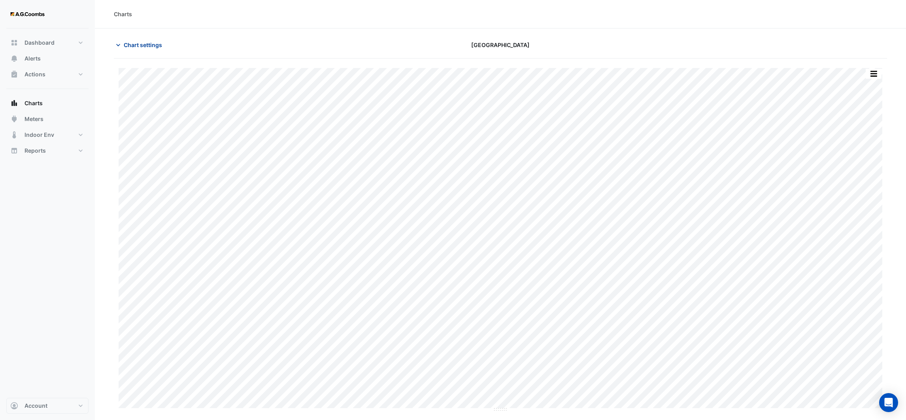
click at [115, 45] on icon "button" at bounding box center [118, 45] width 8 height 8
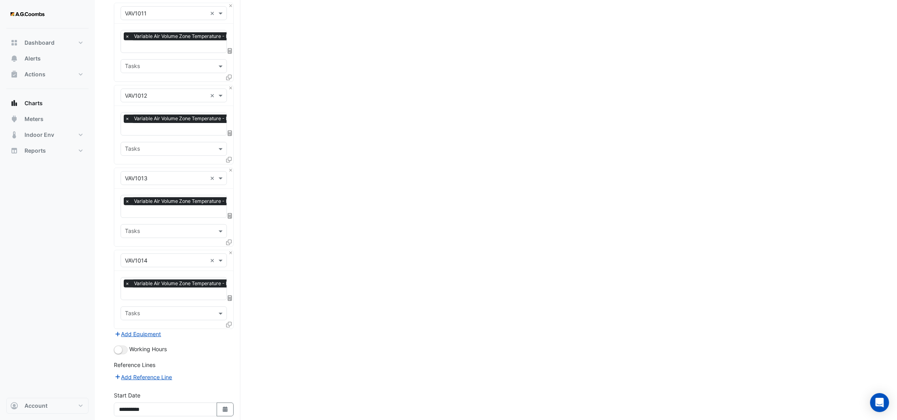
scroll to position [970, 0]
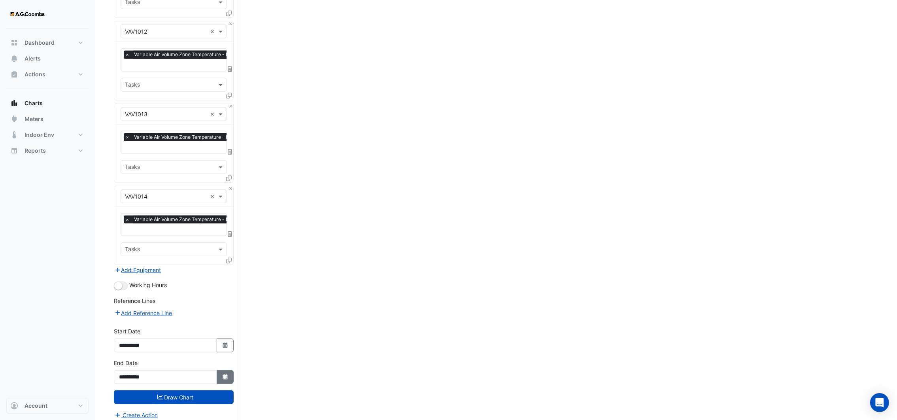
click at [229, 370] on button "Select Date" at bounding box center [225, 377] width 17 height 14
click at [205, 267] on button "Next month" at bounding box center [202, 265] width 9 height 13
select select "*"
click at [128, 341] on div "25" at bounding box center [127, 342] width 13 height 13
type input "**********"
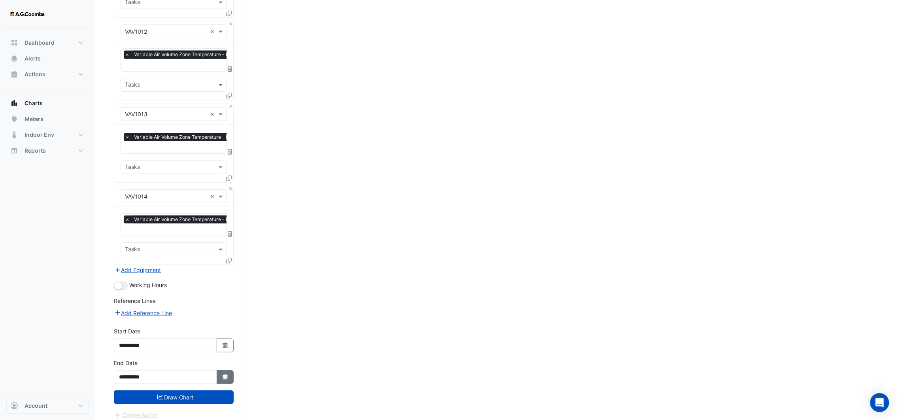
click at [222, 373] on button "Select Date" at bounding box center [225, 377] width 17 height 14
select select "*"
click at [139, 347] on div "26" at bounding box center [140, 342] width 13 height 13
type input "**********"
click at [223, 343] on button "Select Date" at bounding box center [225, 345] width 17 height 14
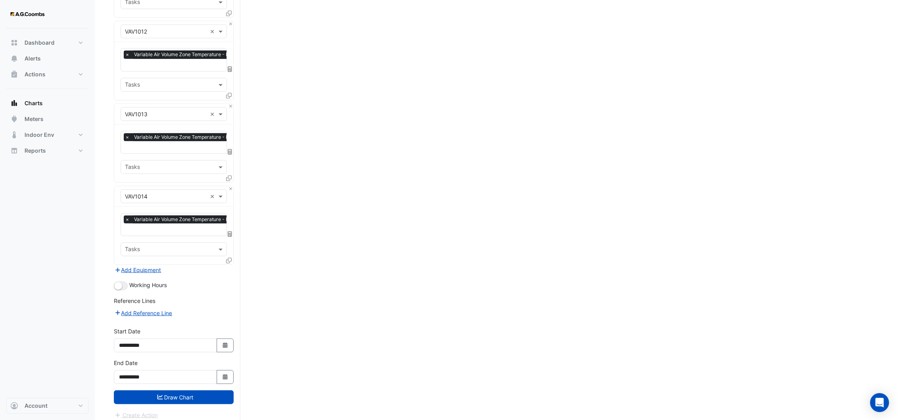
select select "*"
select select "****"
click at [205, 232] on span "Next month" at bounding box center [203, 234] width 6 height 6
select select "*"
click at [131, 306] on div "25" at bounding box center [127, 310] width 13 height 13
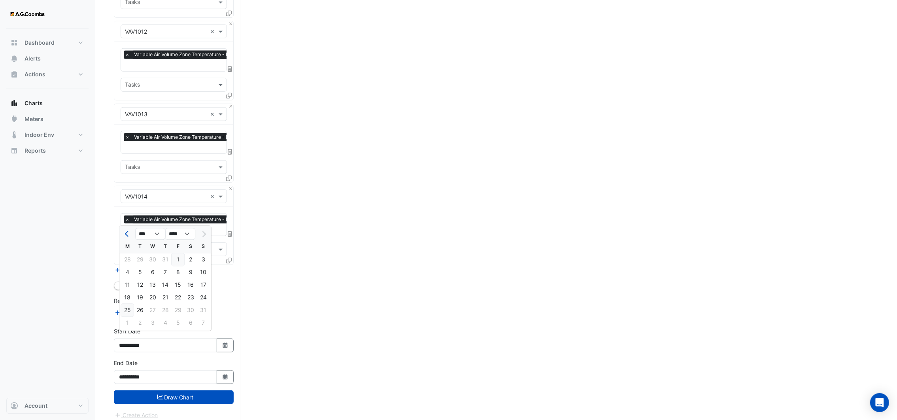
type input "**********"
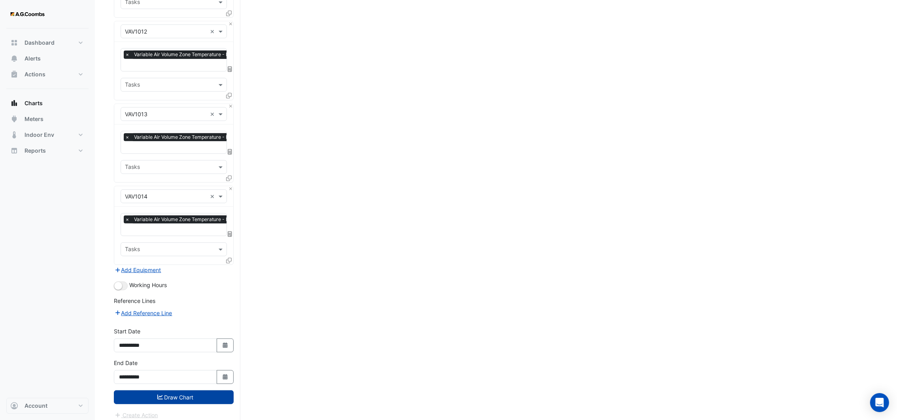
click at [162, 390] on button "Draw Chart" at bounding box center [174, 397] width 120 height 14
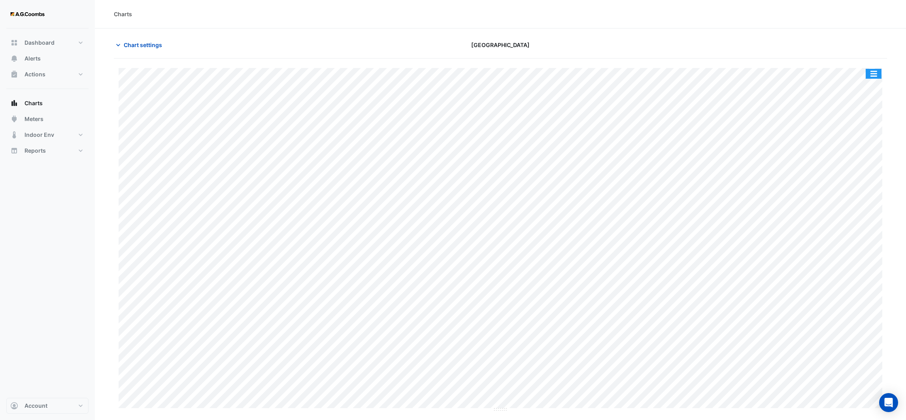
click at [871, 73] on button "button" at bounding box center [874, 74] width 16 height 10
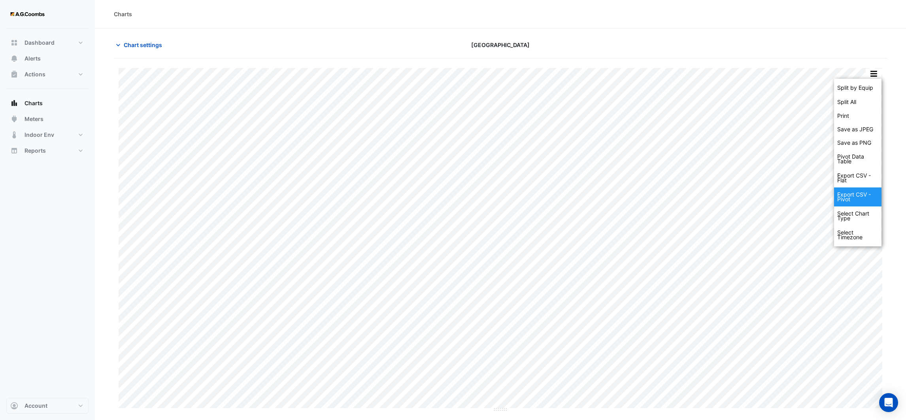
click at [848, 202] on div "Export CSV - Pivot" at bounding box center [857, 196] width 47 height 19
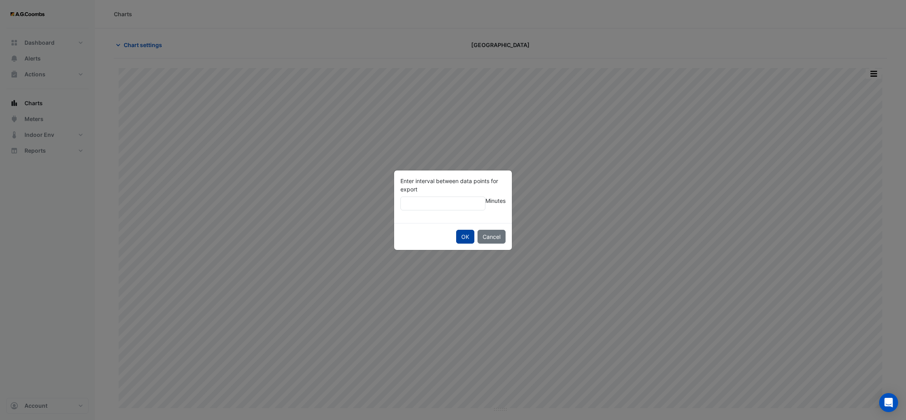
type input "**"
click at [469, 234] on button "OK" at bounding box center [465, 237] width 18 height 14
